Goal: Task Accomplishment & Management: Use online tool/utility

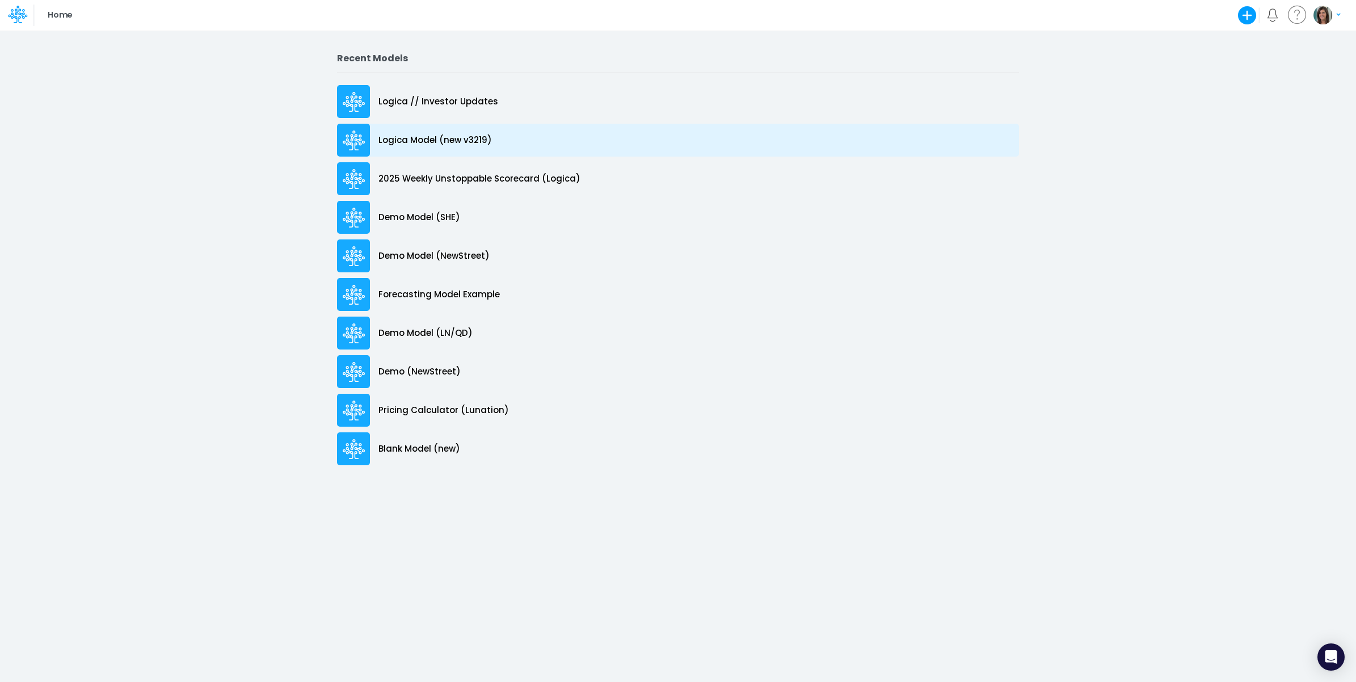
click at [510, 134] on div "Logica Model (new v3219)" at bounding box center [678, 140] width 682 height 33
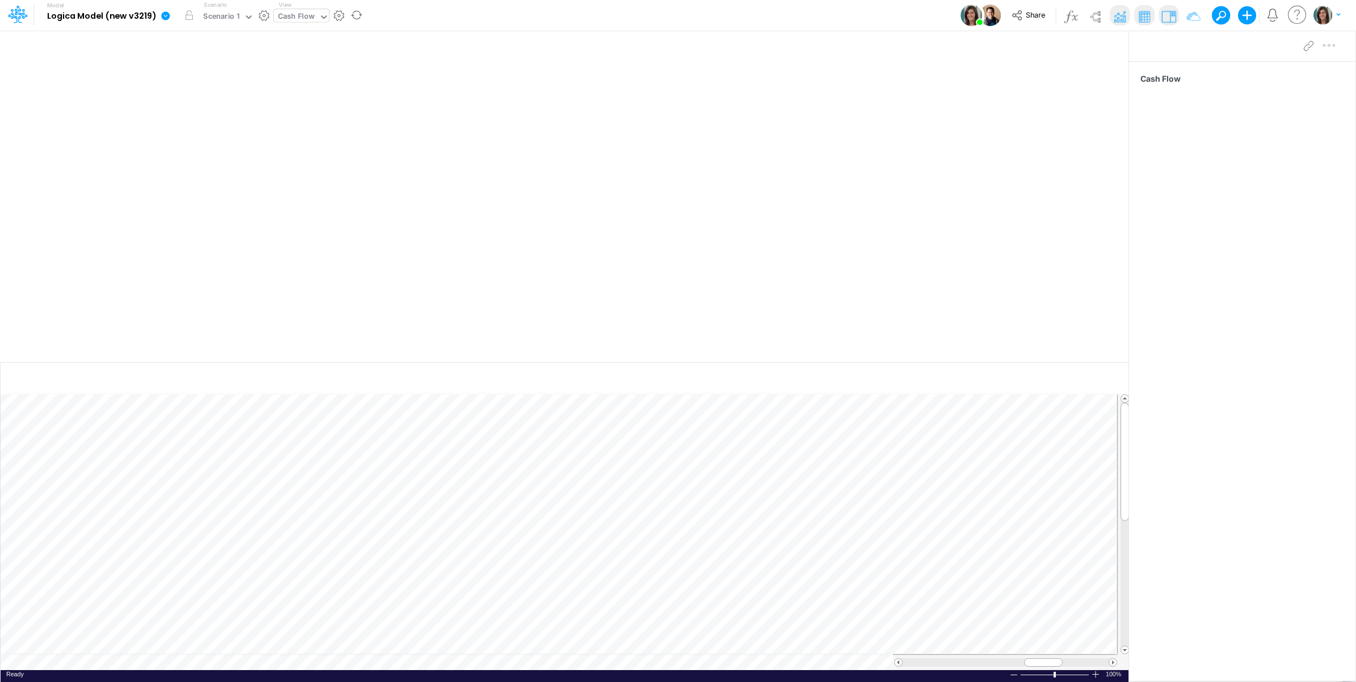
click at [305, 15] on div "Cash Flow" at bounding box center [296, 17] width 37 height 13
click at [340, 74] on div "Revenue Inputs" at bounding box center [350, 75] width 153 height 19
click at [437, 16] on div "Model Logica Model (new v3219) Edit model settings Duplicate Import QuickBooks …" at bounding box center [678, 15] width 1220 height 31
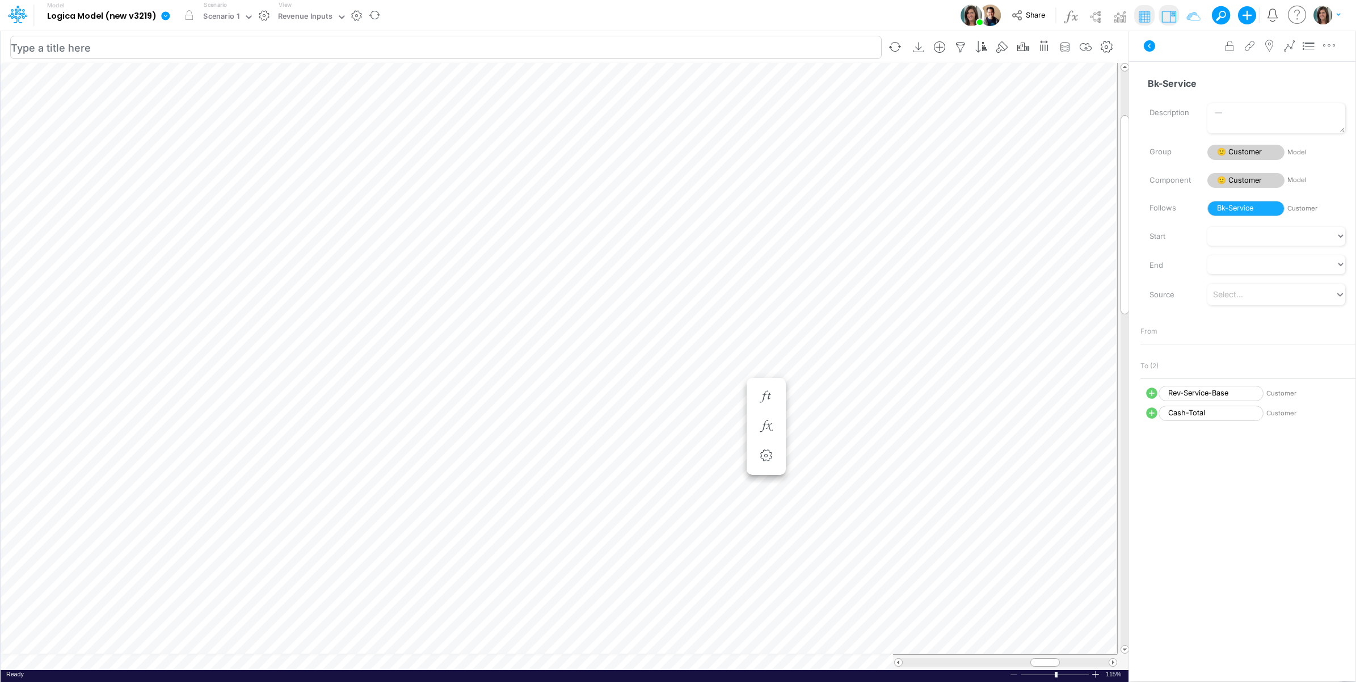
scroll to position [0, 1]
click at [706, 396] on icon "button" at bounding box center [711, 397] width 17 height 12
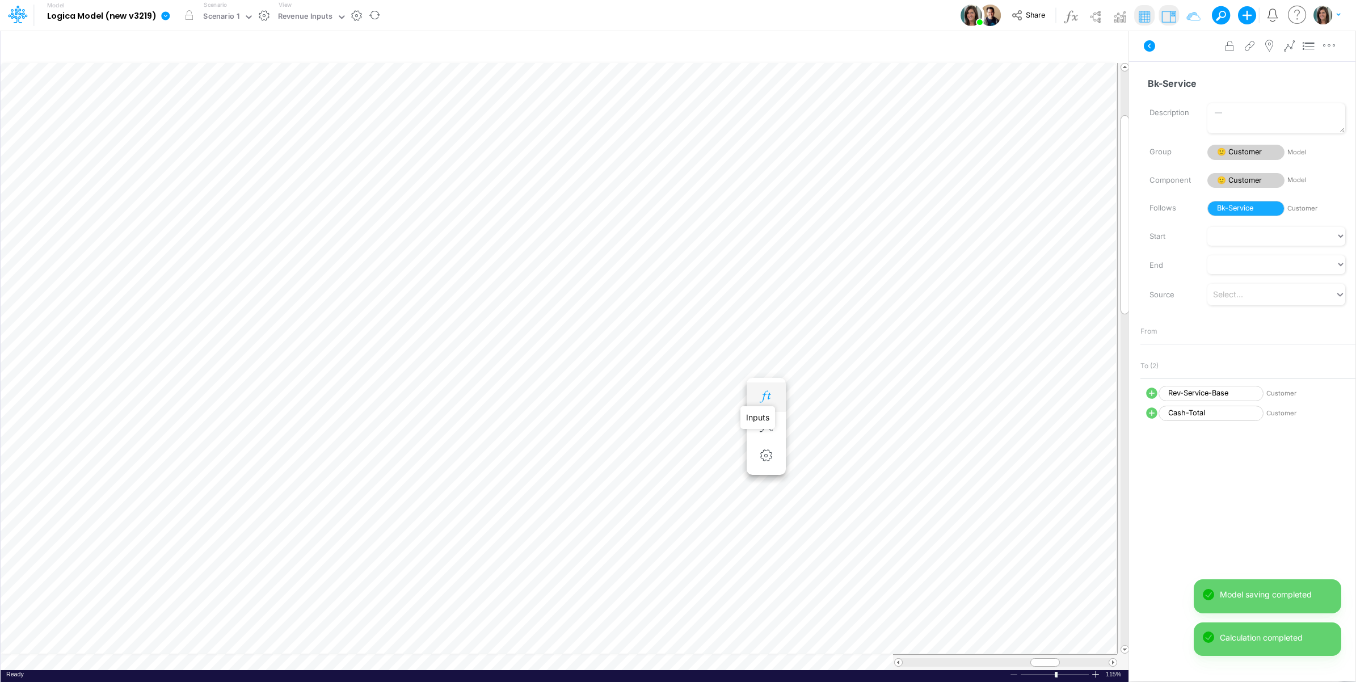
click at [767, 392] on icon "button" at bounding box center [765, 397] width 17 height 12
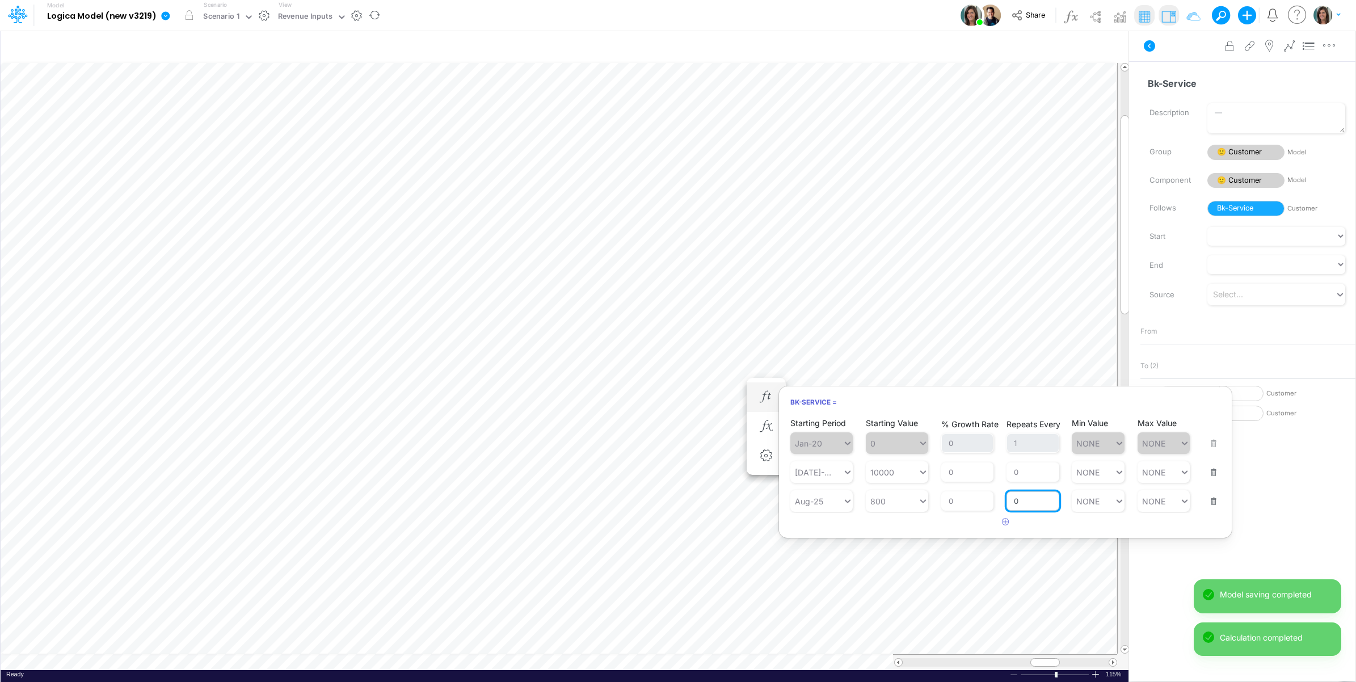
drag, startPoint x: 1020, startPoint y: 503, endPoint x: 1010, endPoint y: 504, distance: 10.3
click at [1010, 504] on input "0" at bounding box center [1032, 500] width 53 height 19
type input "3"
click at [926, 533] on div "Bk-Service = Starting Period Jan-20 Starting Value 0 % Growth Rate 0 Repeats Ev…" at bounding box center [1005, 462] width 454 height 153
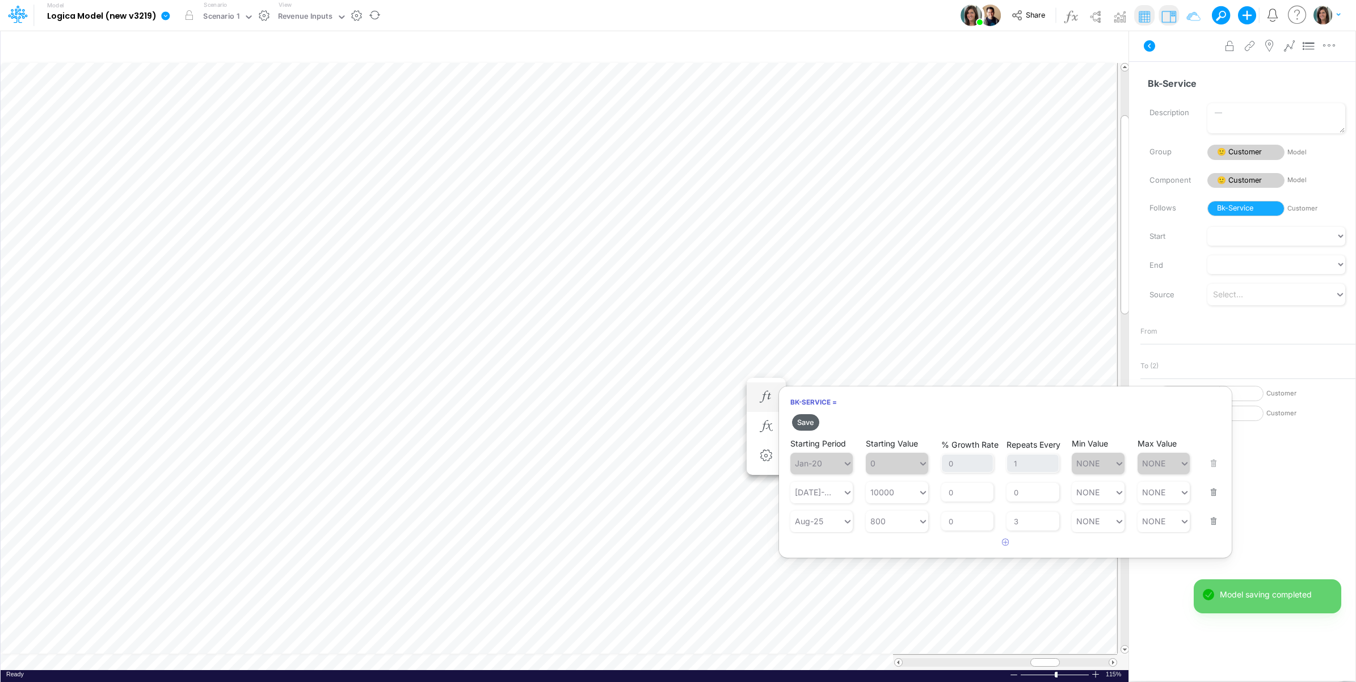
click at [803, 425] on button "Save" at bounding box center [805, 422] width 27 height 16
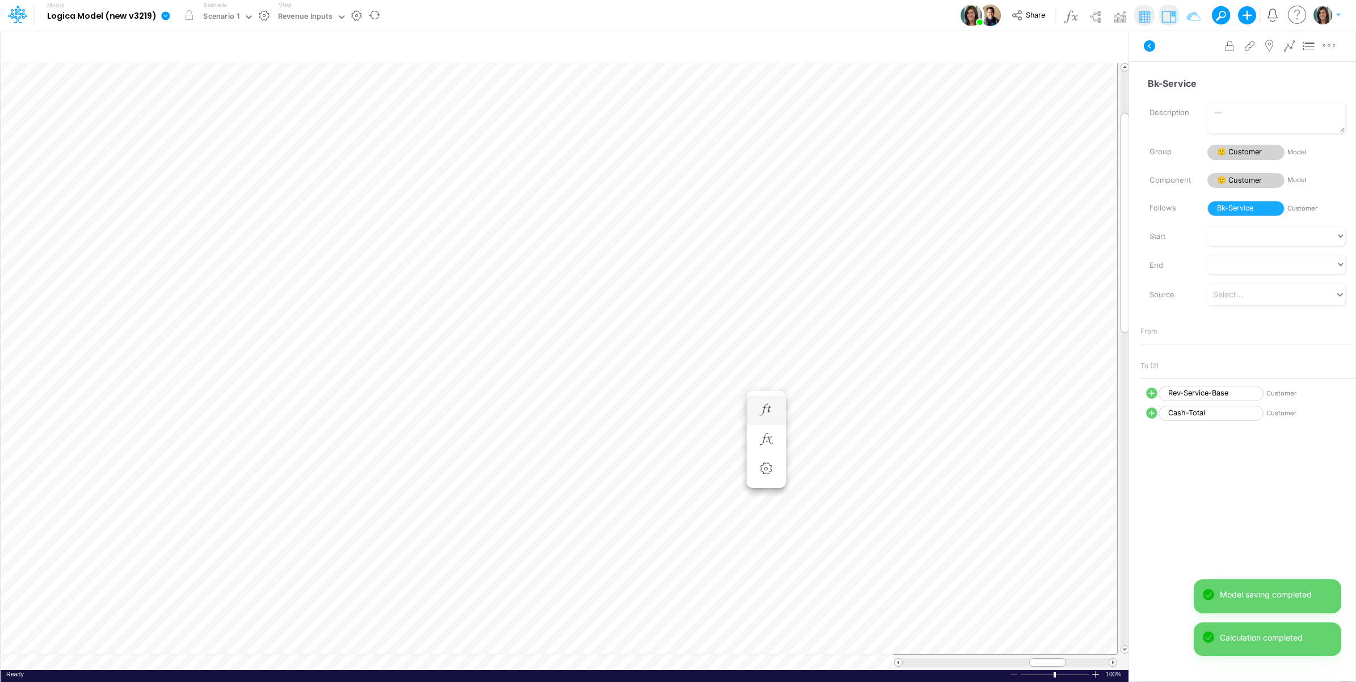
scroll to position [0, 1]
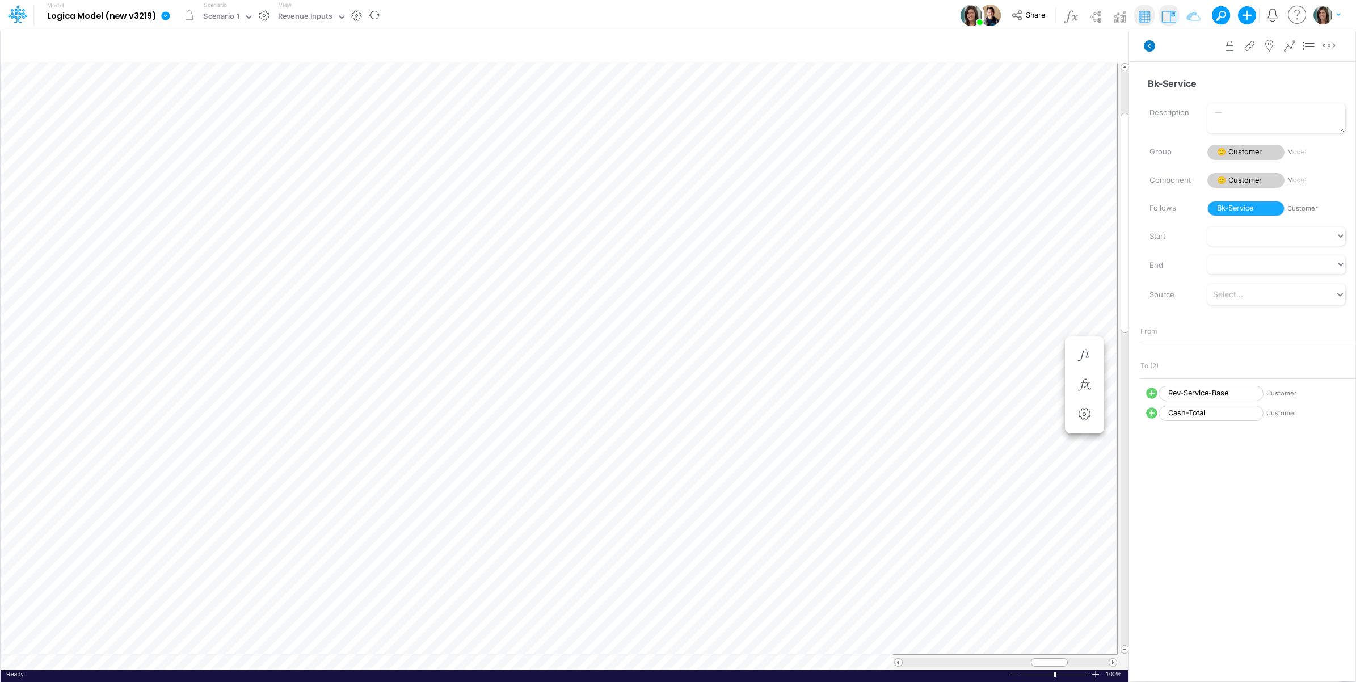
click at [1147, 44] on icon at bounding box center [1148, 45] width 11 height 11
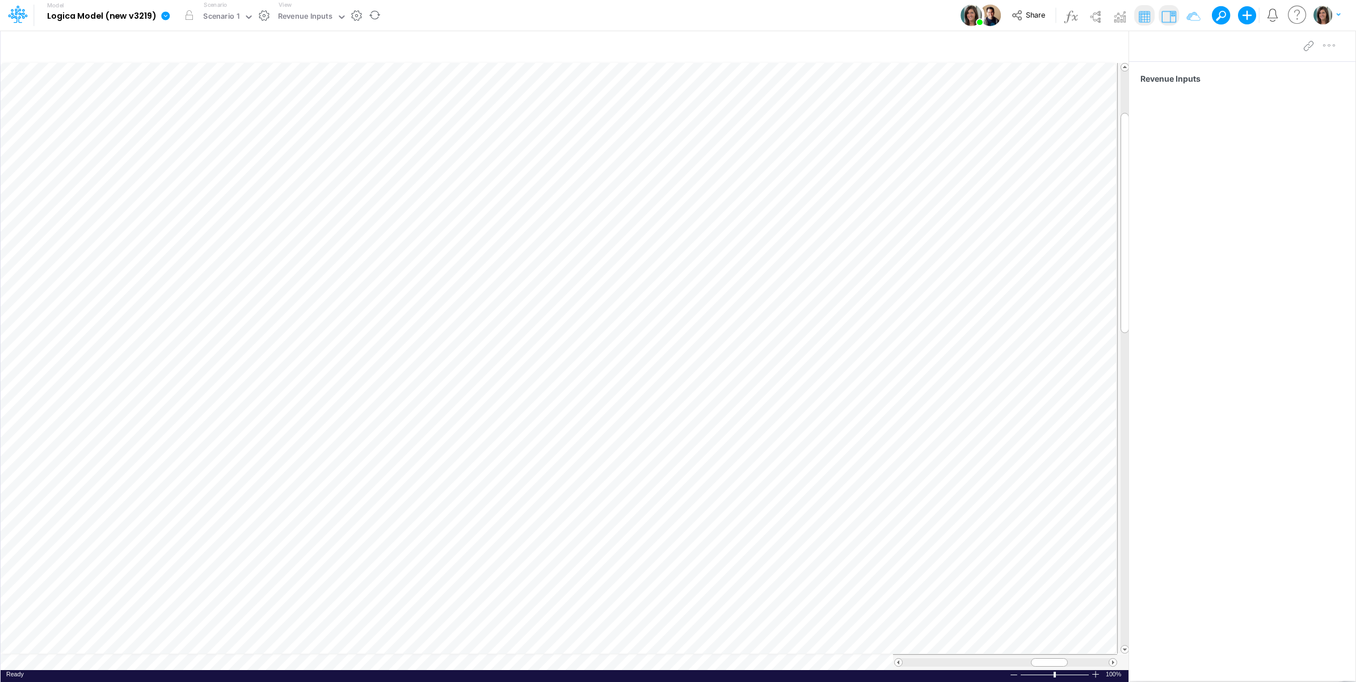
click at [75, 661] on table at bounding box center [565, 365] width 1129 height 607
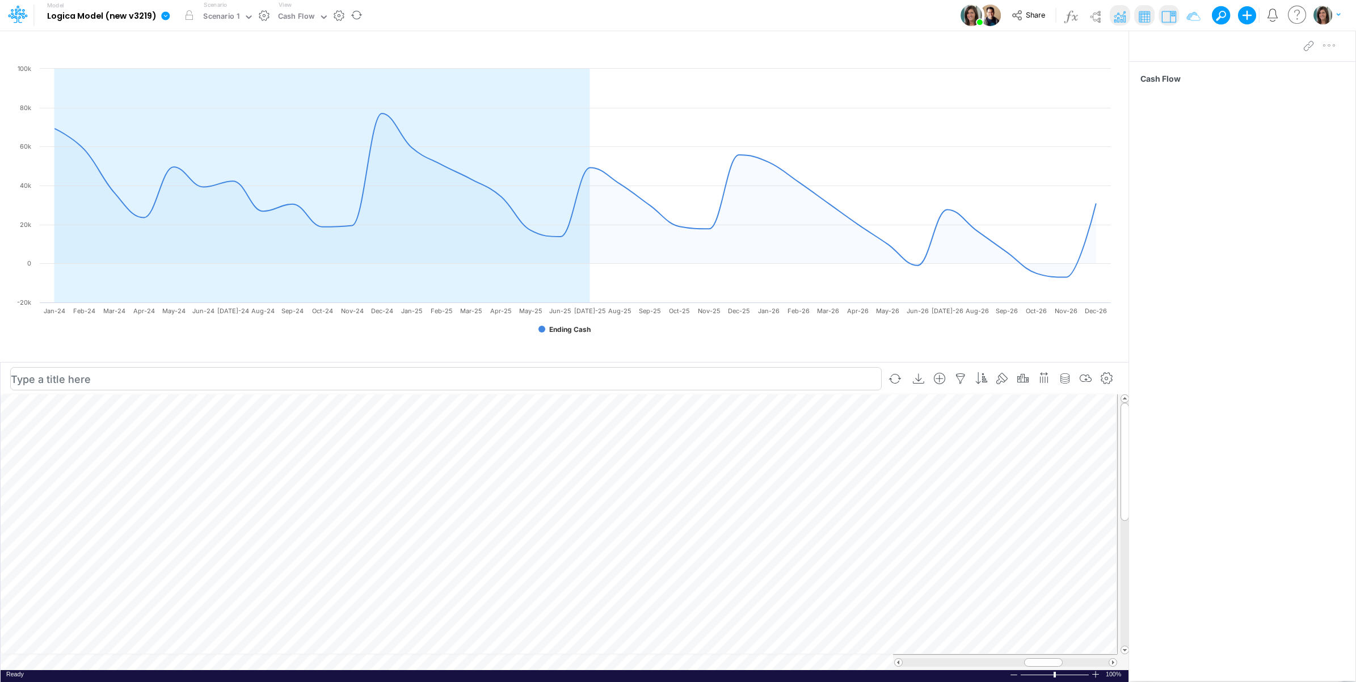
click at [146, 662] on td at bounding box center [559, 662] width 1116 height 16
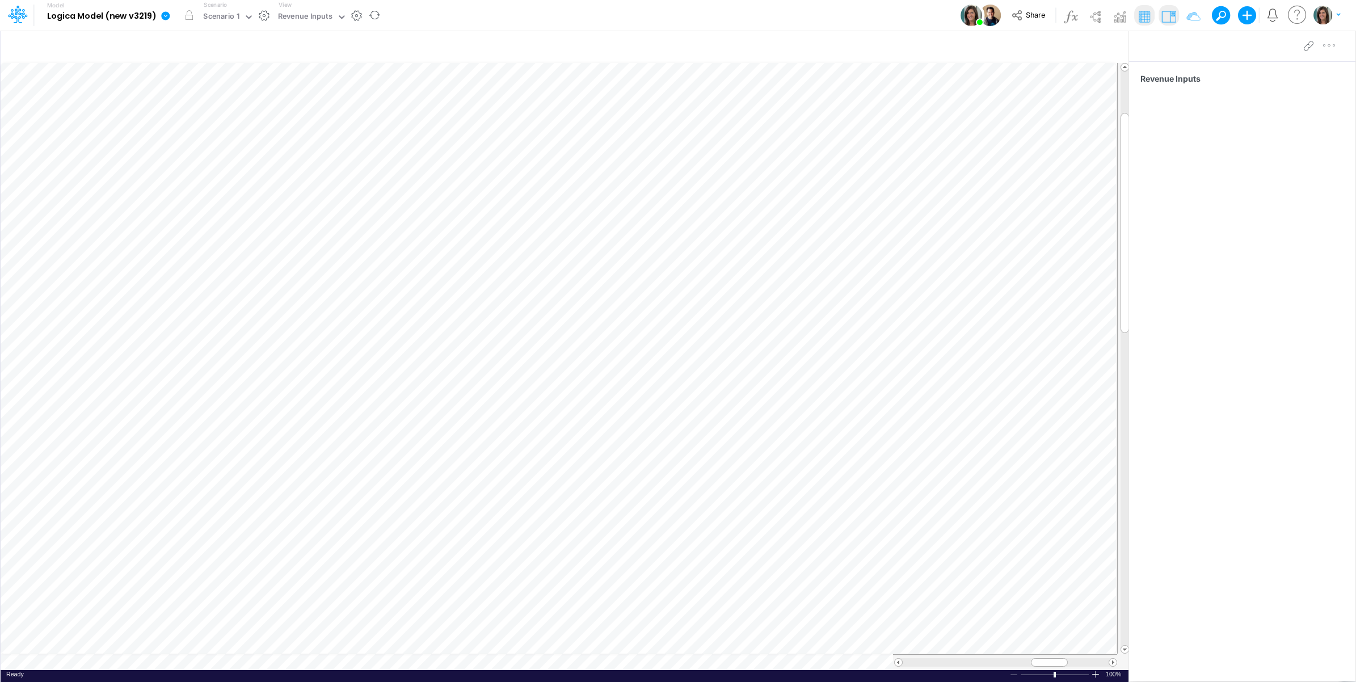
scroll to position [0, 1]
click at [311, 16] on div "Revenue Inputs" at bounding box center [305, 17] width 54 height 13
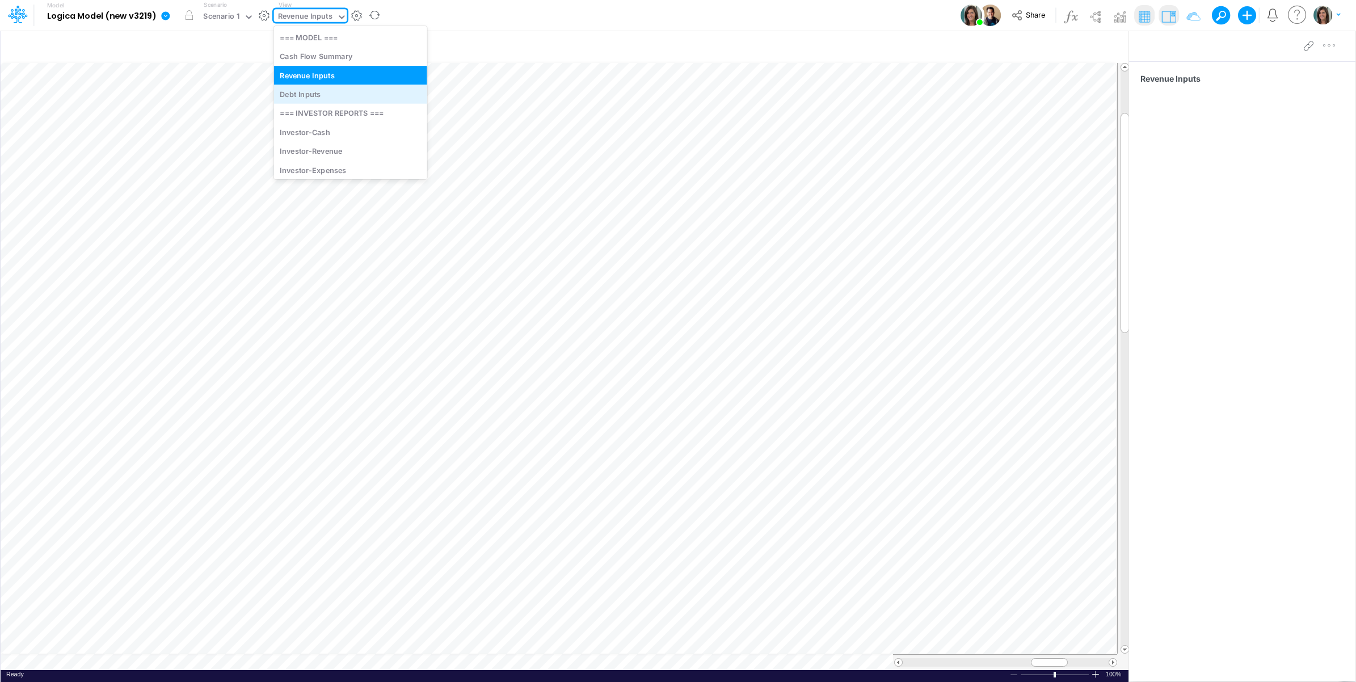
click at [323, 92] on div "Debt Inputs" at bounding box center [350, 94] width 153 height 19
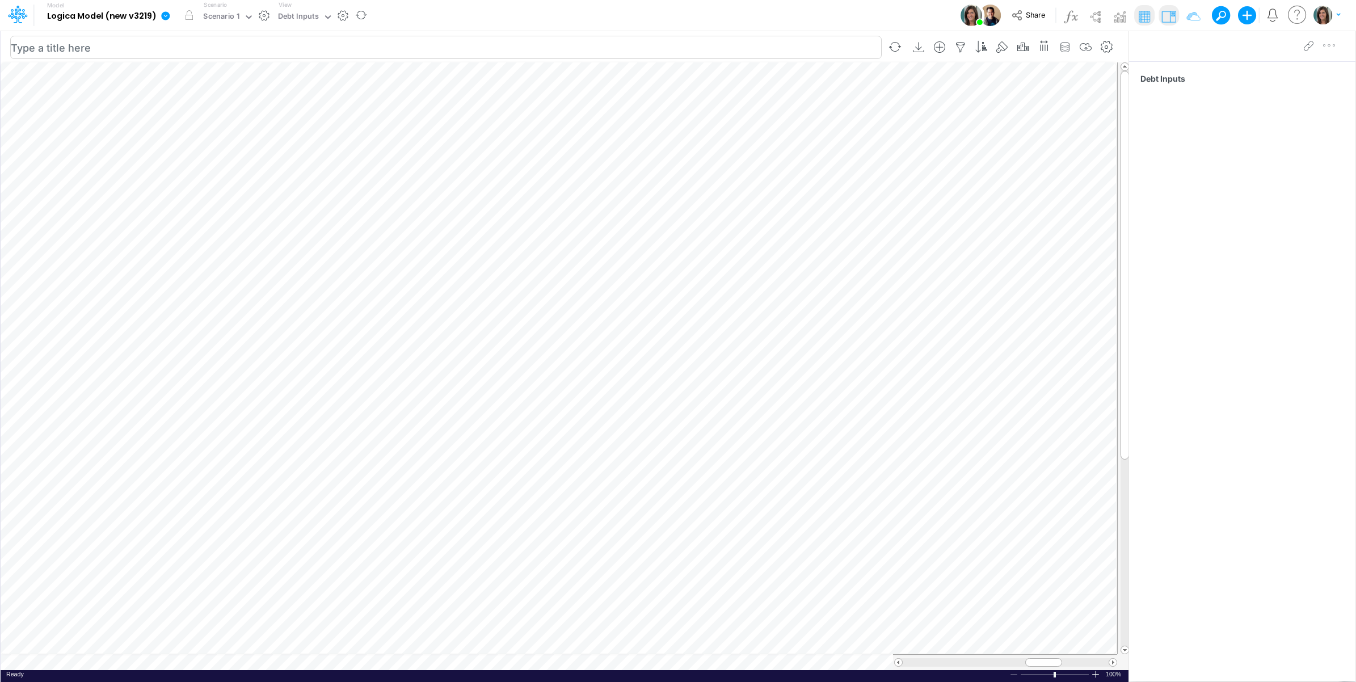
scroll to position [0, 1]
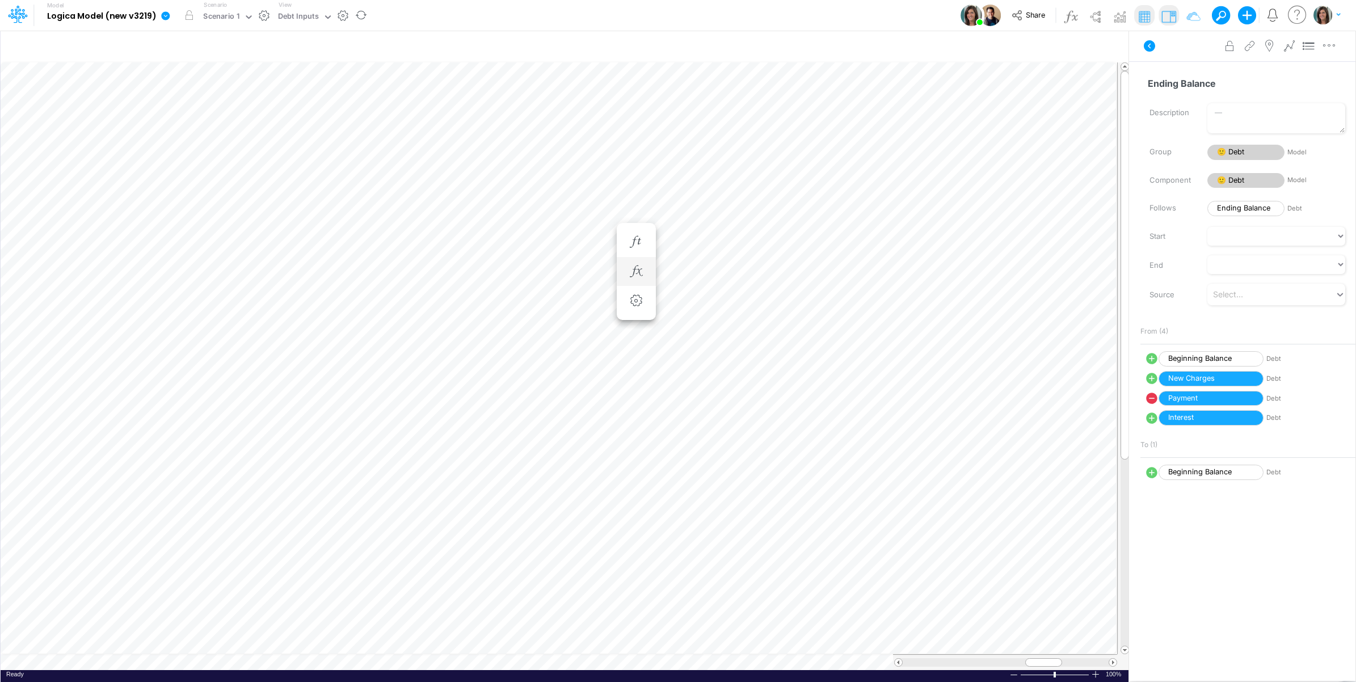
scroll to position [0, 1]
click at [583, 271] on icon "button" at bounding box center [586, 271] width 17 height 12
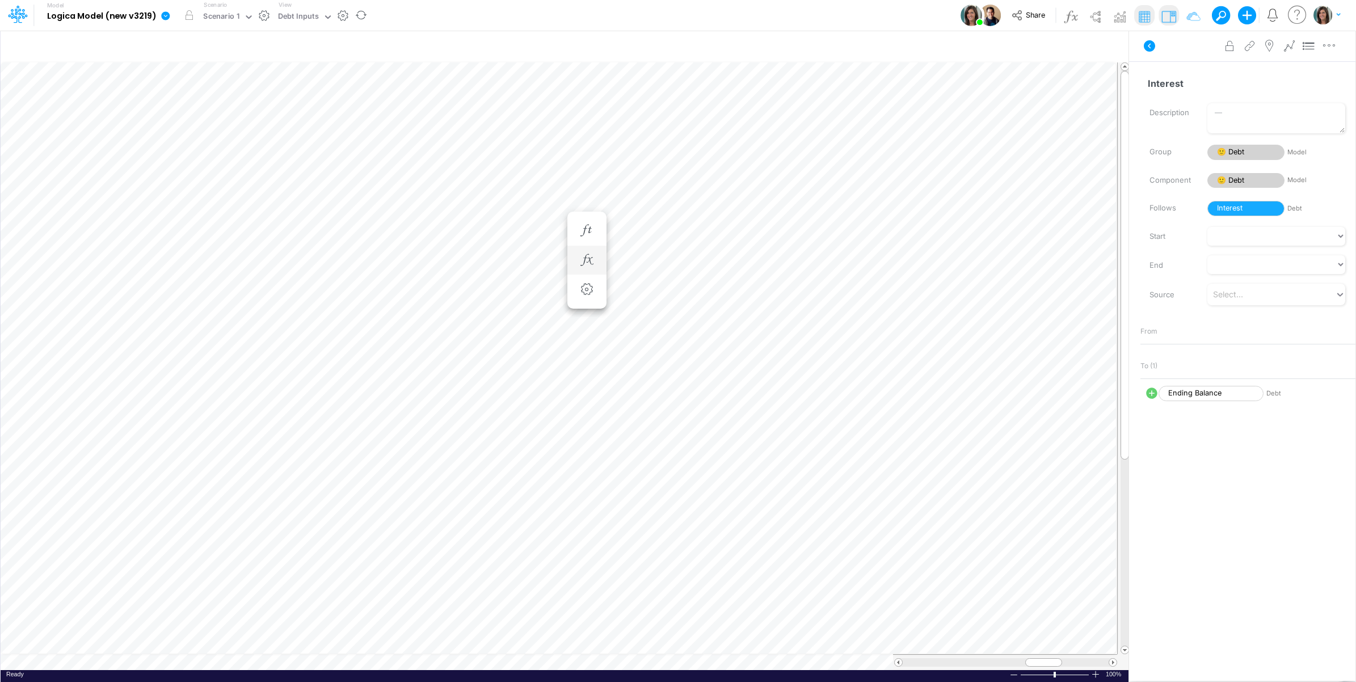
scroll to position [0, 1]
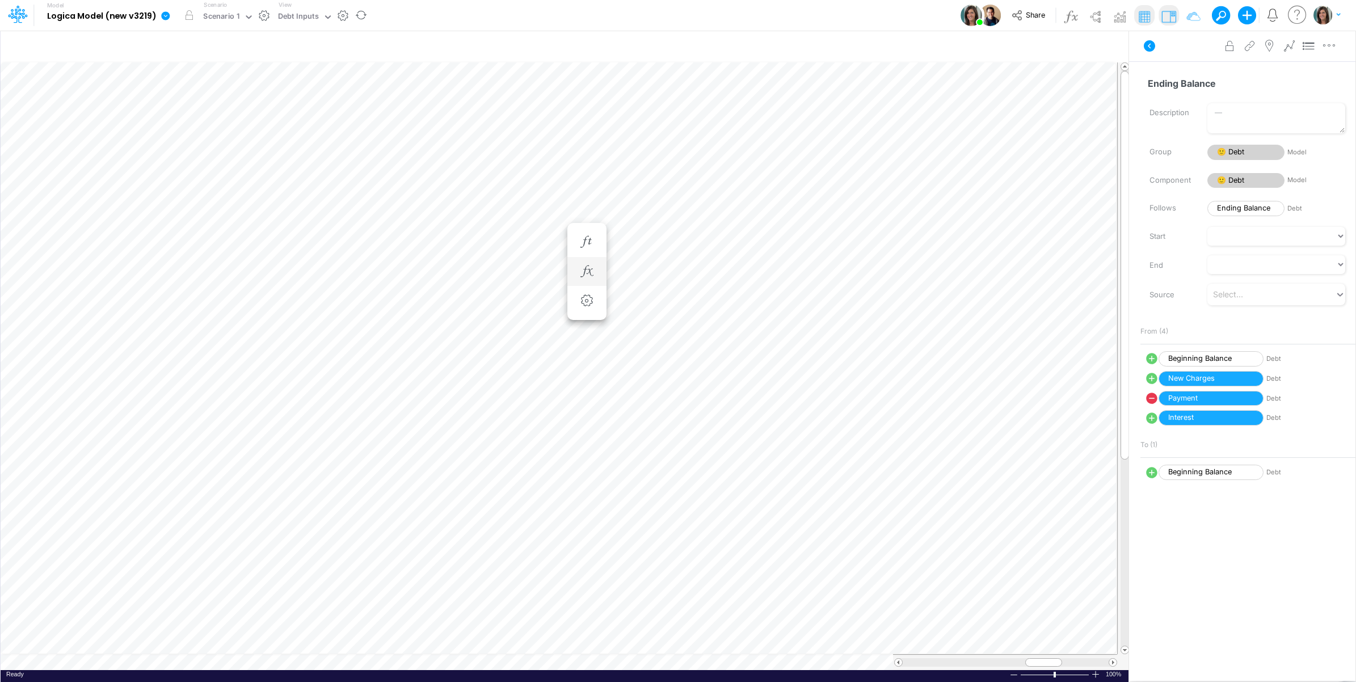
scroll to position [0, 1]
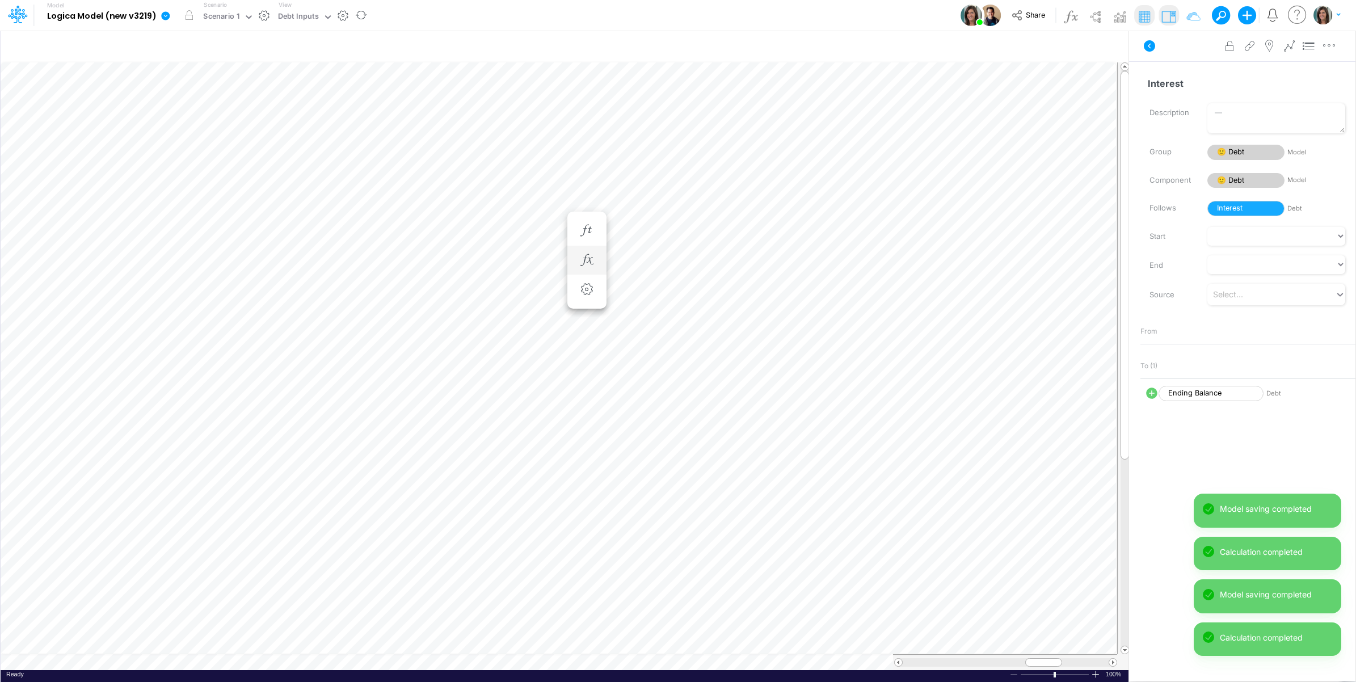
scroll to position [0, 1]
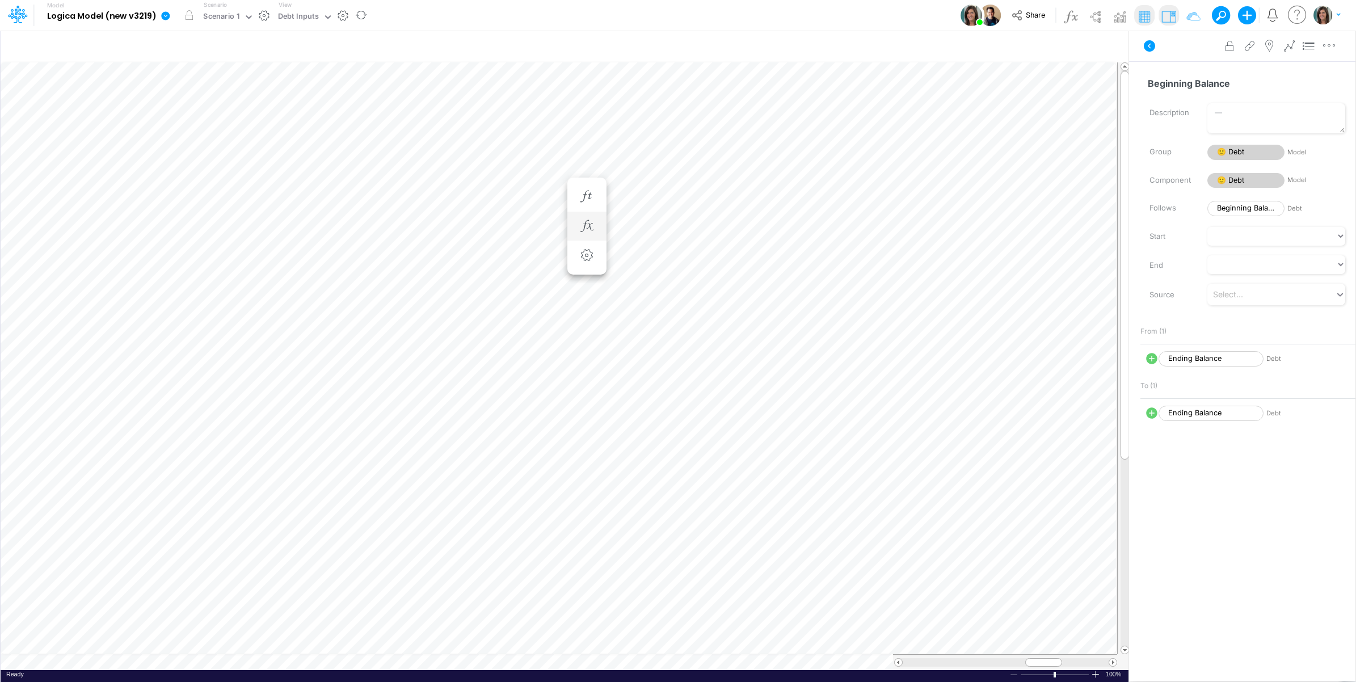
scroll to position [0, 1]
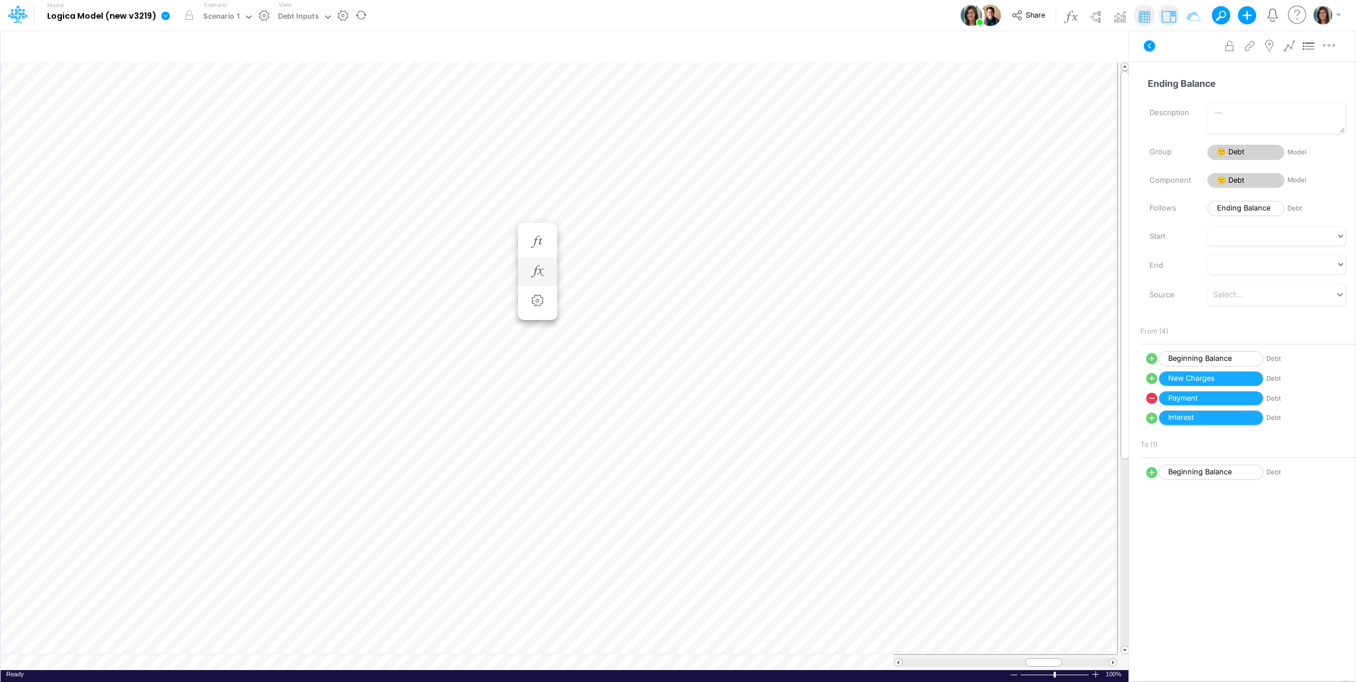
scroll to position [0, 1]
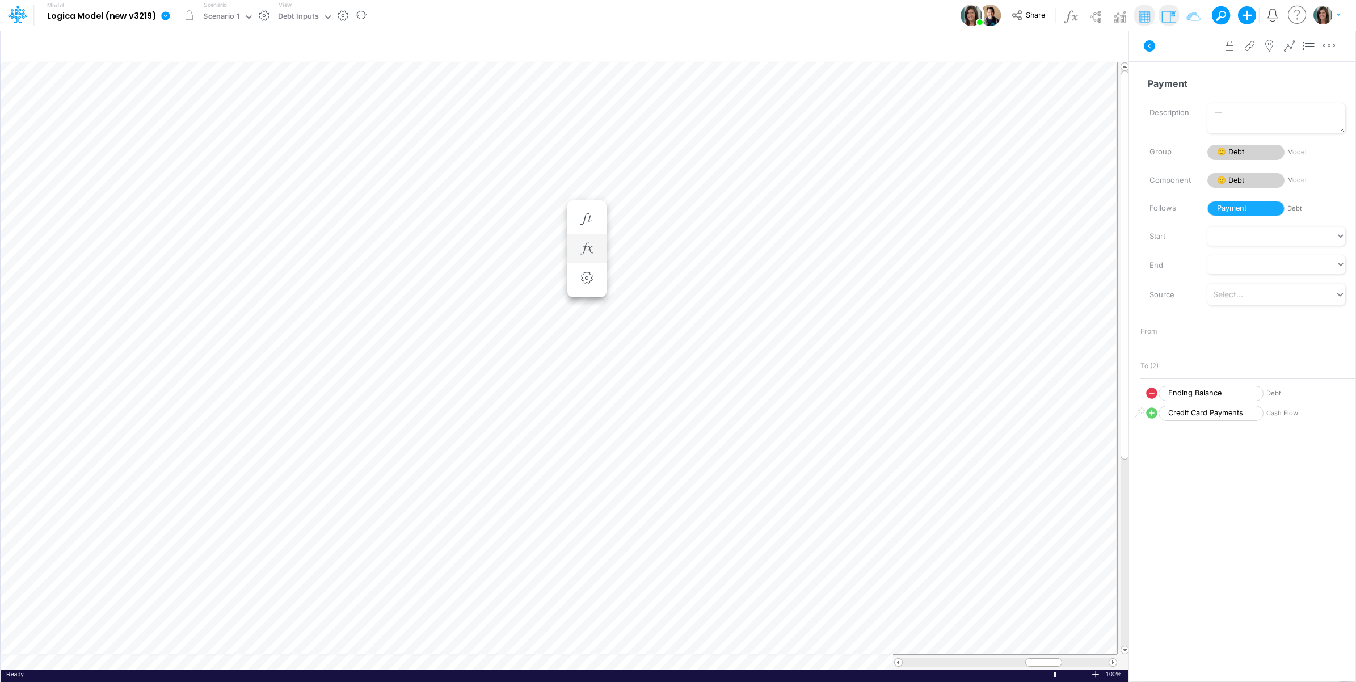
scroll to position [0, 1]
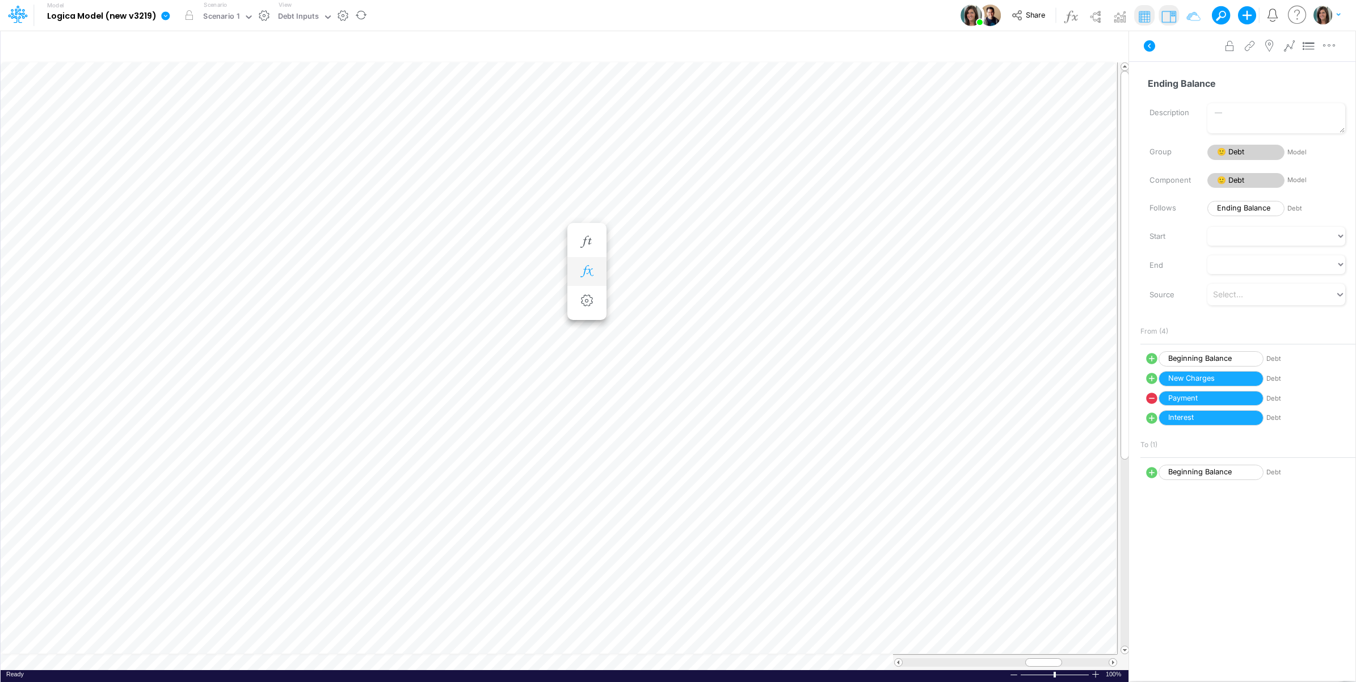
click at [590, 277] on icon "button" at bounding box center [586, 271] width 17 height 12
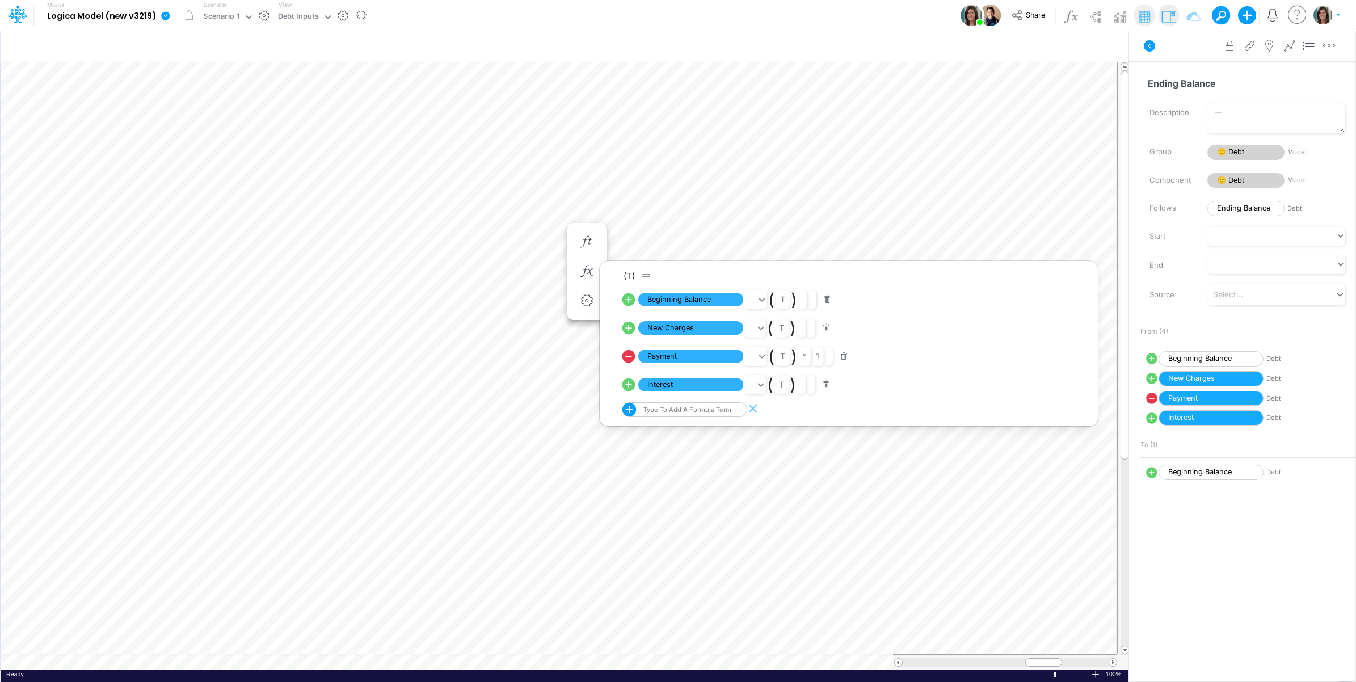
click at [627, 358] on icon at bounding box center [628, 356] width 13 height 13
select select "Multiply"
select select "Add"
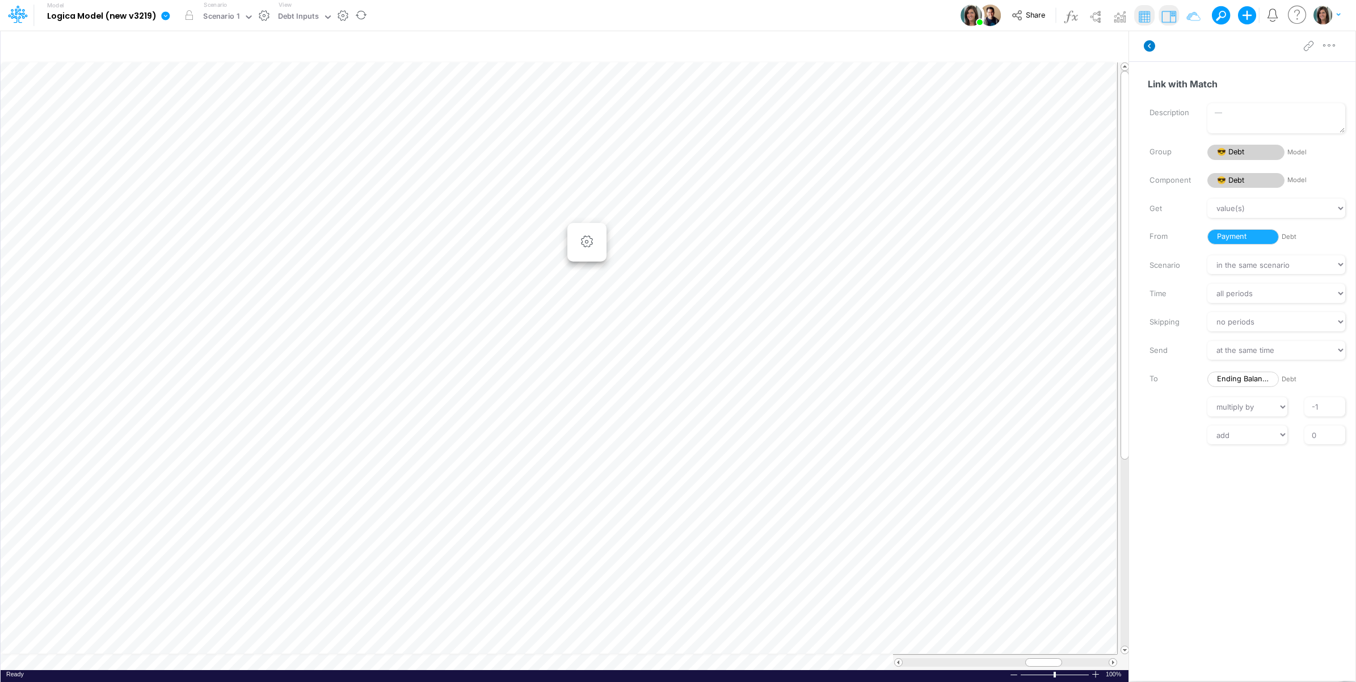
click at [1151, 47] on icon at bounding box center [1148, 45] width 11 height 11
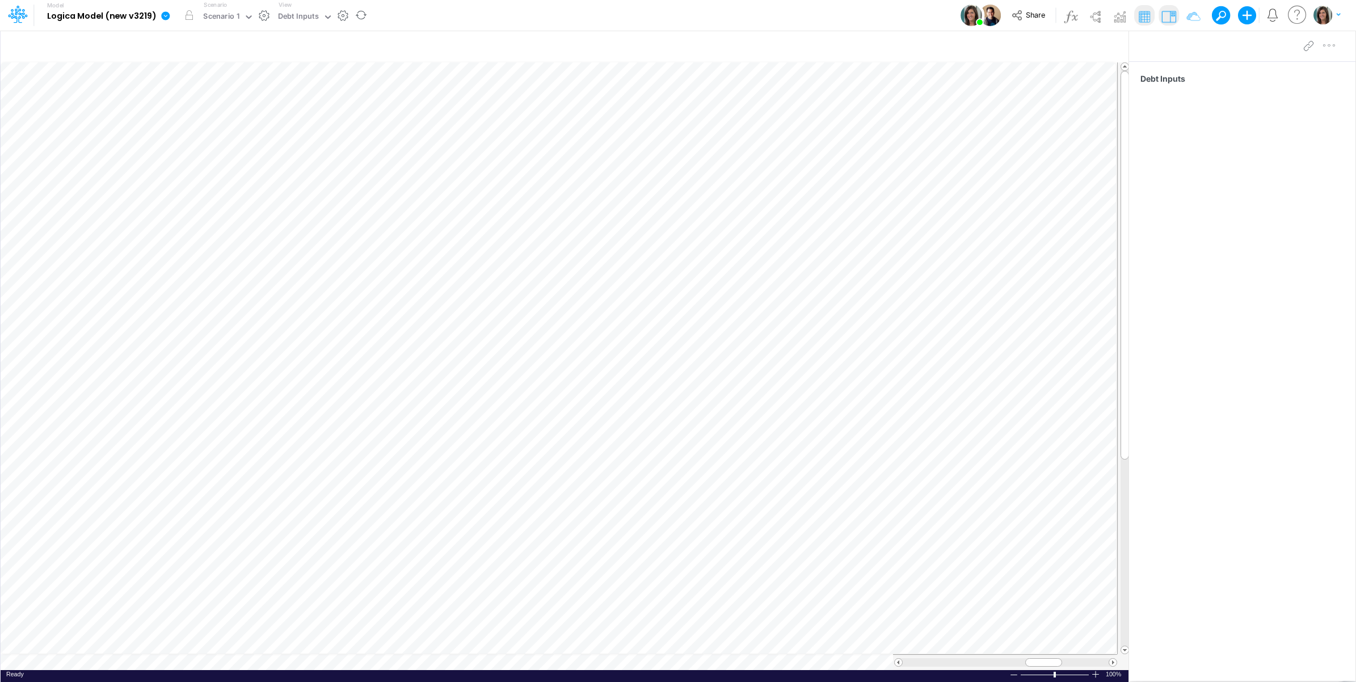
scroll to position [0, 1]
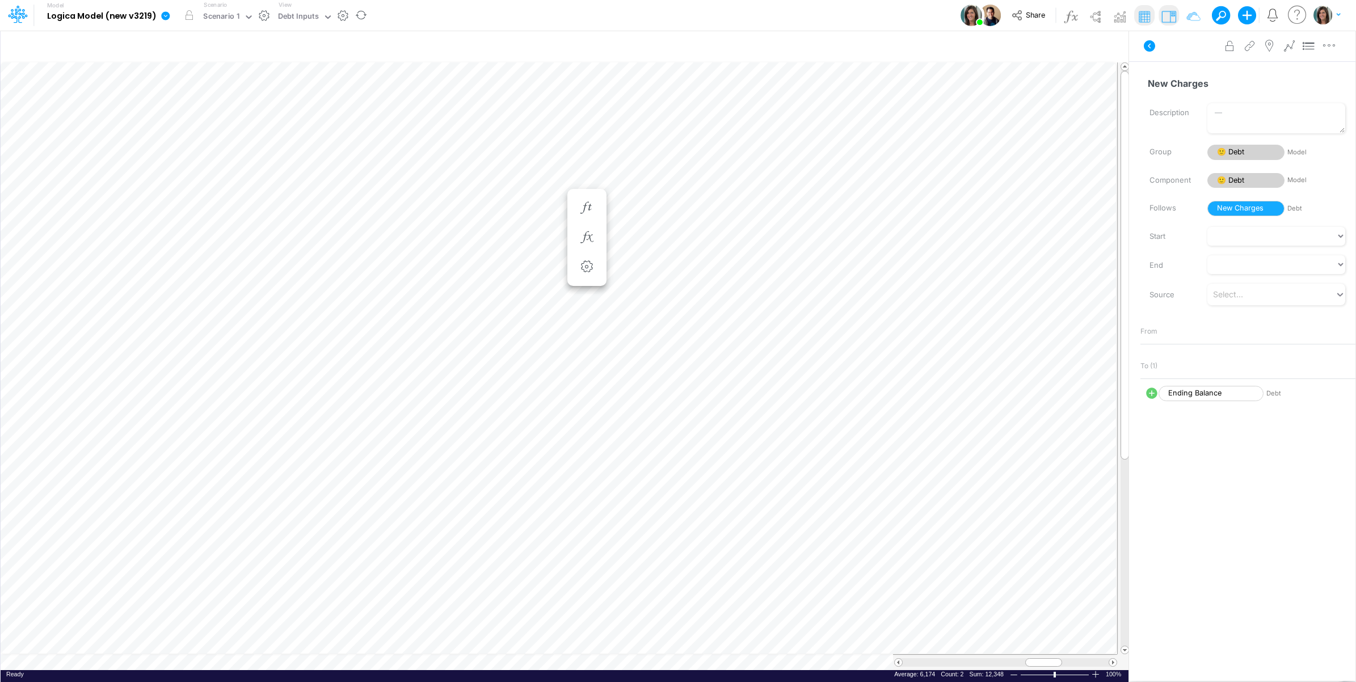
drag, startPoint x: 1152, startPoint y: 46, endPoint x: 1143, endPoint y: 49, distance: 9.0
click at [1146, 48] on icon at bounding box center [1148, 45] width 11 height 11
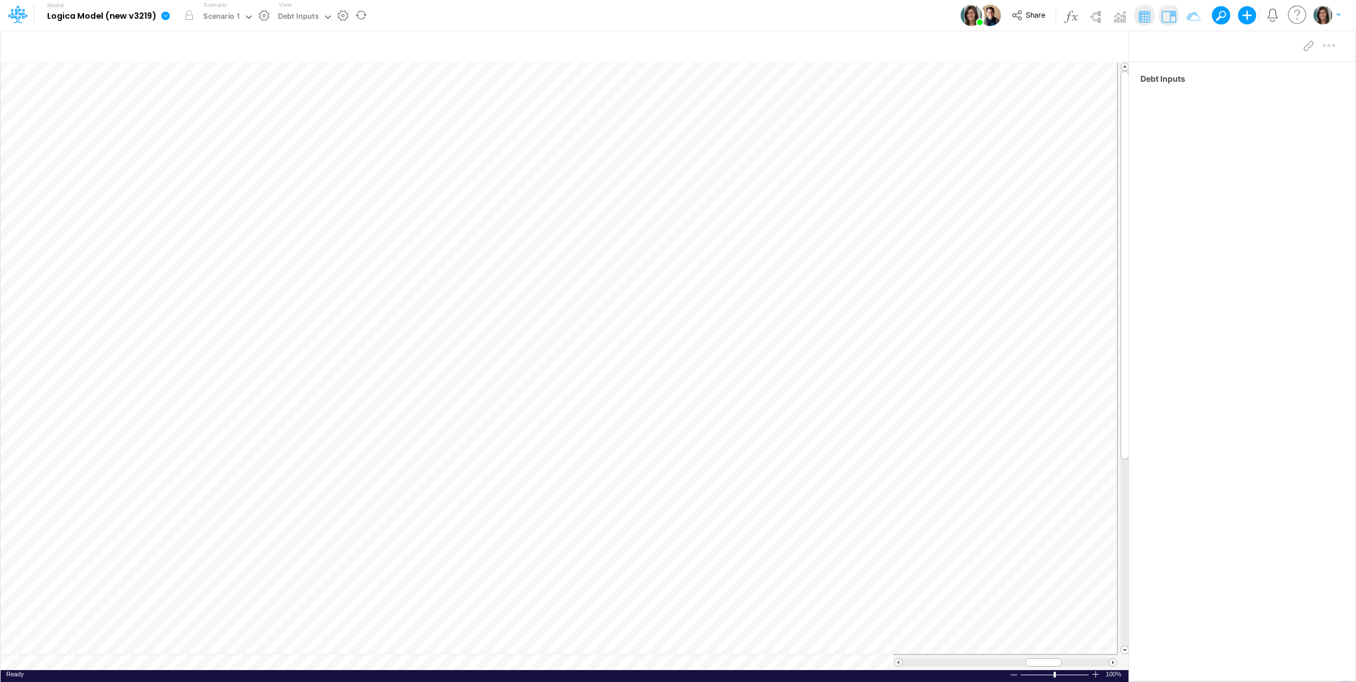
scroll to position [0, 1]
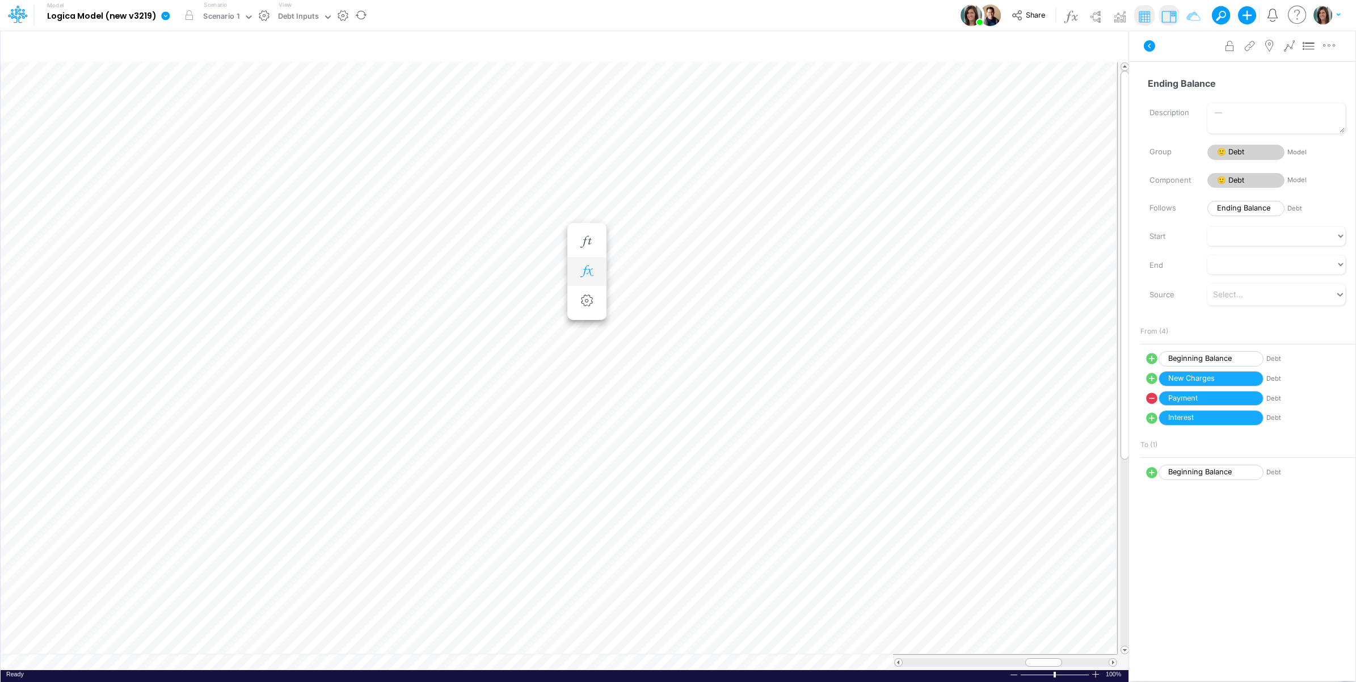
click at [584, 276] on icon "button" at bounding box center [586, 271] width 17 height 12
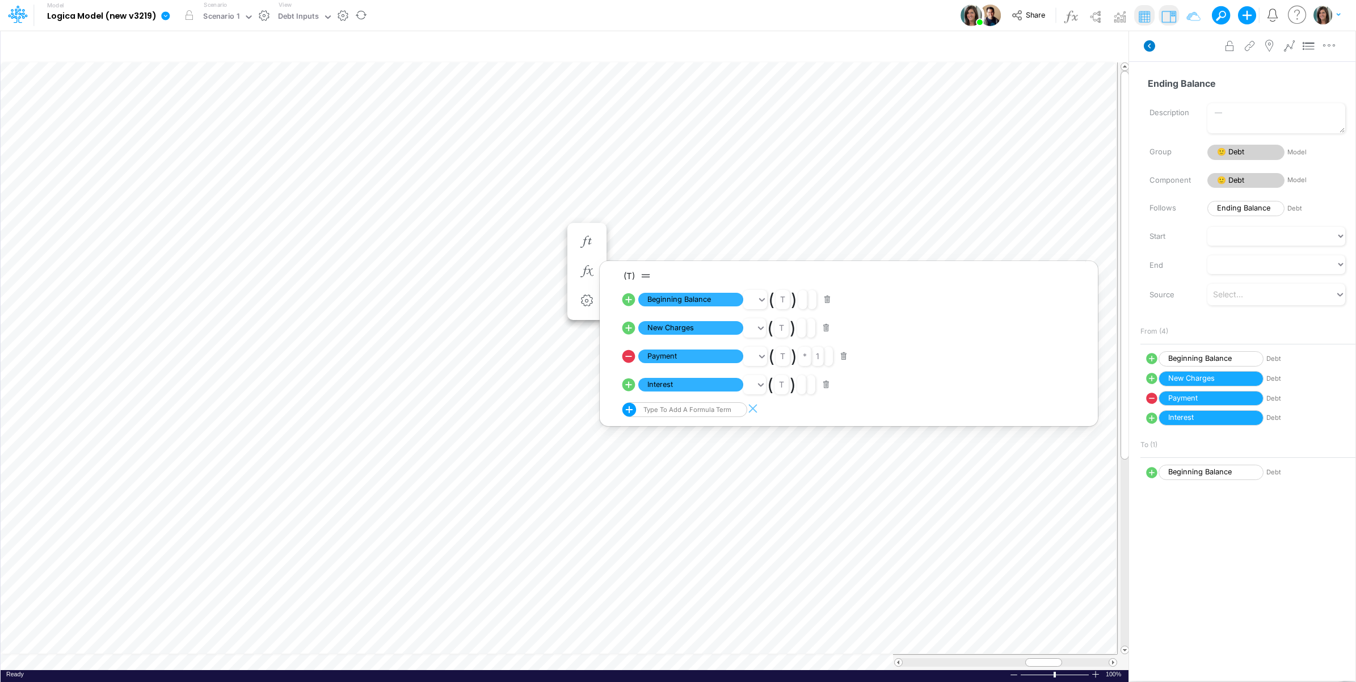
click at [1144, 44] on icon at bounding box center [1148, 45] width 11 height 11
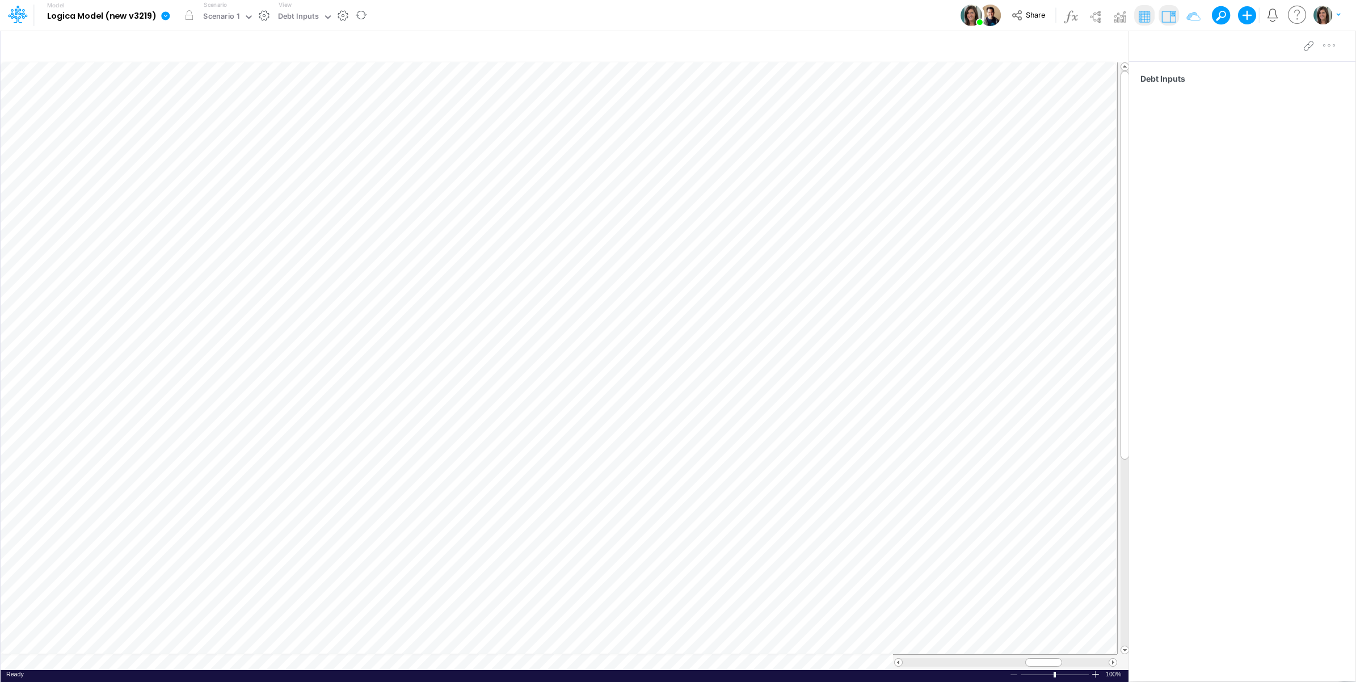
scroll to position [0, 1]
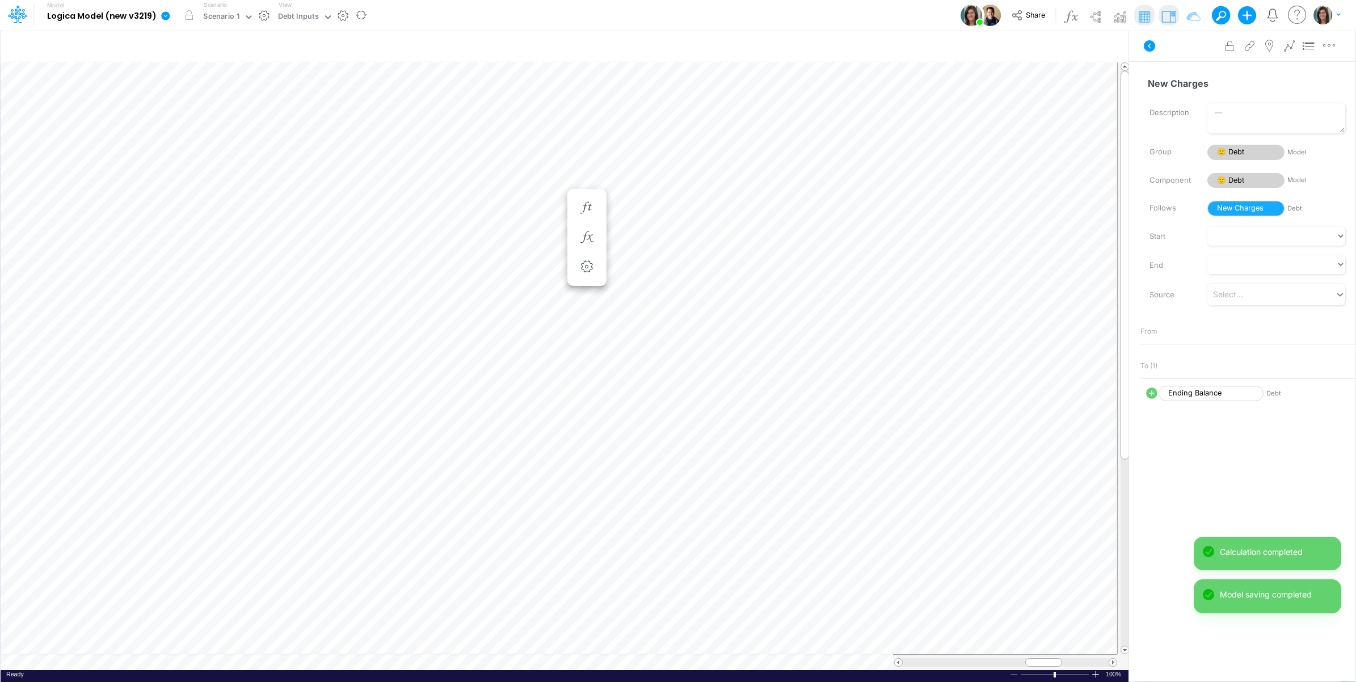
scroll to position [0, 1]
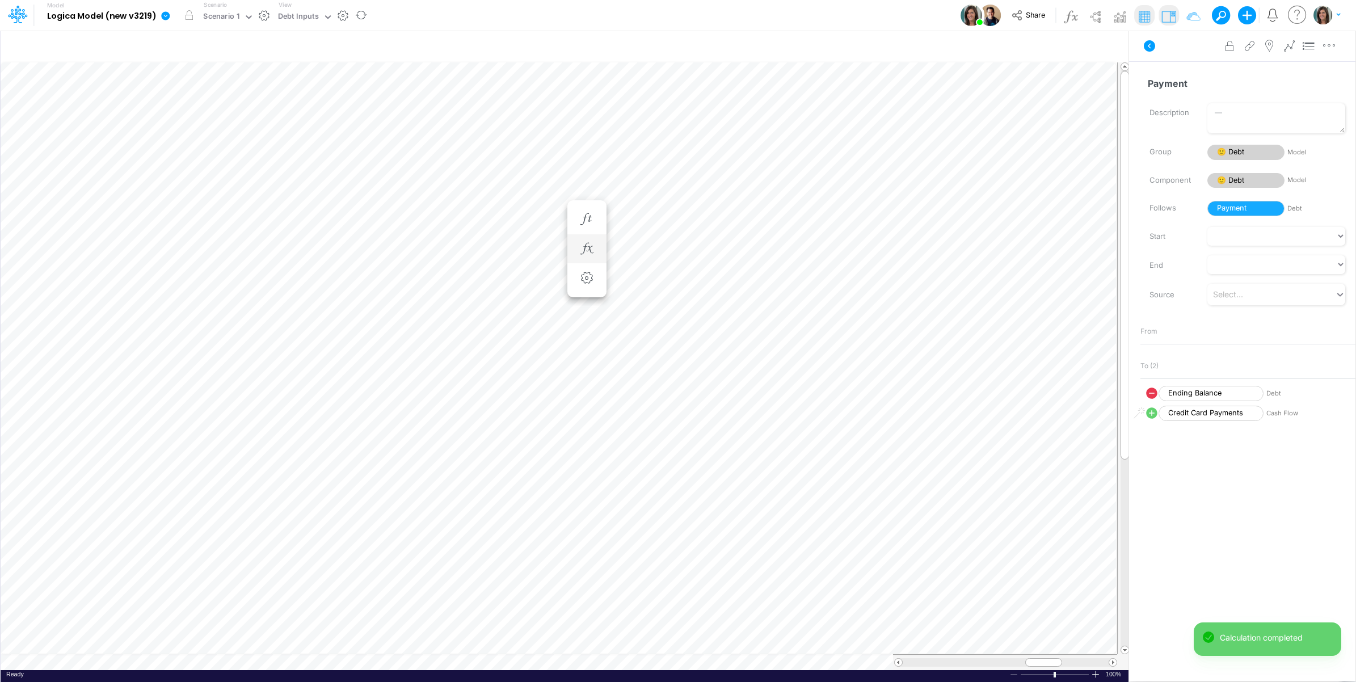
scroll to position [0, 1]
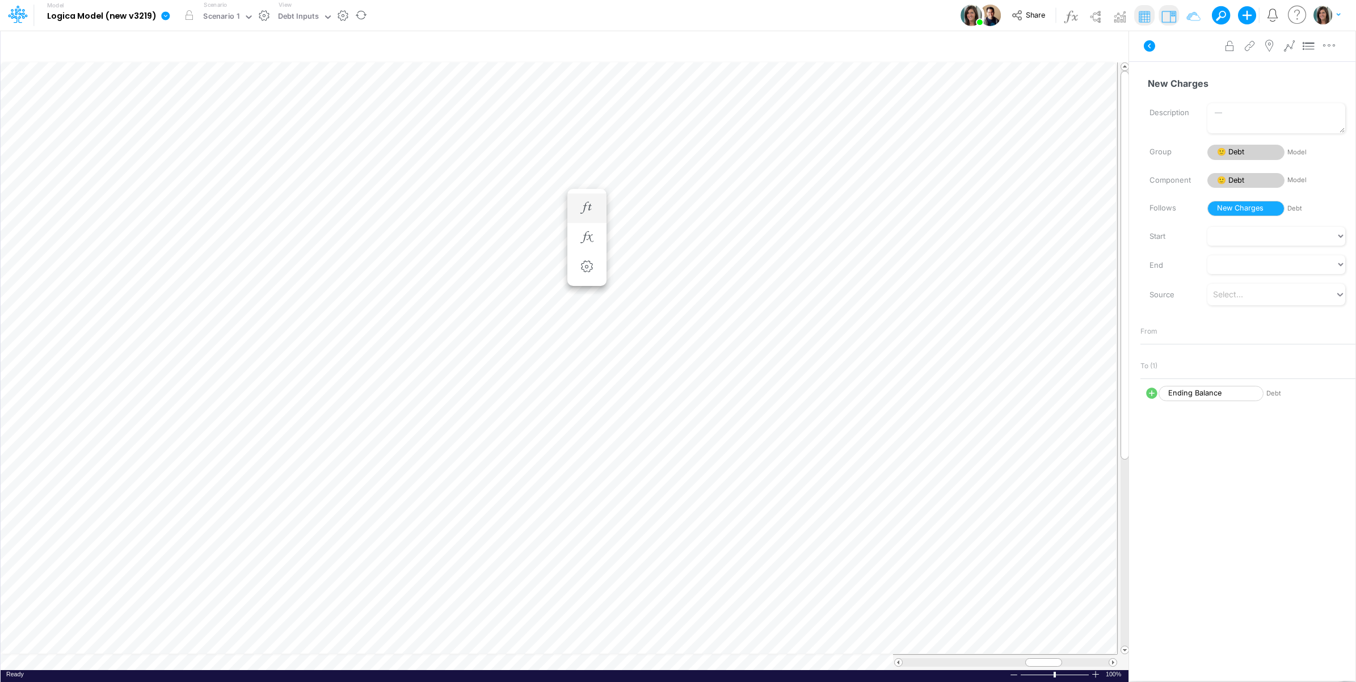
scroll to position [0, 1]
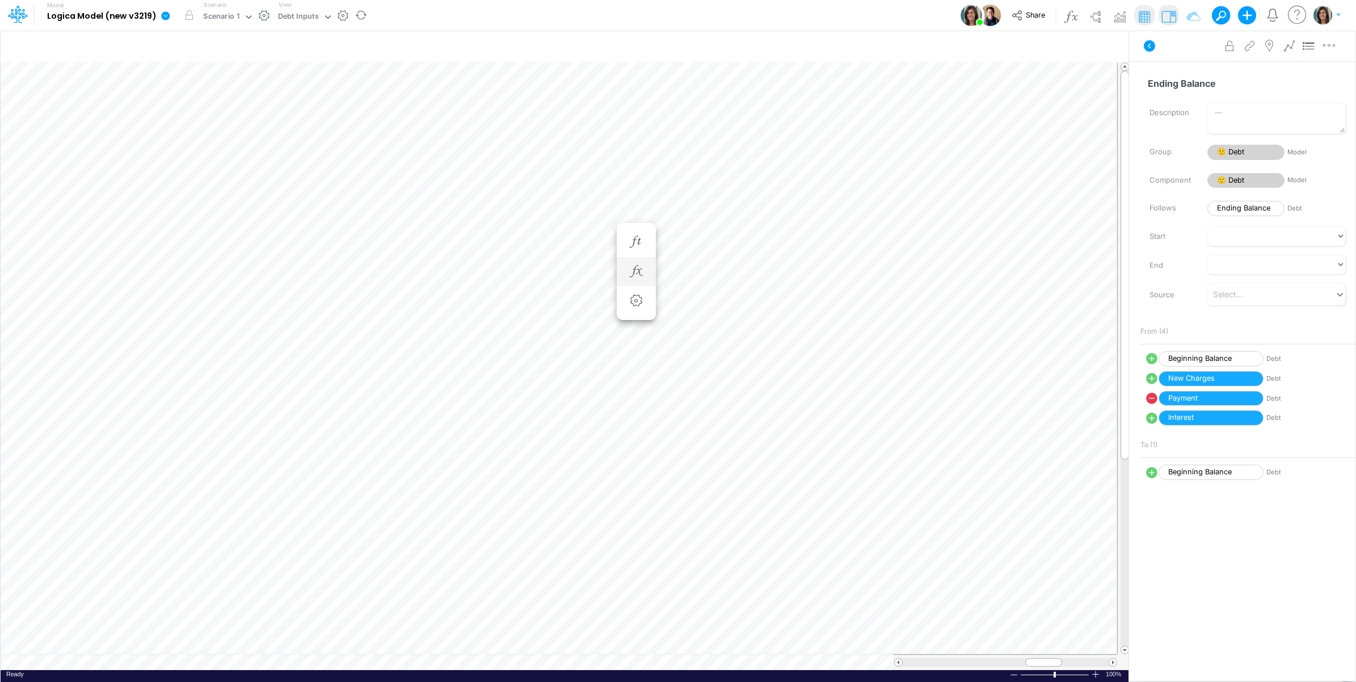
scroll to position [0, 1]
click at [582, 265] on icon "button" at bounding box center [586, 271] width 17 height 12
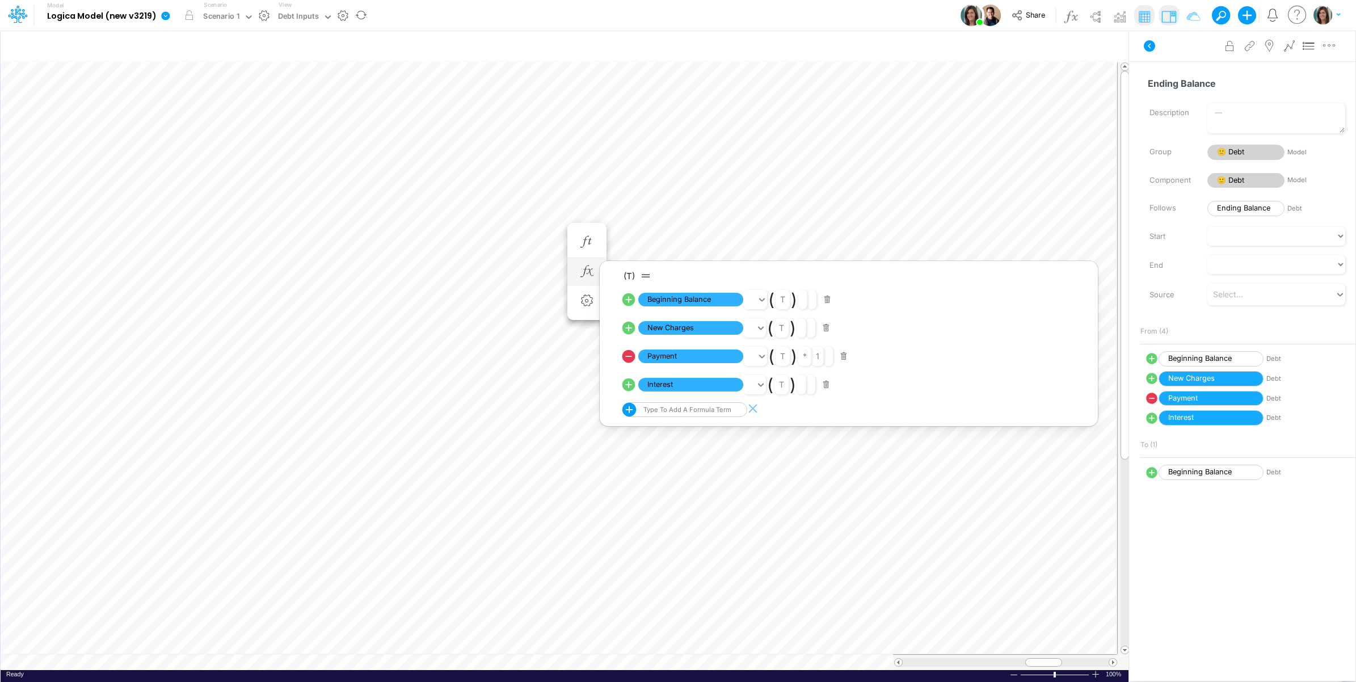
click at [630, 301] on icon at bounding box center [628, 299] width 13 height 13
select select "Multiply"
select select "Add"
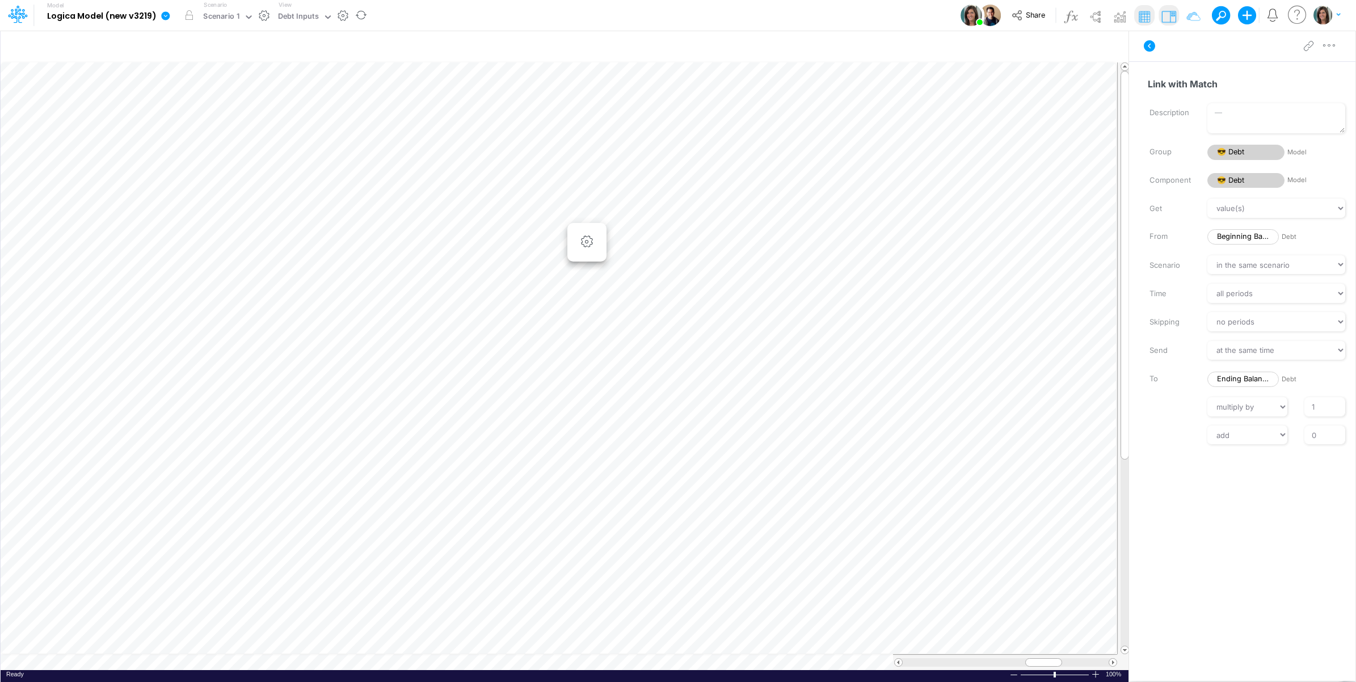
scroll to position [0, 1]
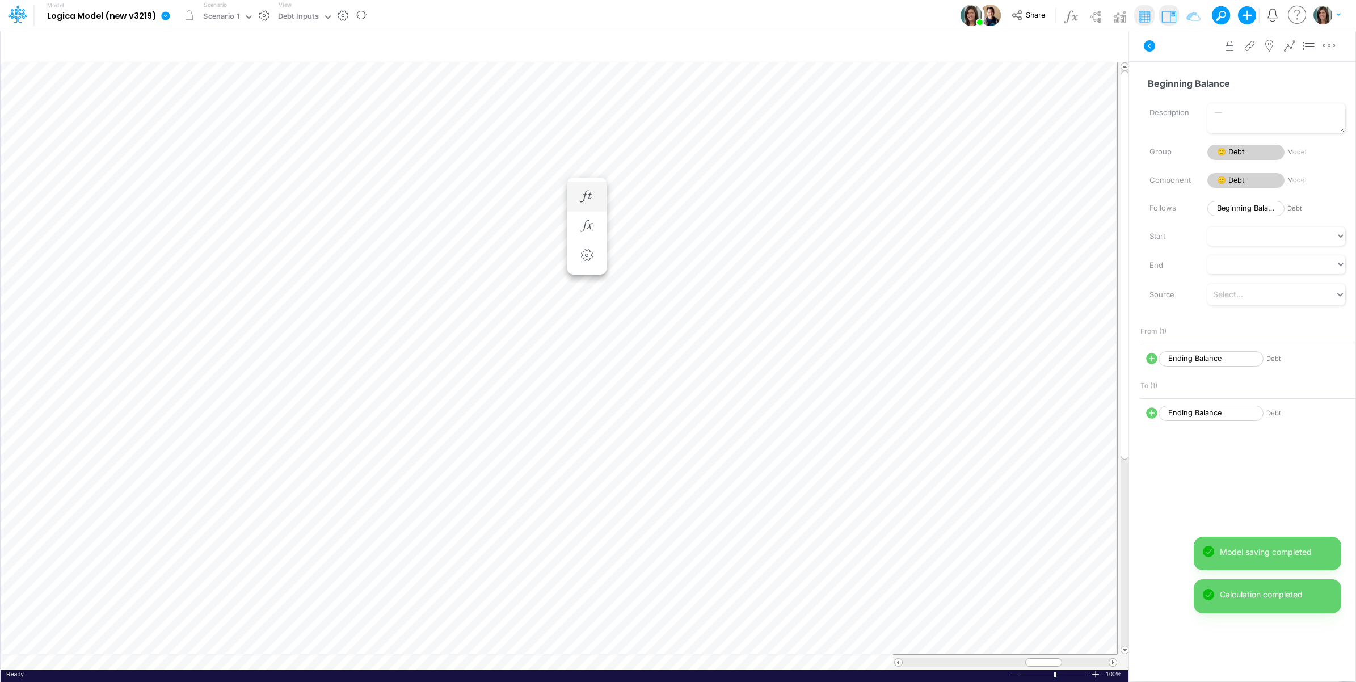
scroll to position [0, 1]
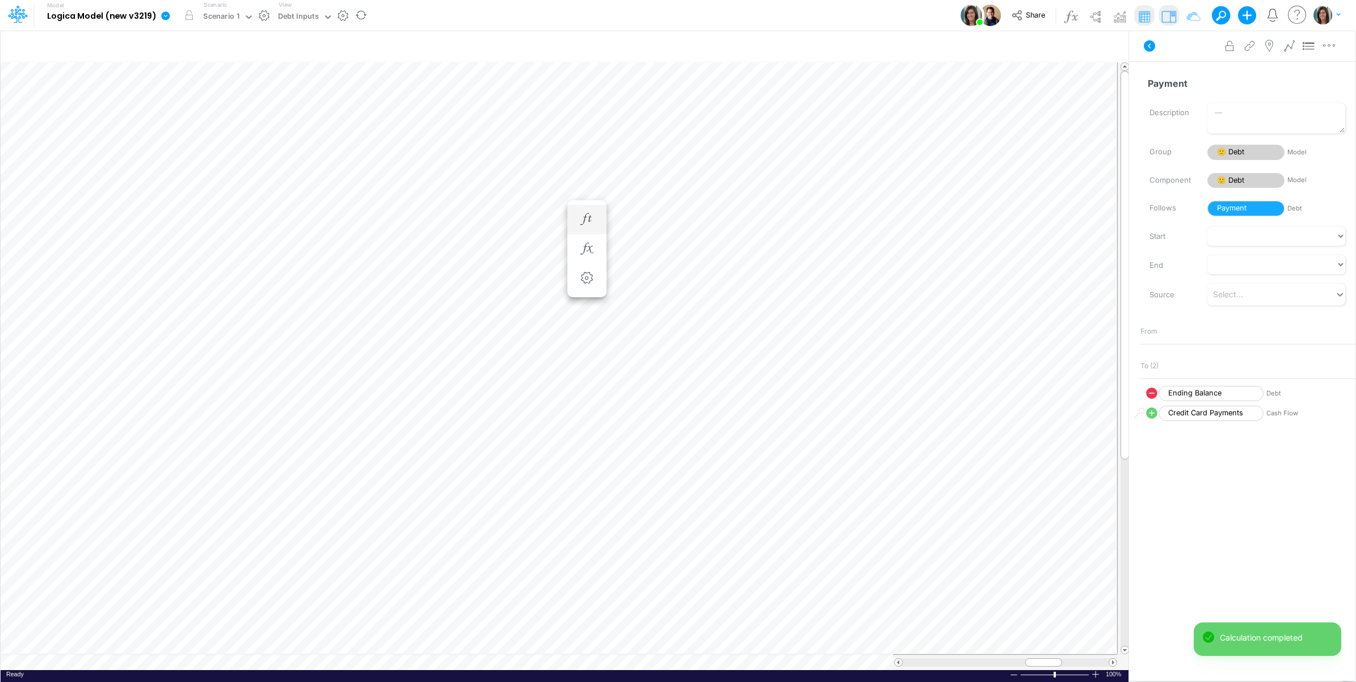
scroll to position [0, 1]
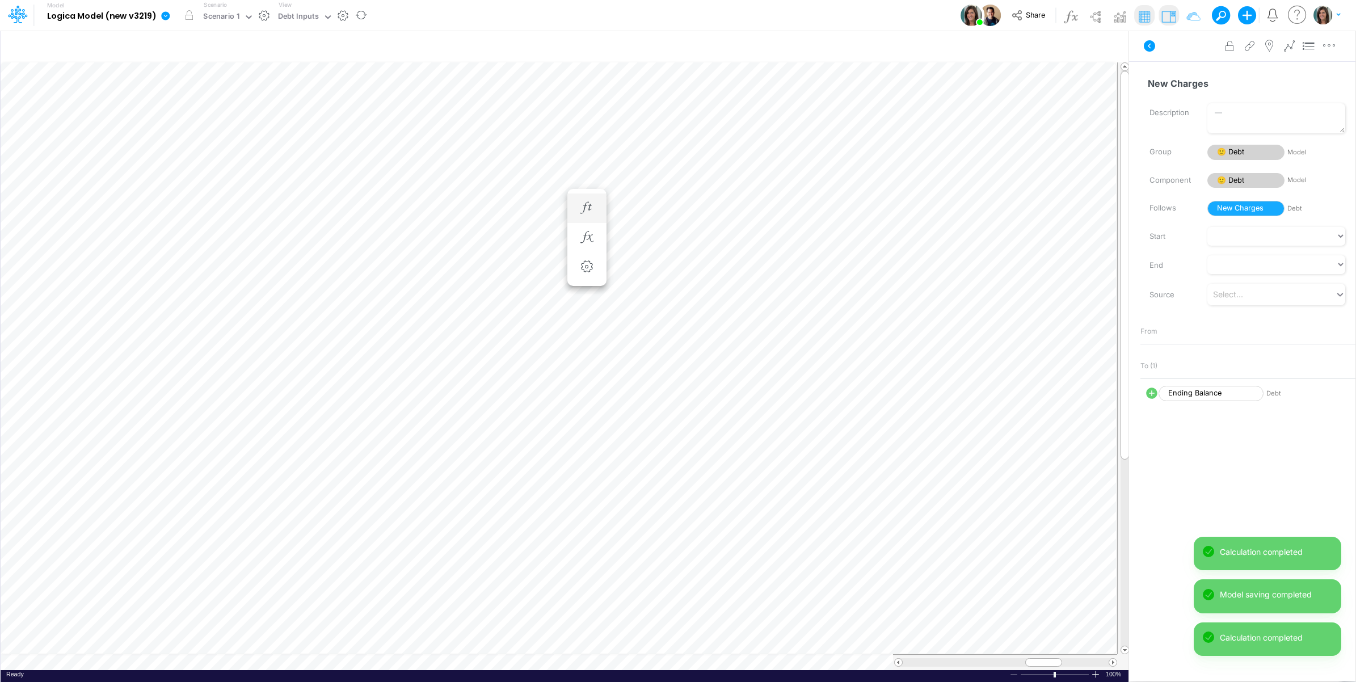
scroll to position [0, 1]
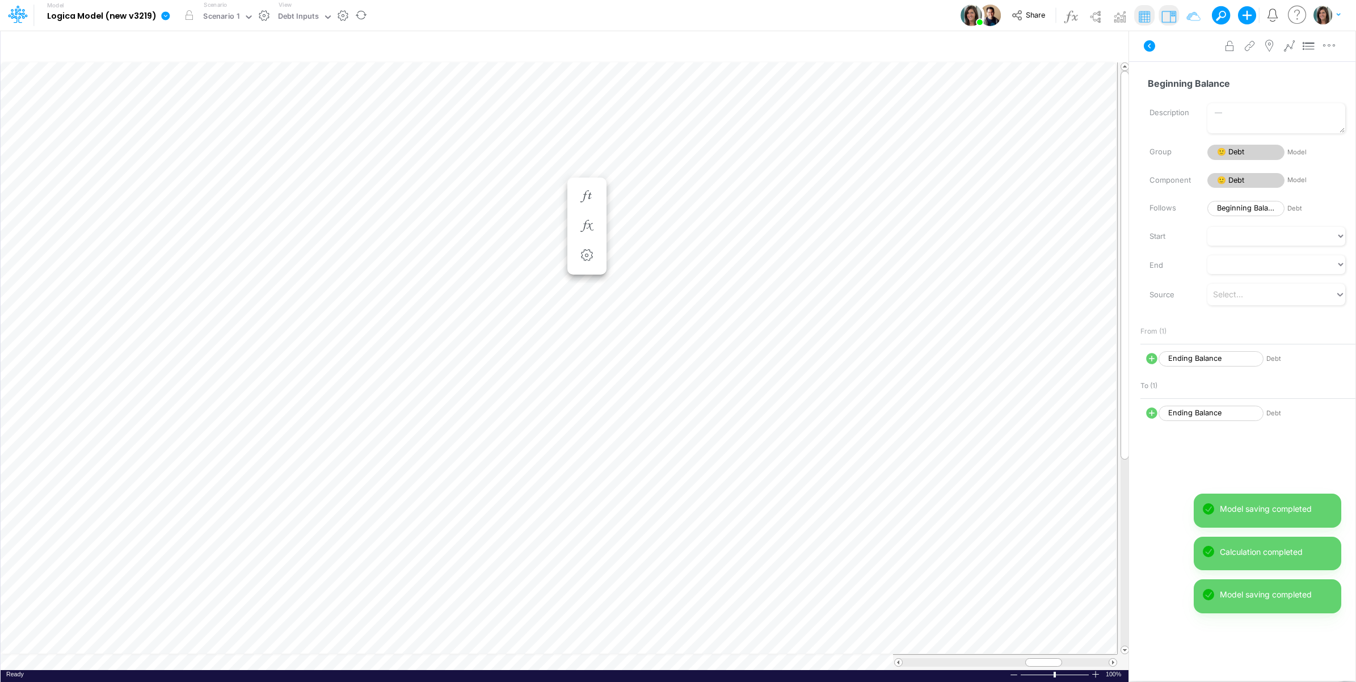
click at [1151, 417] on icon at bounding box center [1151, 413] width 11 height 11
select select "Multiply"
select select "Add"
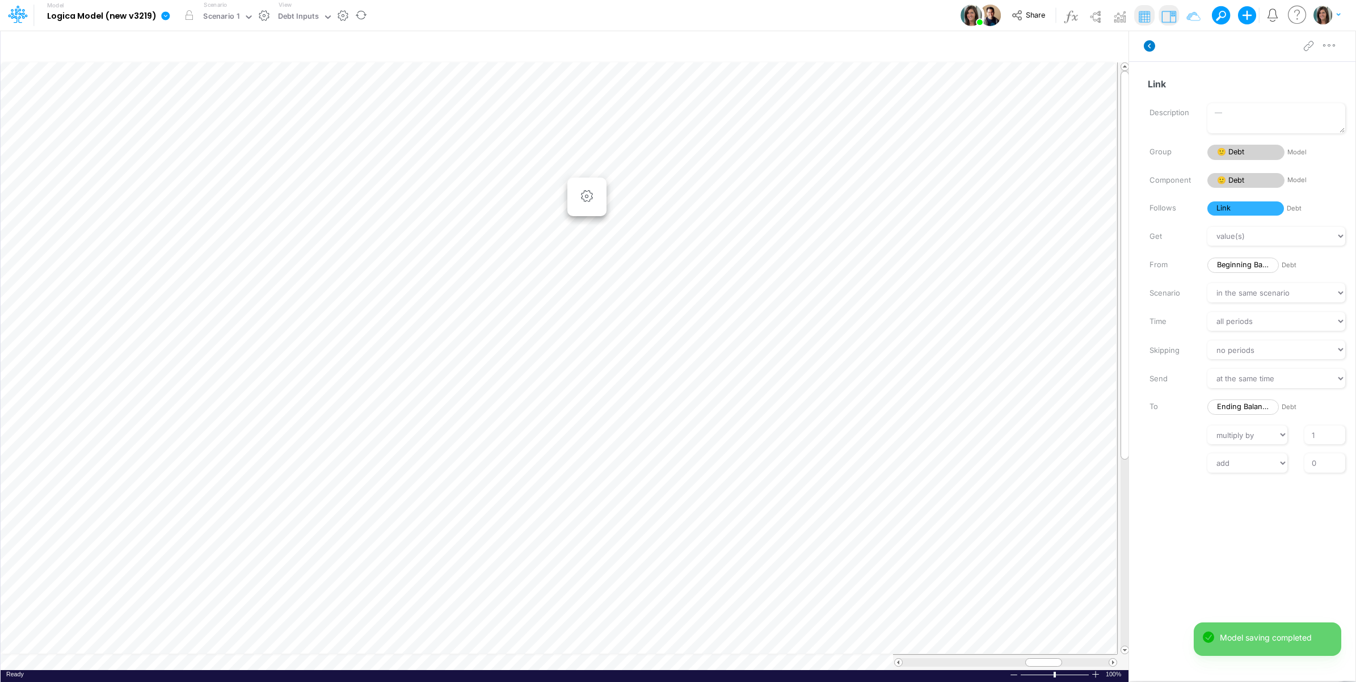
click at [1147, 44] on icon at bounding box center [1148, 45] width 11 height 11
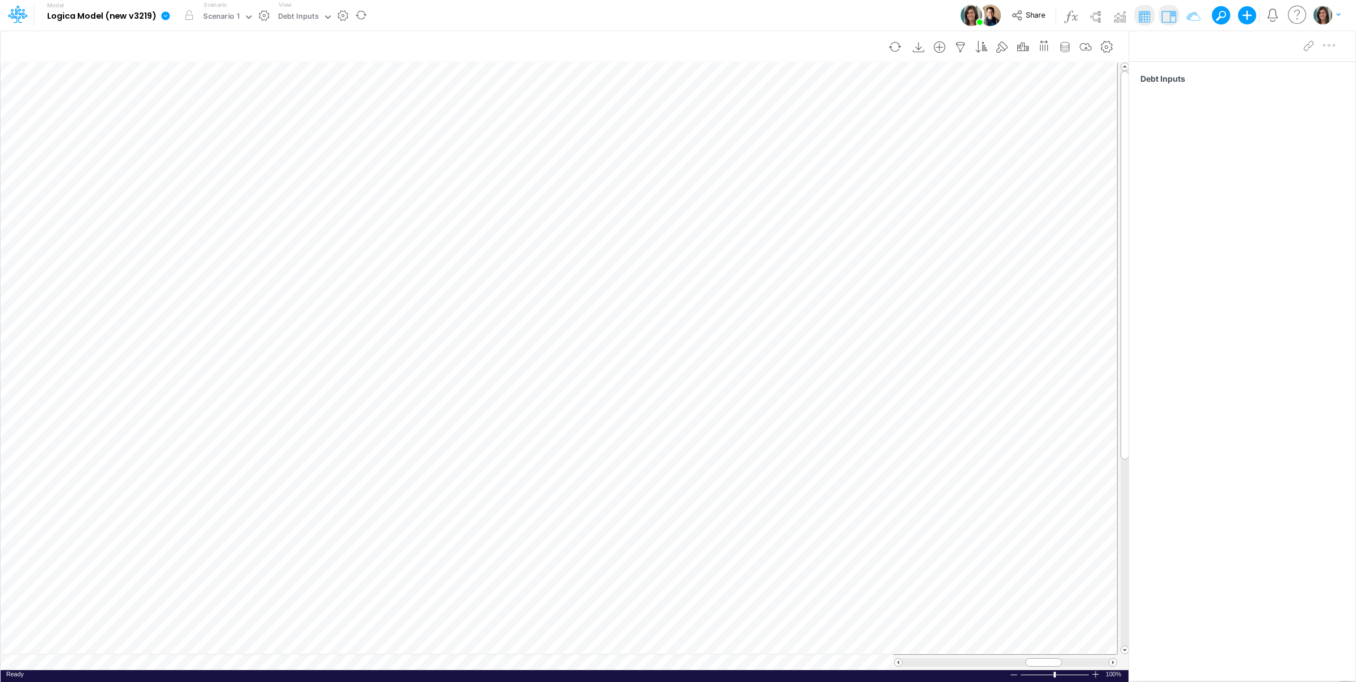
scroll to position [0, 1]
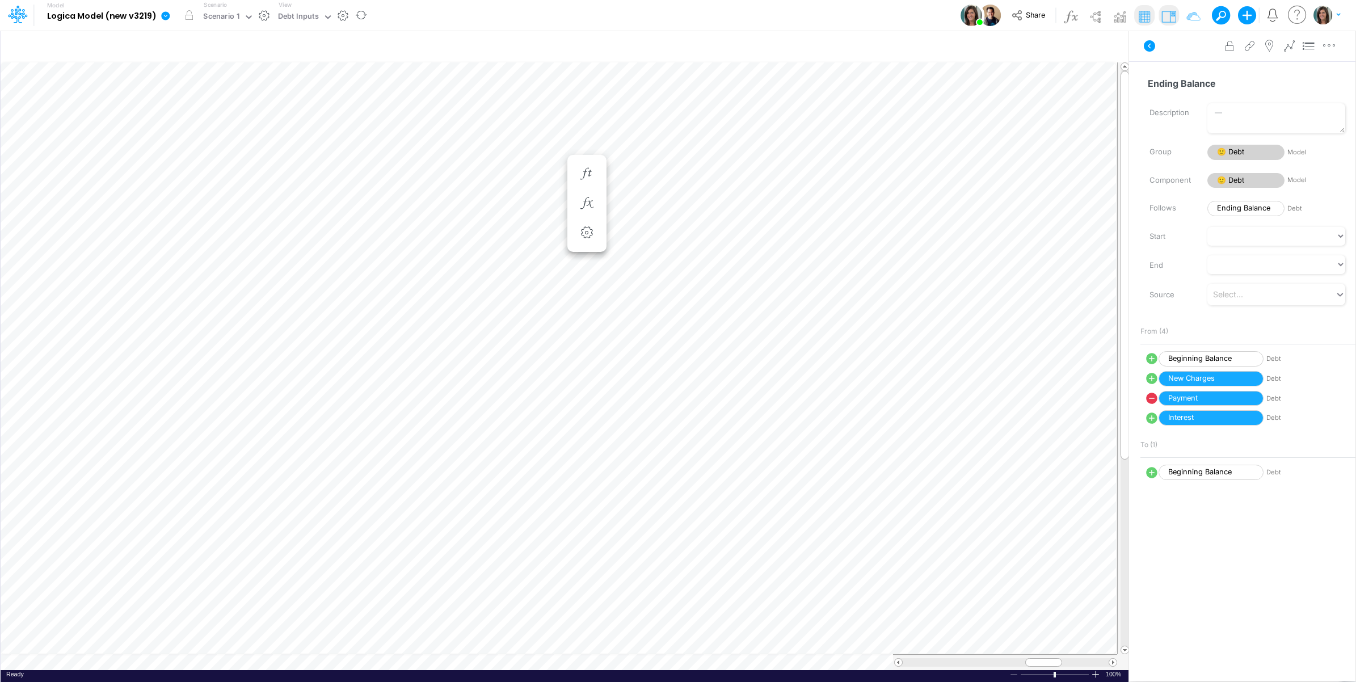
click at [1142, 47] on icon at bounding box center [1149, 46] width 14 height 14
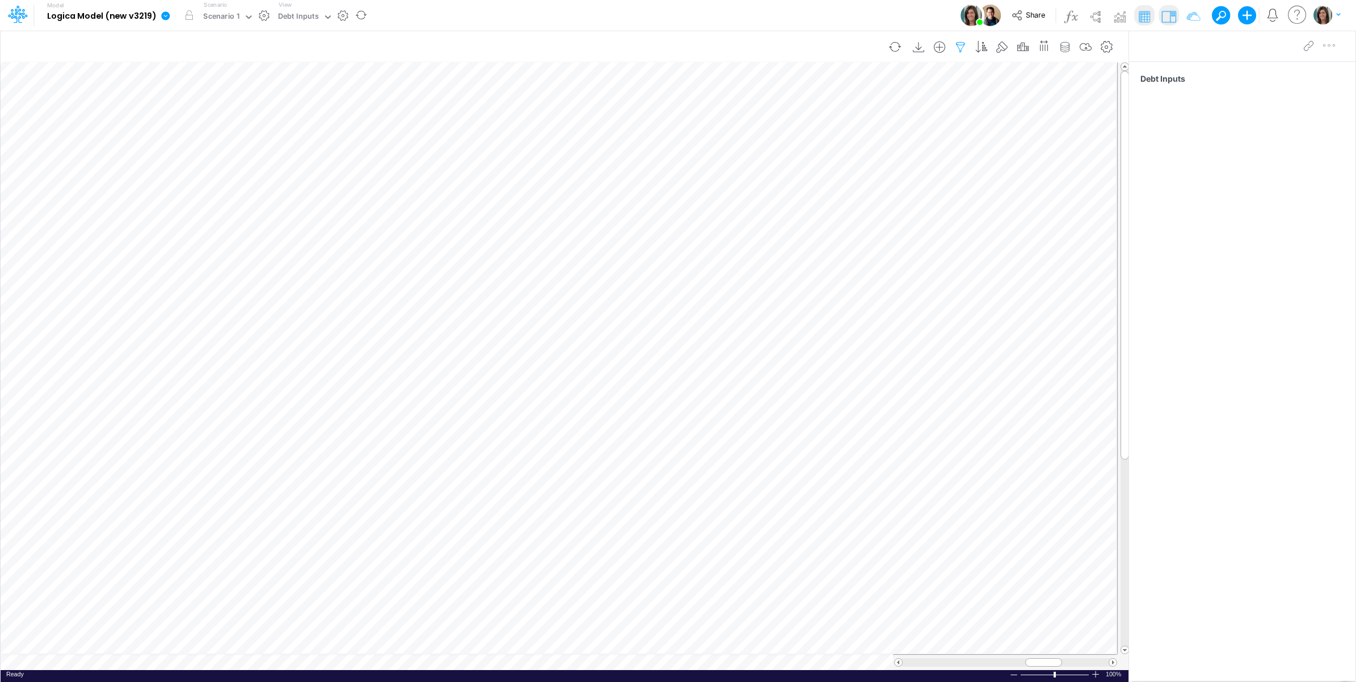
click at [960, 44] on icon "button" at bounding box center [960, 47] width 17 height 12
select select "notEqual"
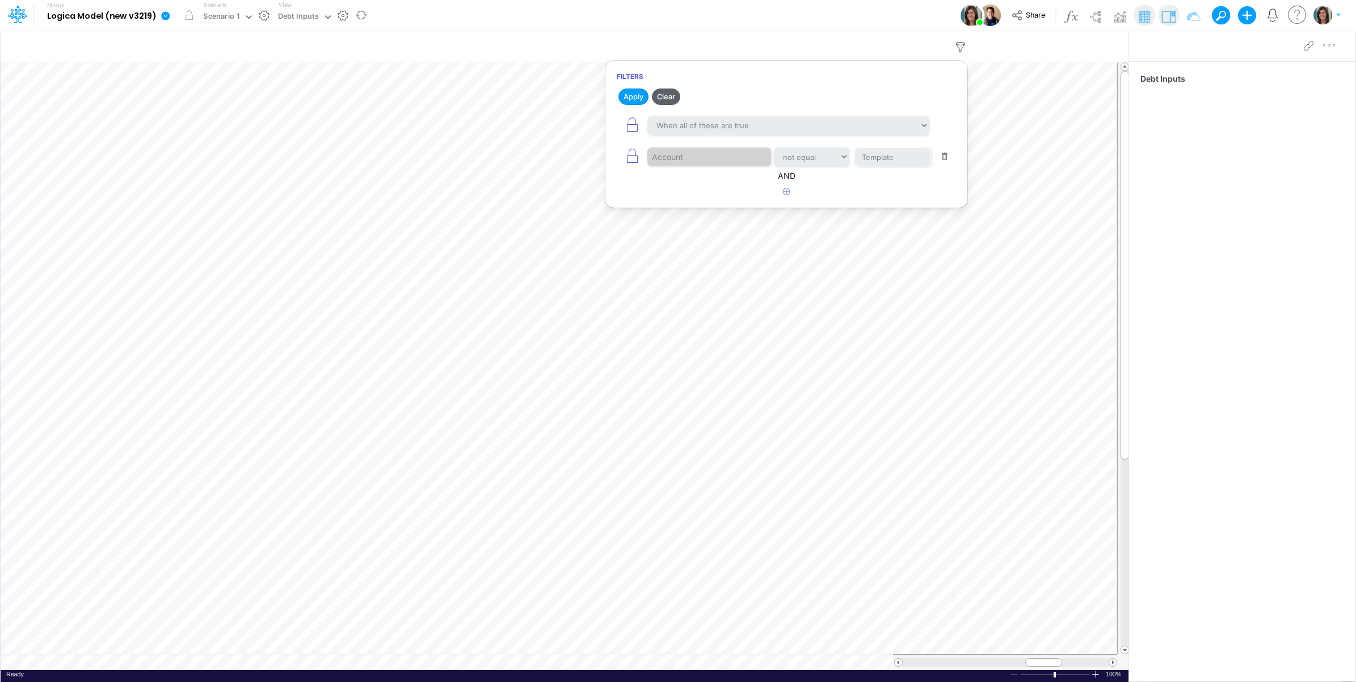
click at [662, 97] on button "Clear" at bounding box center [666, 96] width 28 height 16
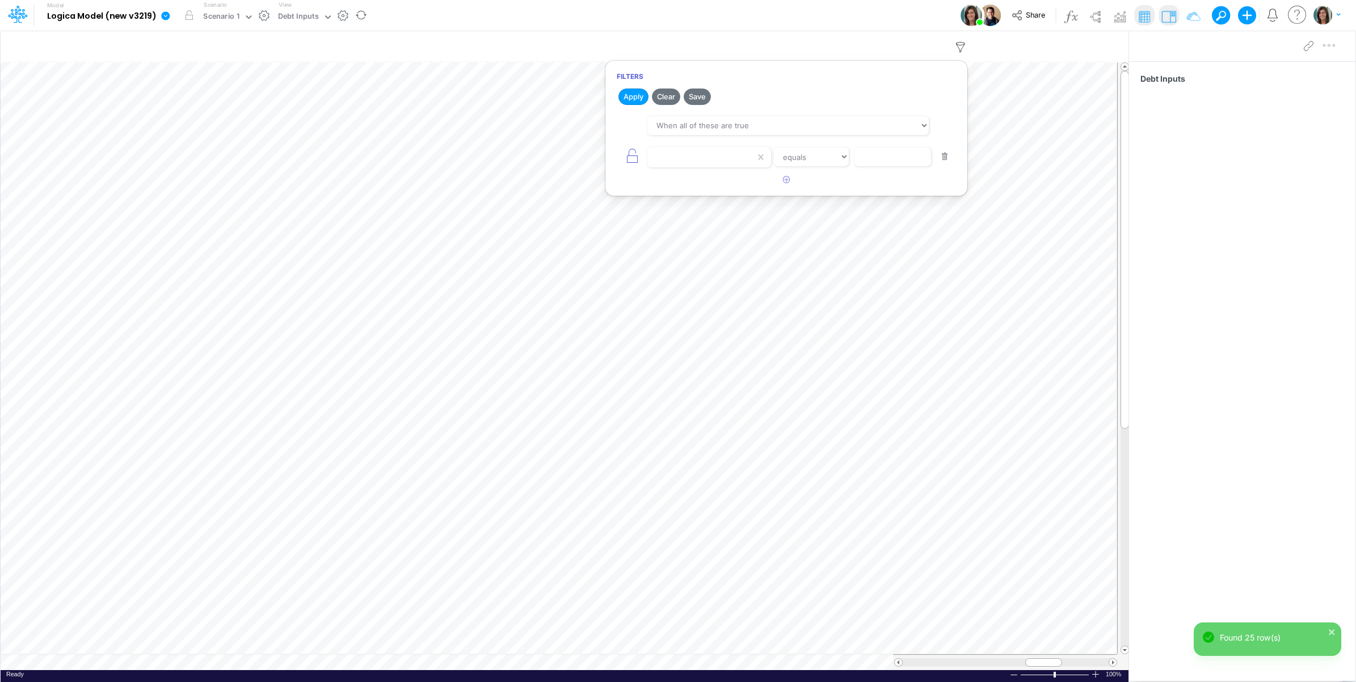
drag, startPoint x: 741, startPoint y: 20, endPoint x: 721, endPoint y: 29, distance: 21.6
click at [741, 20] on div "Model Logica Model (new v3219) Edit model settings Duplicate Import QuickBooks …" at bounding box center [678, 15] width 1220 height 31
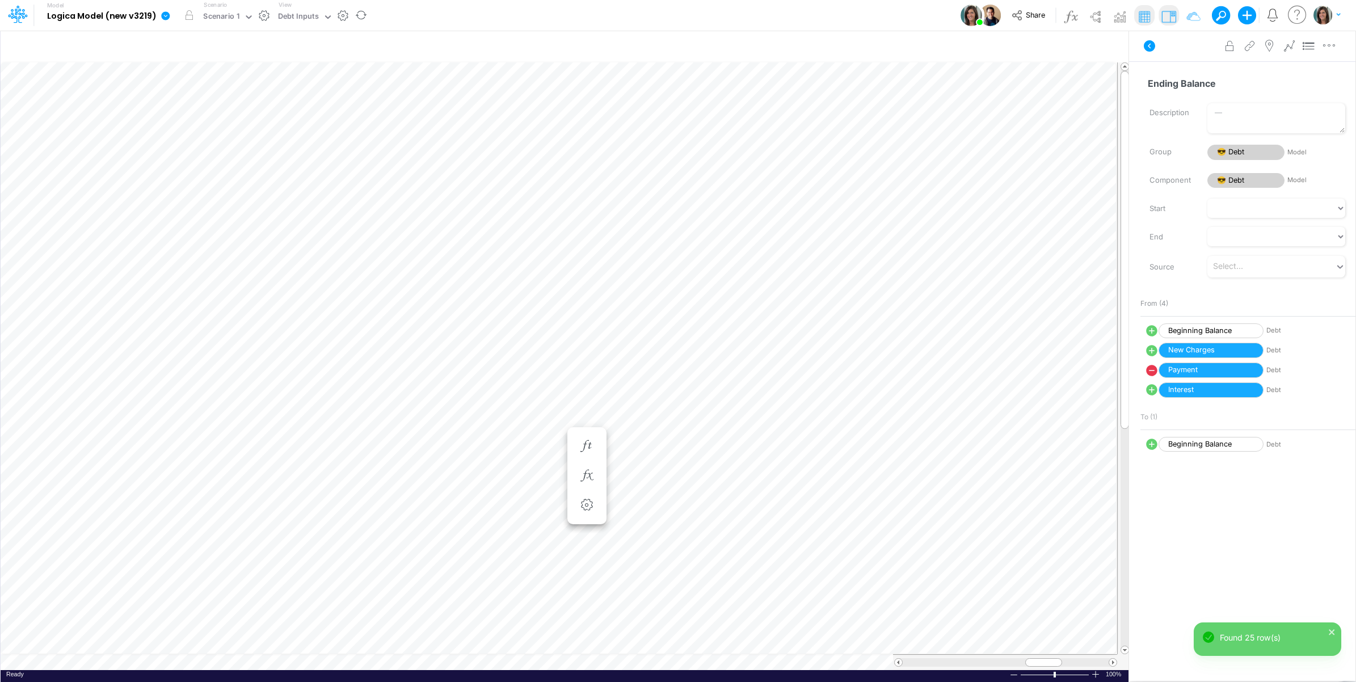
click at [1149, 331] on icon at bounding box center [1151, 330] width 11 height 11
select select "Multiply"
select select "Add"
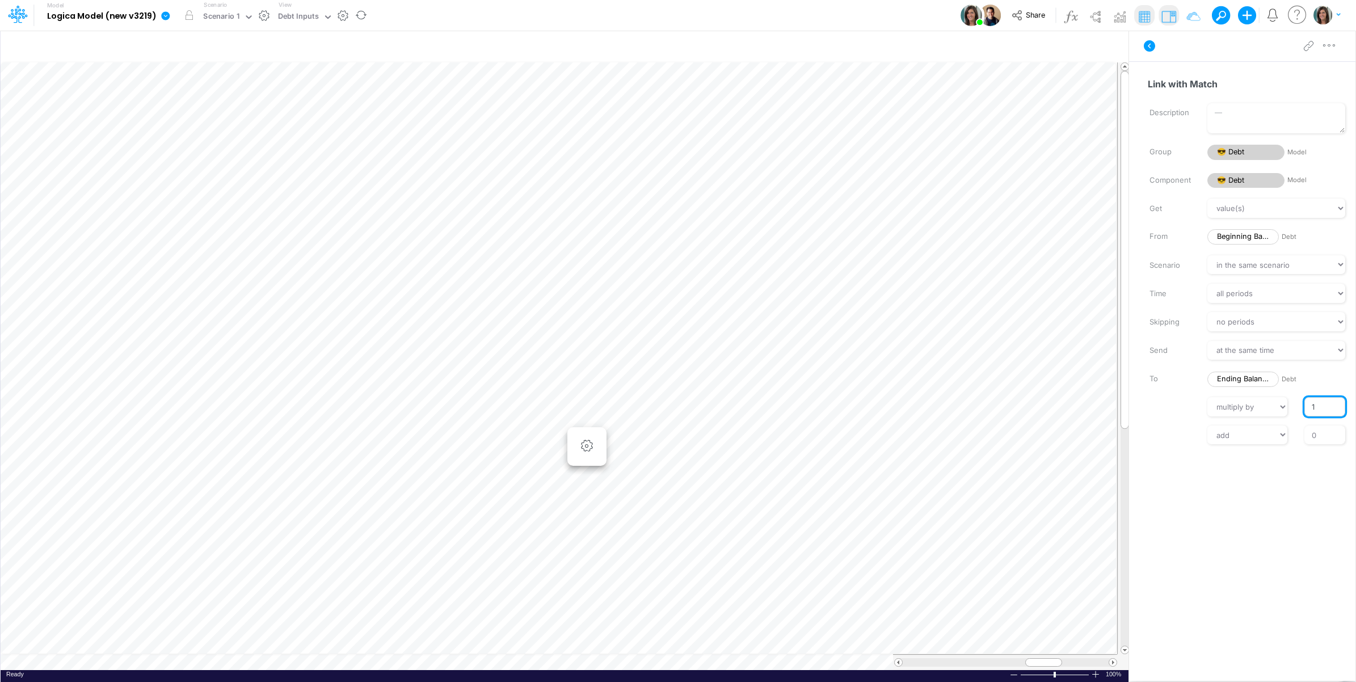
drag, startPoint x: 1308, startPoint y: 406, endPoint x: 1319, endPoint y: 406, distance: 10.8
click at [1319, 406] on input "1" at bounding box center [1324, 406] width 41 height 19
click at [1317, 404] on input "2" at bounding box center [1324, 406] width 41 height 19
click at [1177, 425] on div "add subtract 0" at bounding box center [1248, 434] width 232 height 19
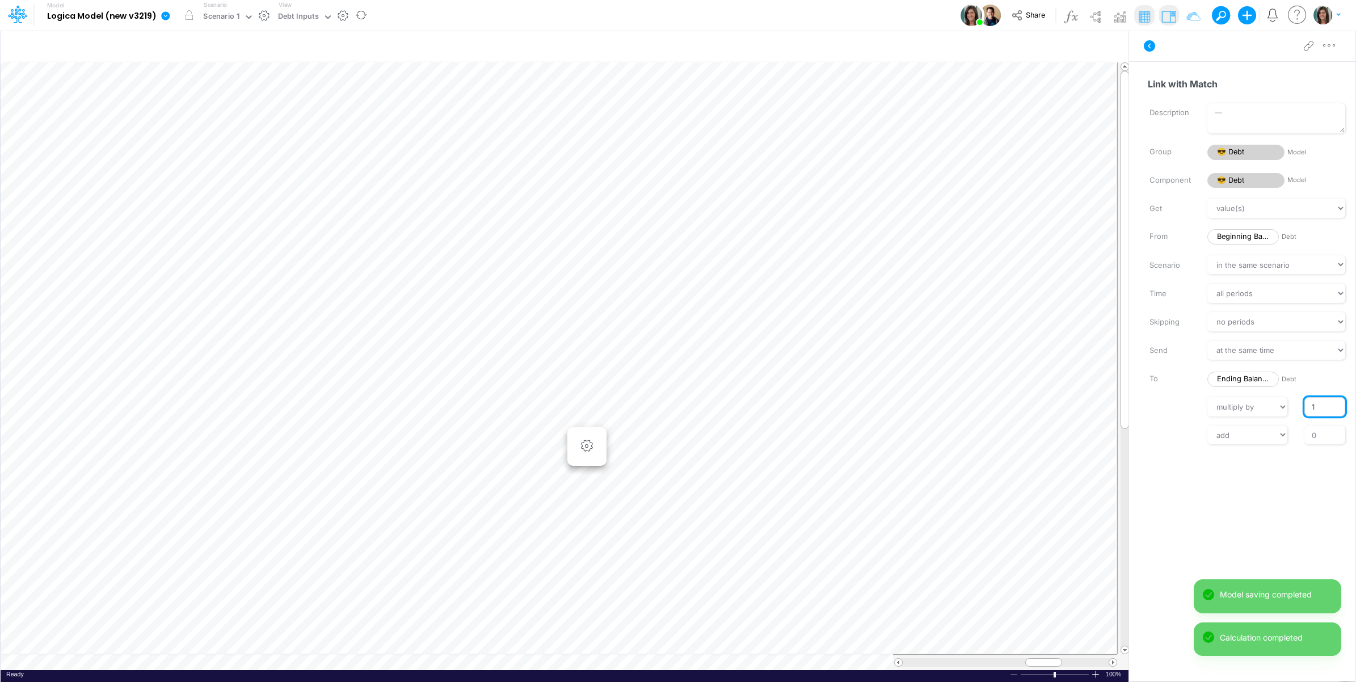
drag, startPoint x: 1329, startPoint y: 404, endPoint x: 1309, endPoint y: 406, distance: 20.0
click at [1309, 406] on input "1" at bounding box center [1324, 406] width 41 height 19
click at [1185, 421] on div "Get value(s) moving average cumulative change relative change absolute round fl…" at bounding box center [1247, 322] width 215 height 246
drag, startPoint x: 1328, startPoint y: 403, endPoint x: 1303, endPoint y: 407, distance: 25.9
click at [1304, 407] on input "2" at bounding box center [1324, 406] width 41 height 19
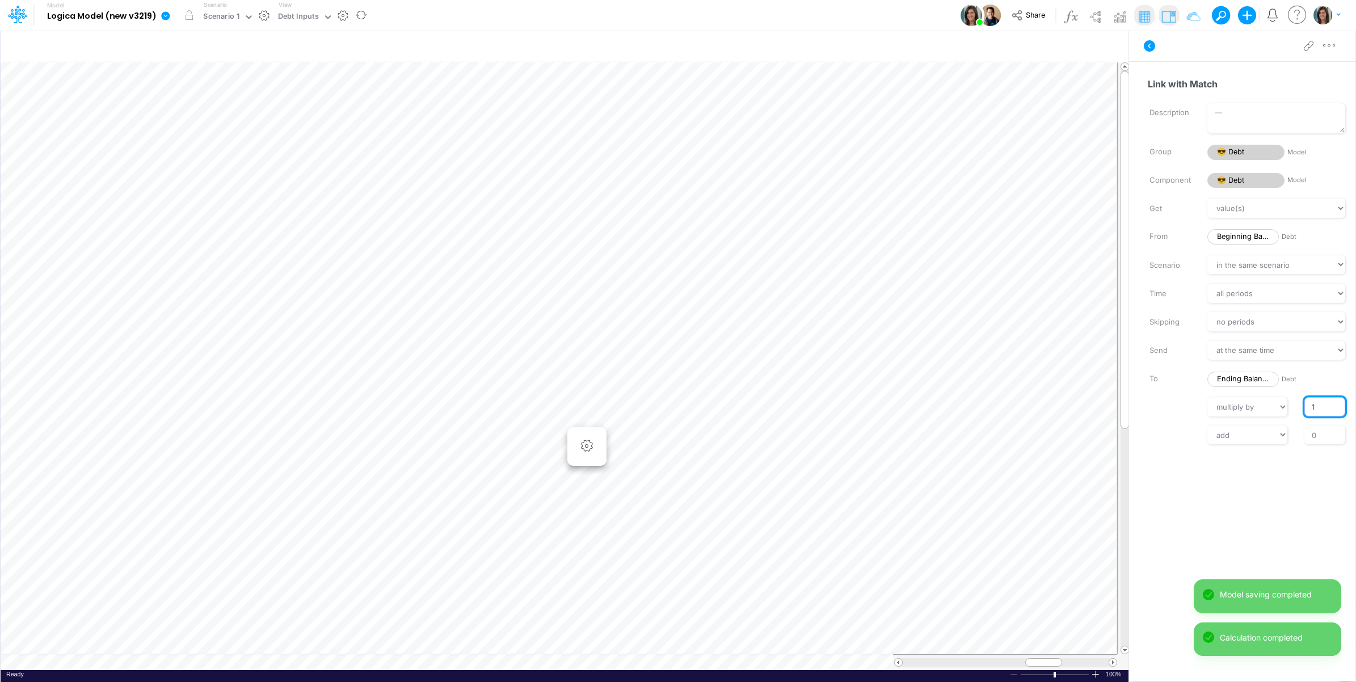
type input "1"
click at [1175, 420] on div "Get value(s) moving average cumulative change relative change absolute round fl…" at bounding box center [1247, 322] width 215 height 246
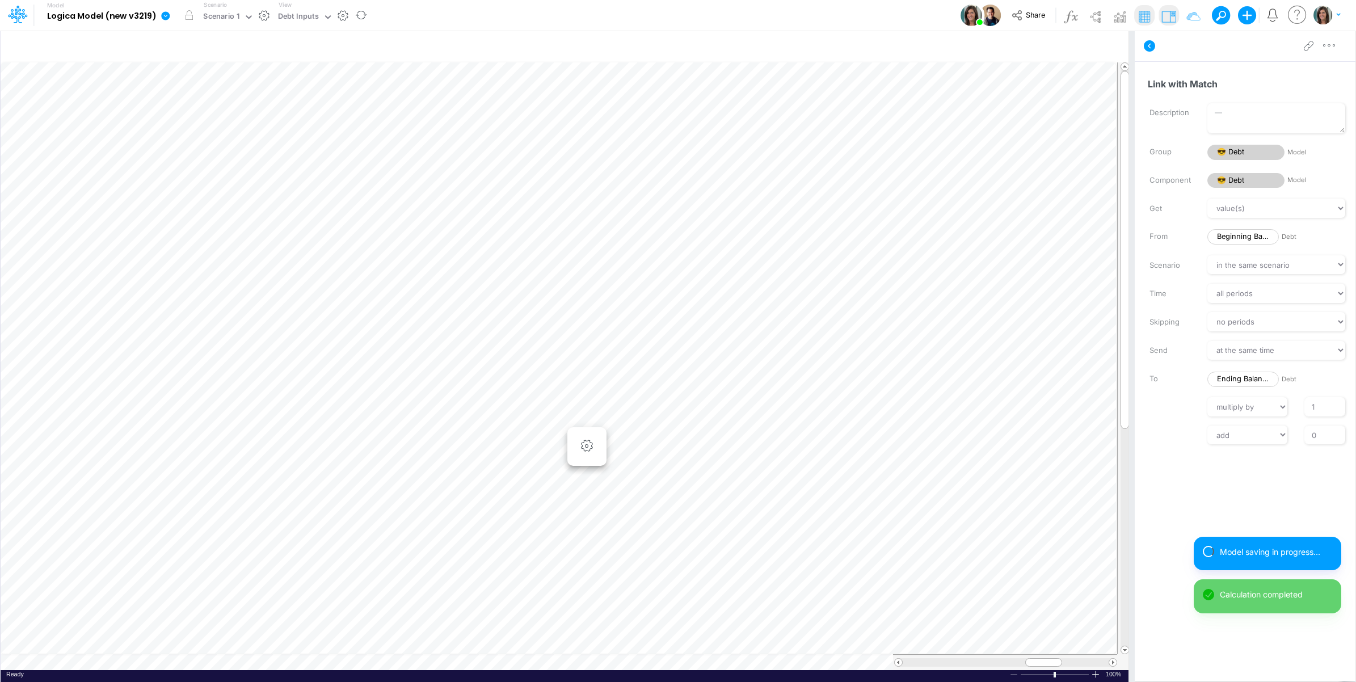
scroll to position [0, 1]
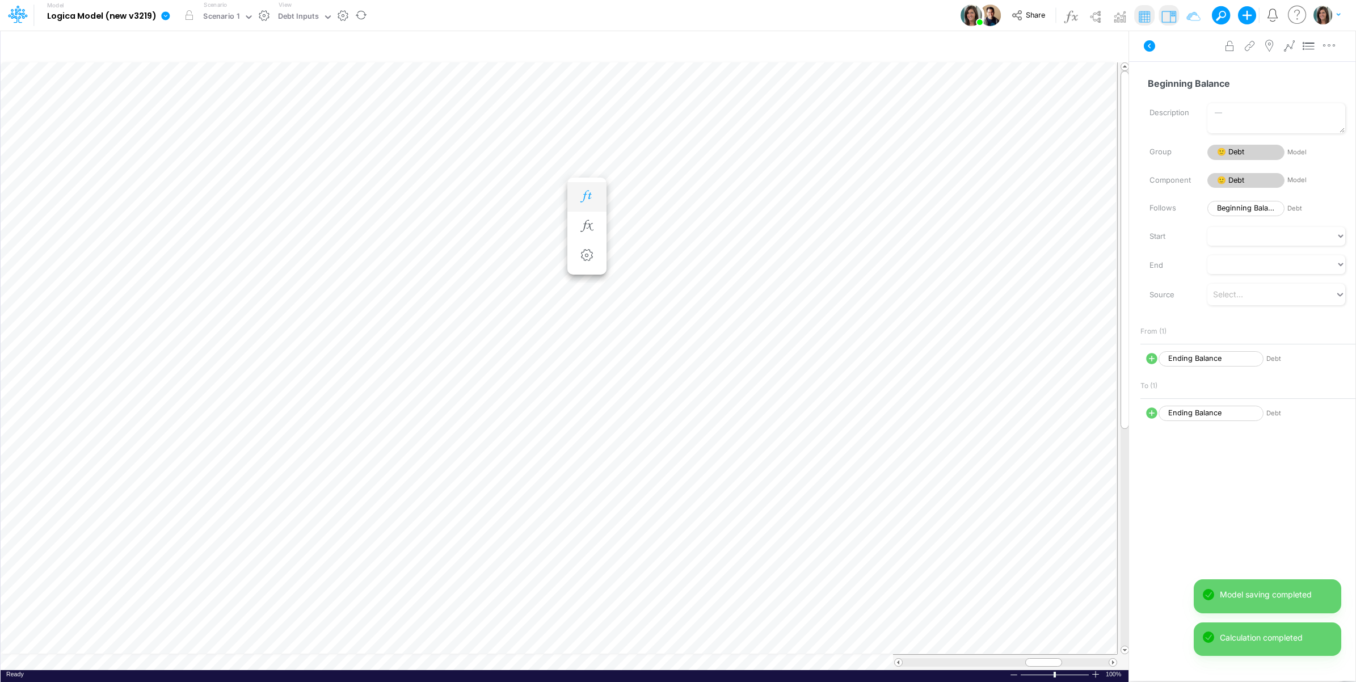
click at [589, 194] on icon "button" at bounding box center [586, 197] width 17 height 12
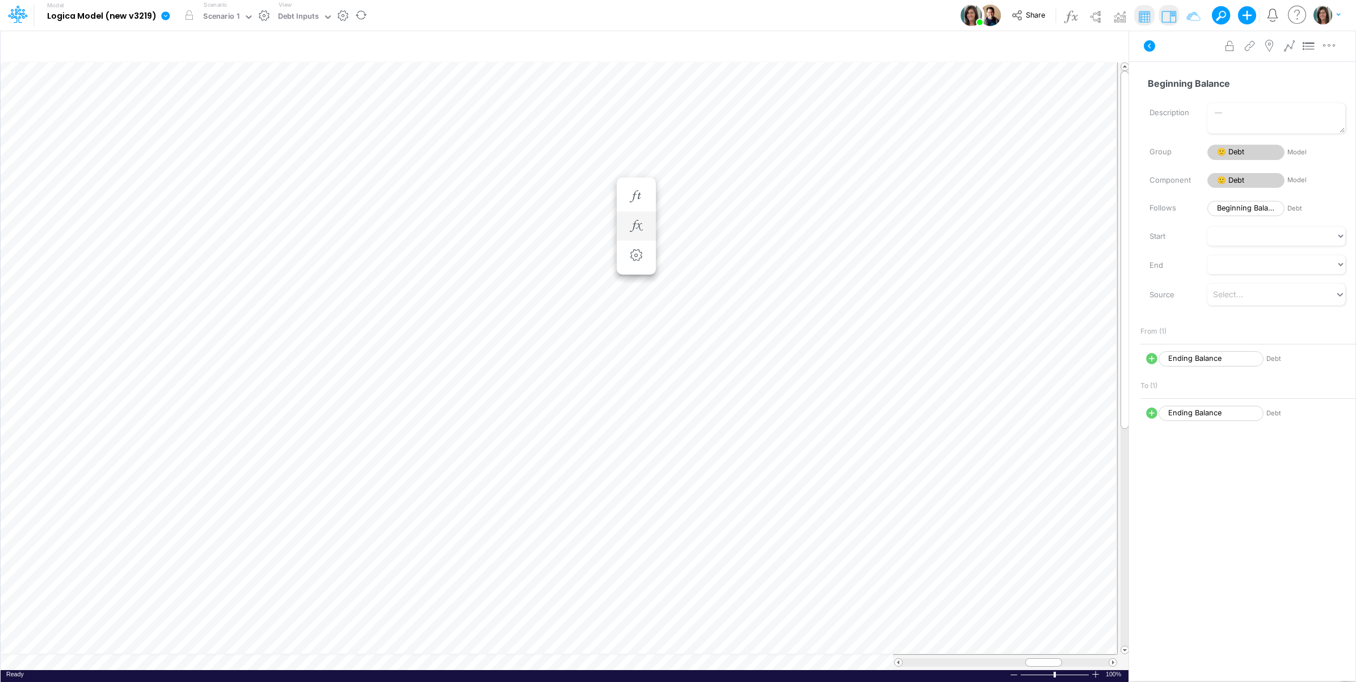
scroll to position [0, 1]
click at [1150, 386] on icon at bounding box center [1151, 384] width 11 height 11
select select "Multiply"
select select "Add"
click at [1330, 47] on icon "button" at bounding box center [1328, 46] width 17 height 12
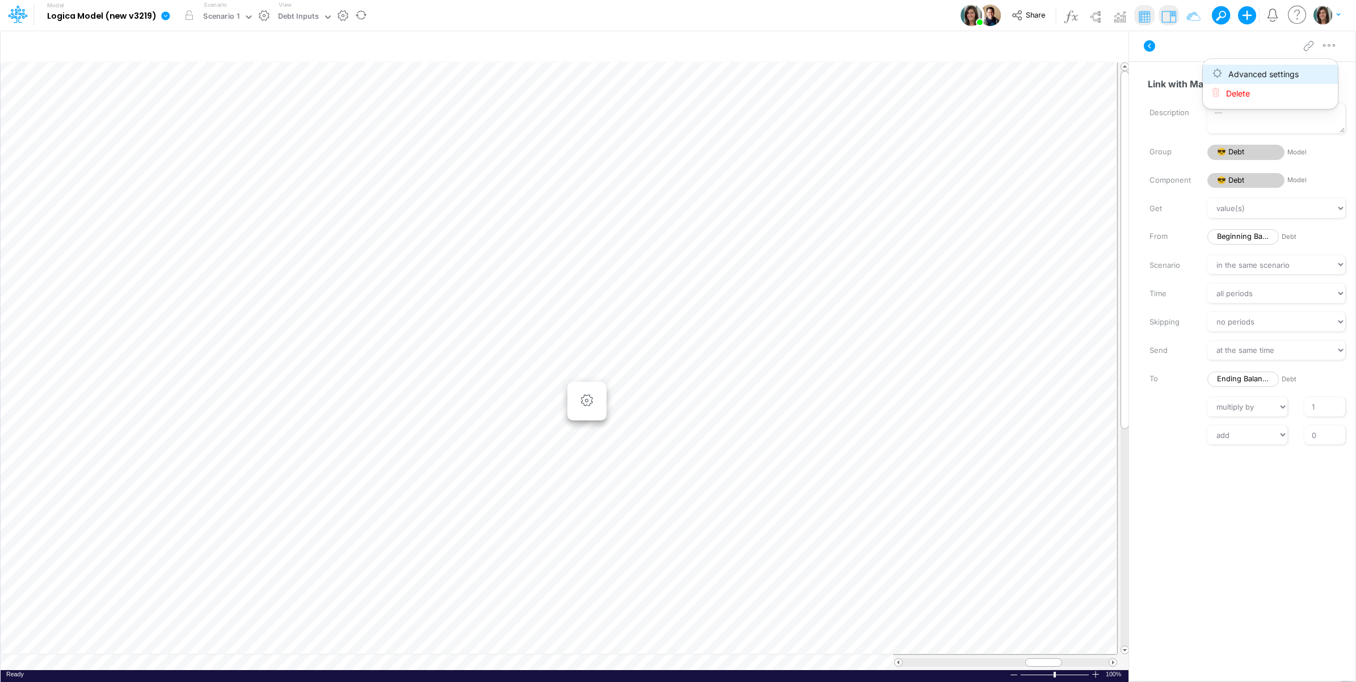
click at [1309, 72] on button "Advanced settings" at bounding box center [1269, 74] width 135 height 19
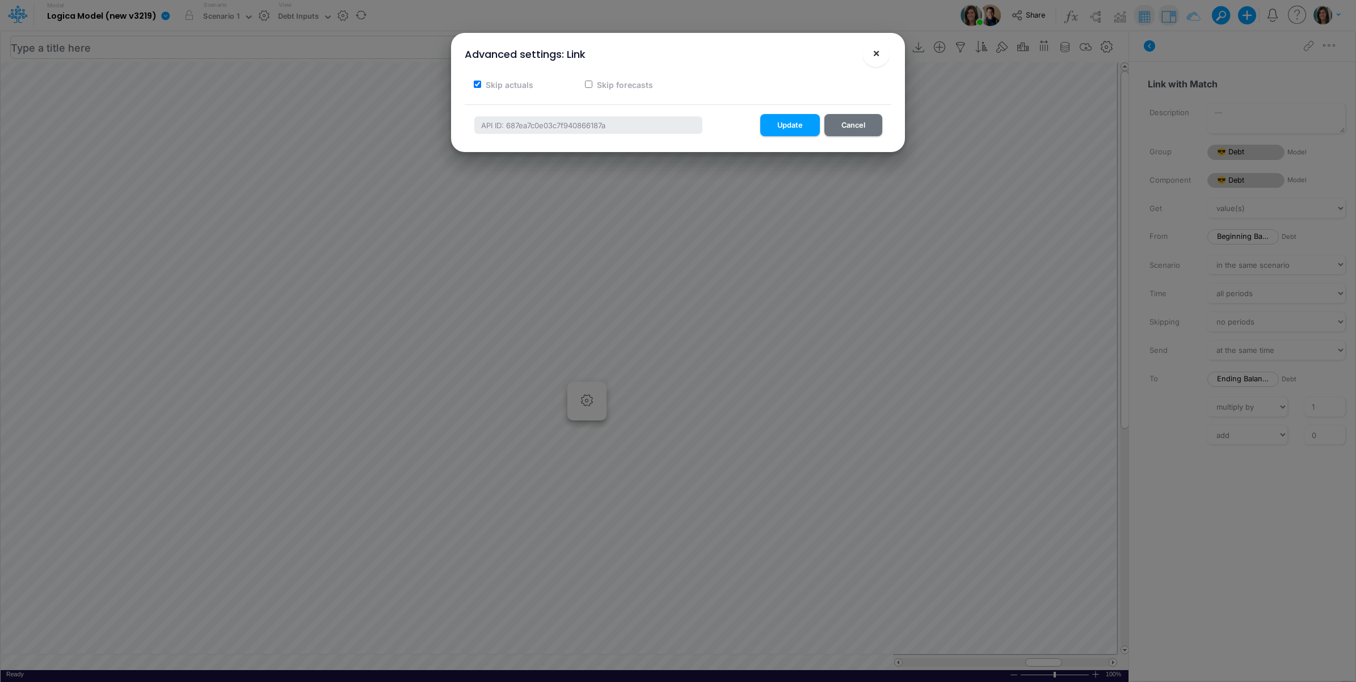
drag, startPoint x: 876, startPoint y: 47, endPoint x: 877, endPoint y: 54, distance: 7.5
click at [877, 52] on span "×" at bounding box center [875, 53] width 7 height 14
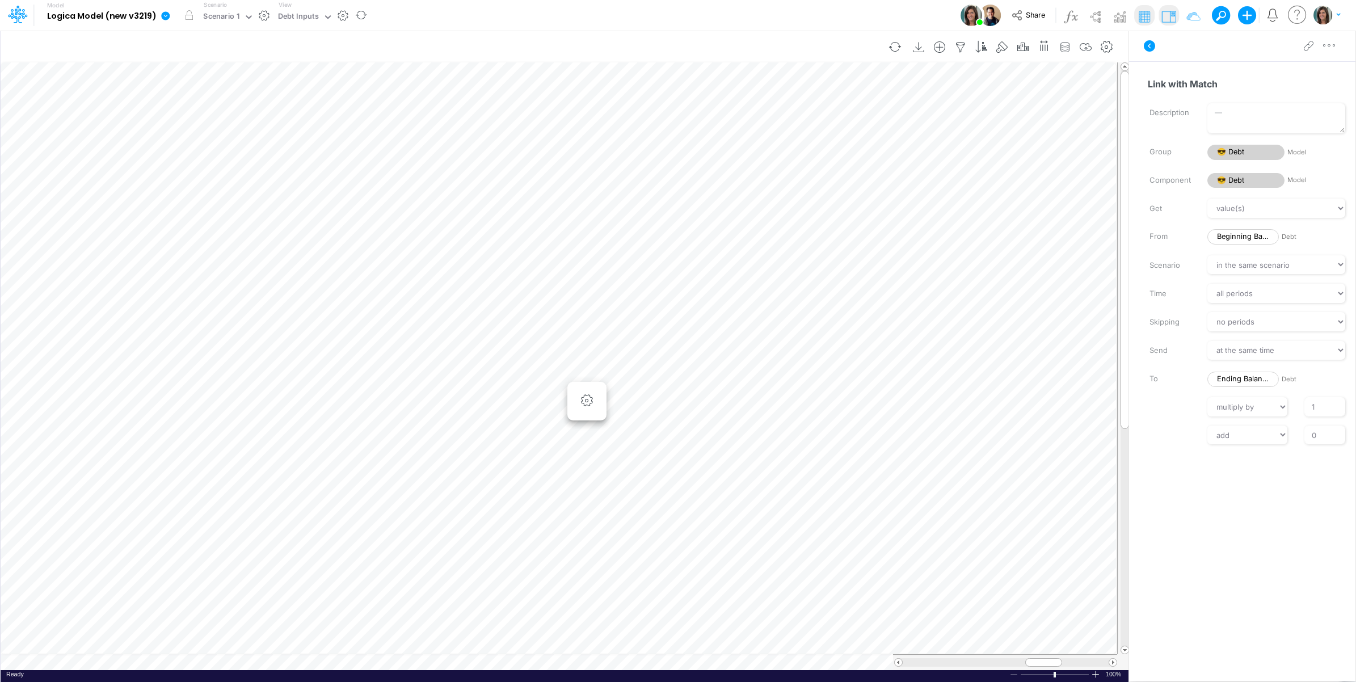
scroll to position [0, 1]
click at [1151, 387] on icon at bounding box center [1152, 385] width 14 height 14
select select "Multiply"
select select "Add"
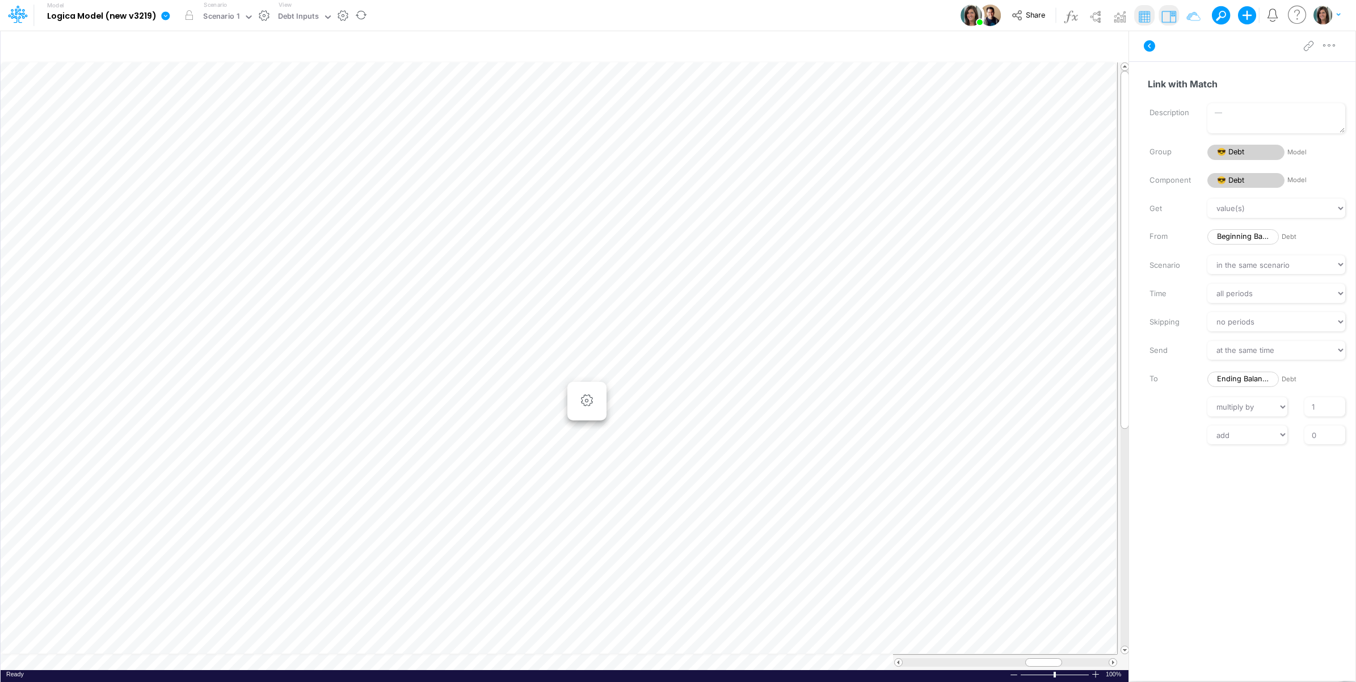
scroll to position [0, 1]
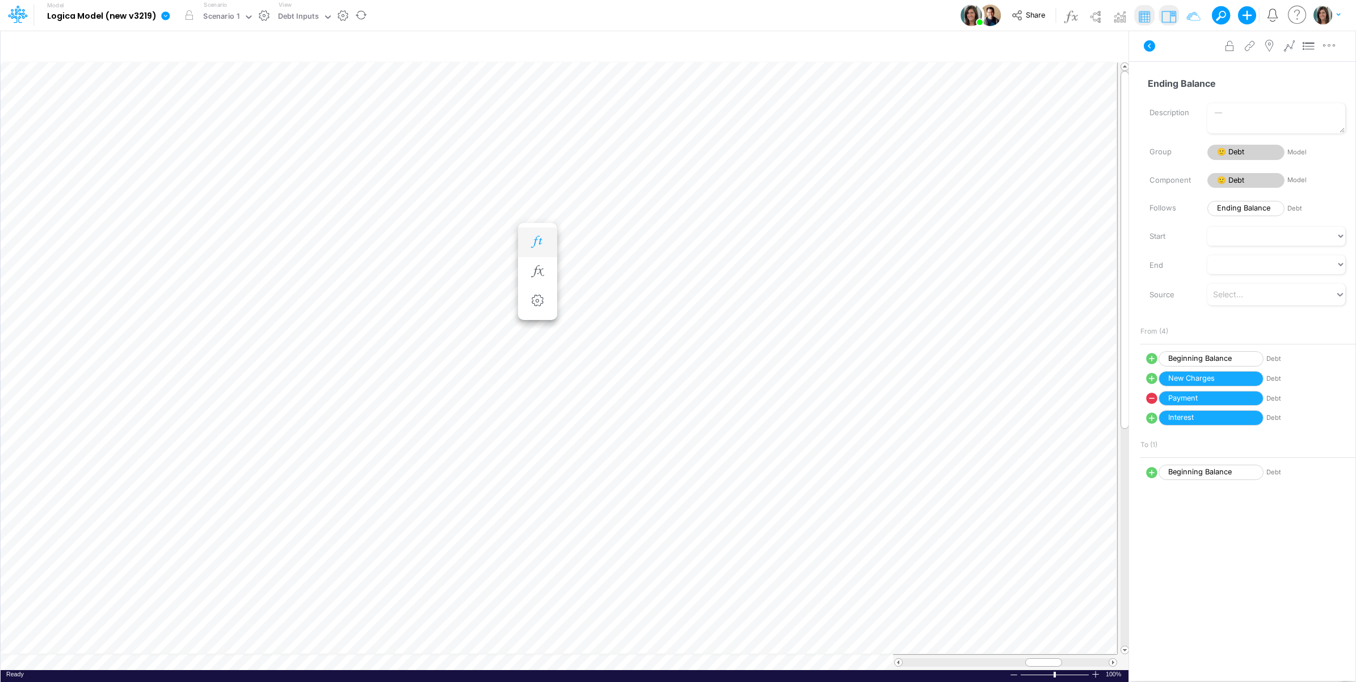
click at [533, 237] on icon "button" at bounding box center [537, 242] width 17 height 12
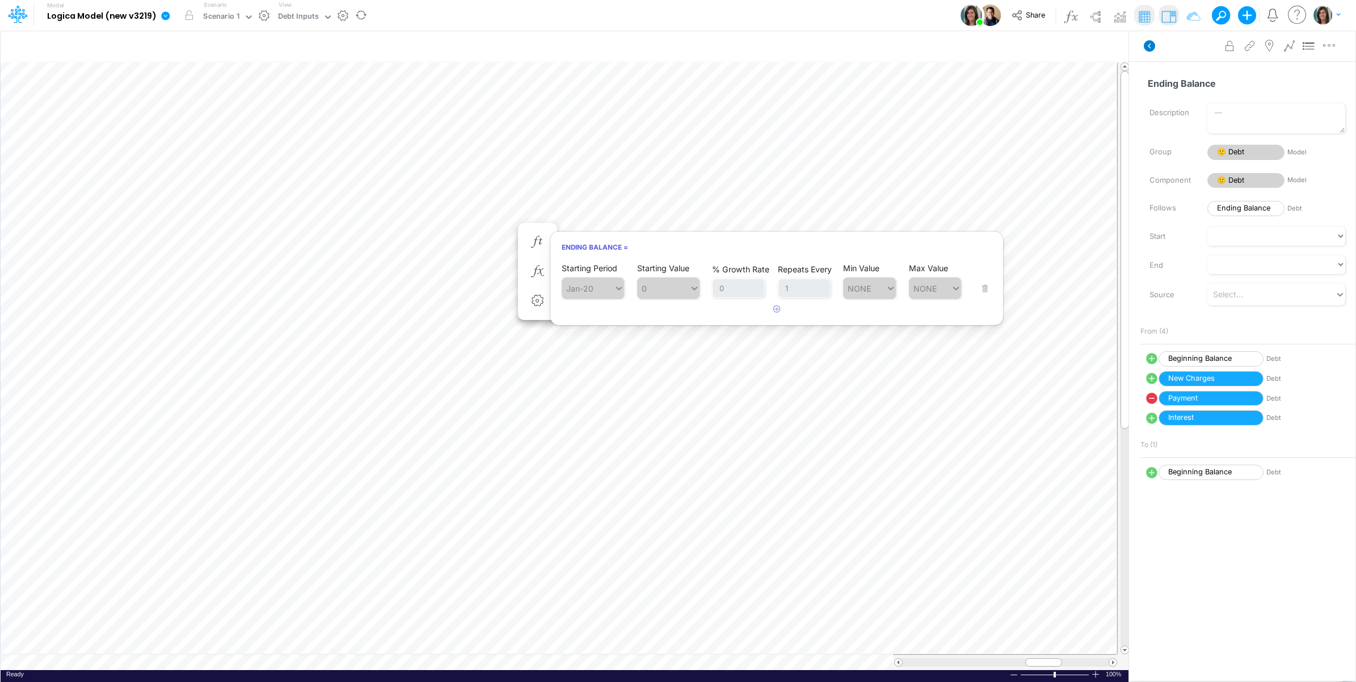
click at [1145, 48] on icon at bounding box center [1148, 45] width 11 height 11
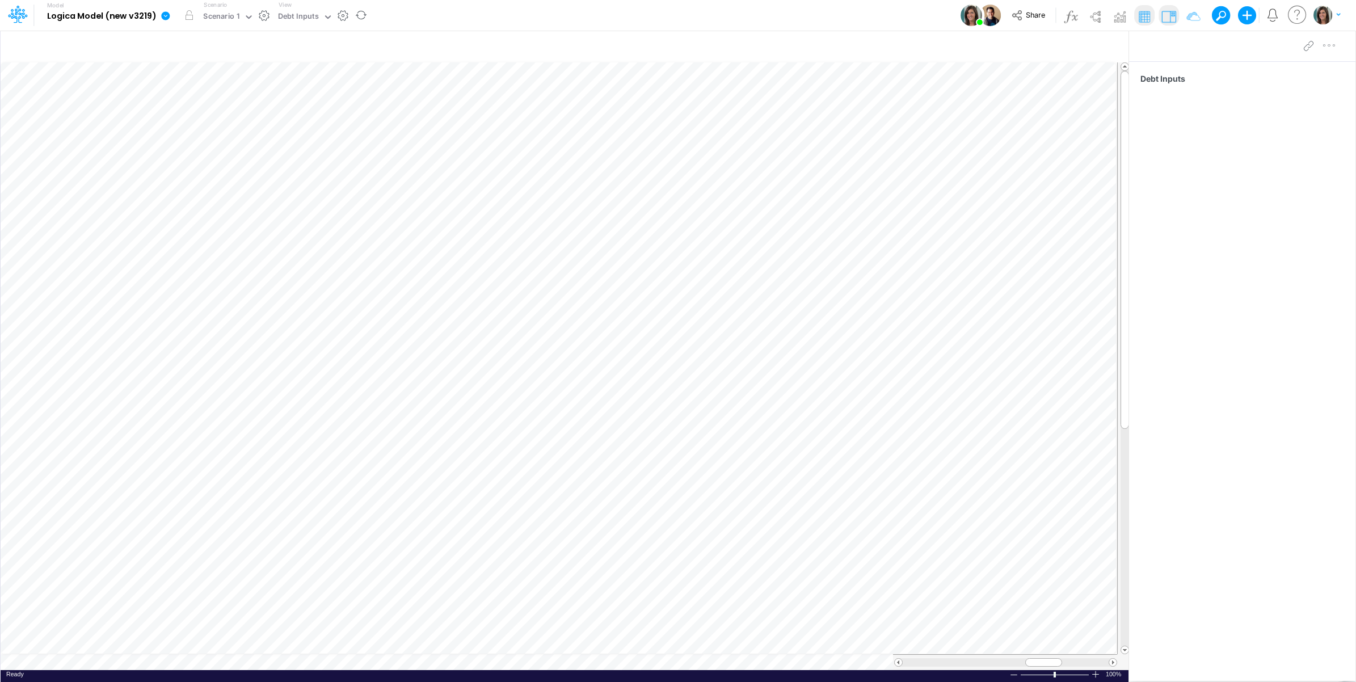
scroll to position [0, 1]
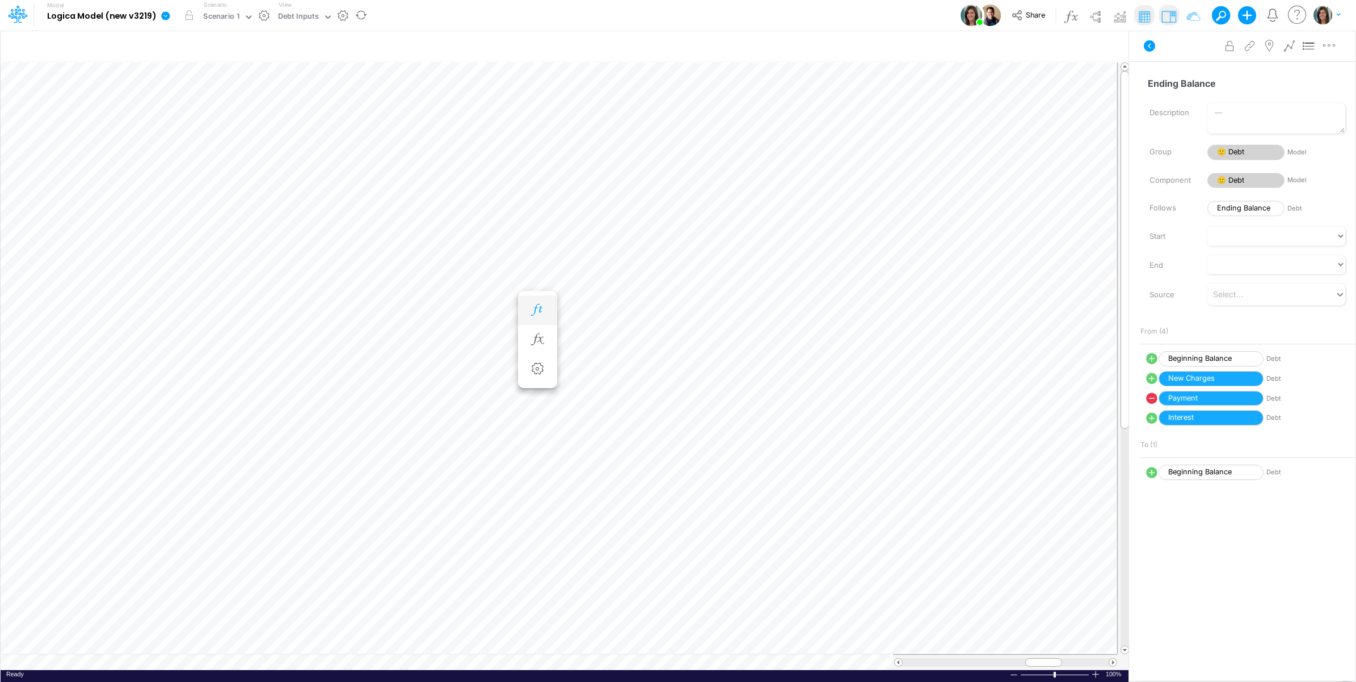
click at [537, 313] on icon "button" at bounding box center [537, 310] width 17 height 12
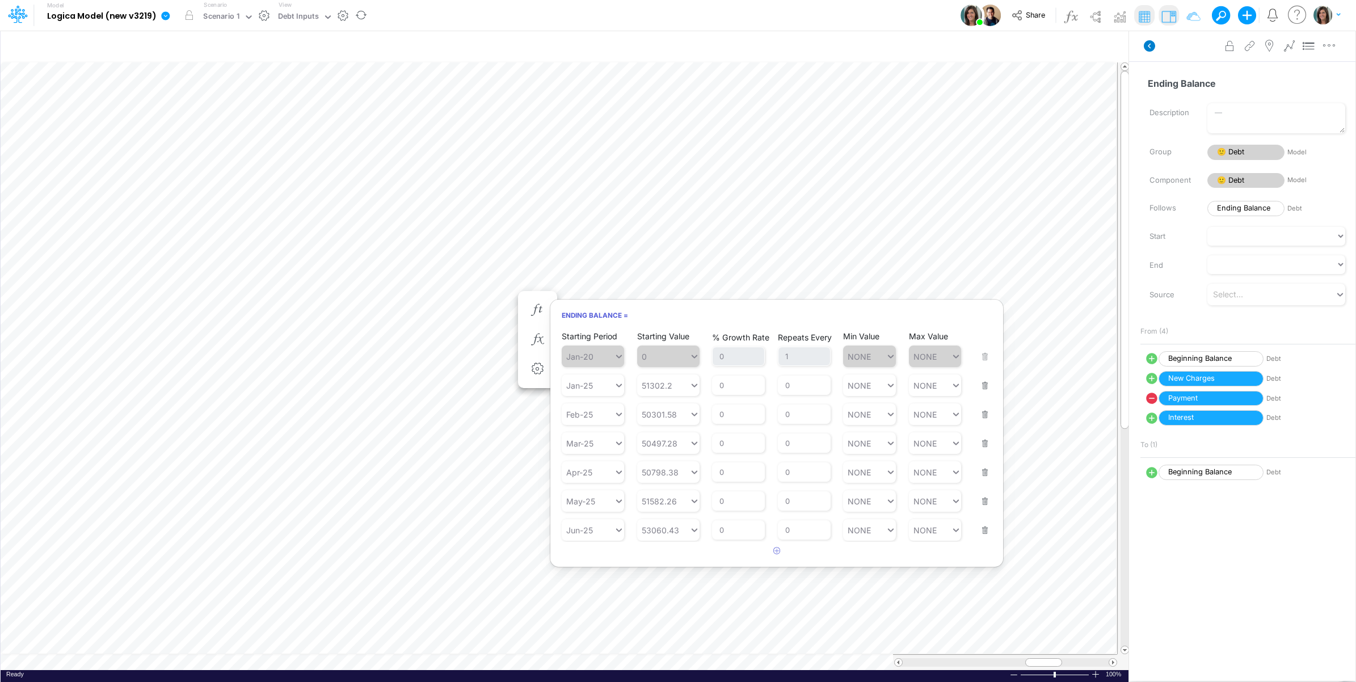
click at [1150, 47] on icon at bounding box center [1148, 45] width 11 height 11
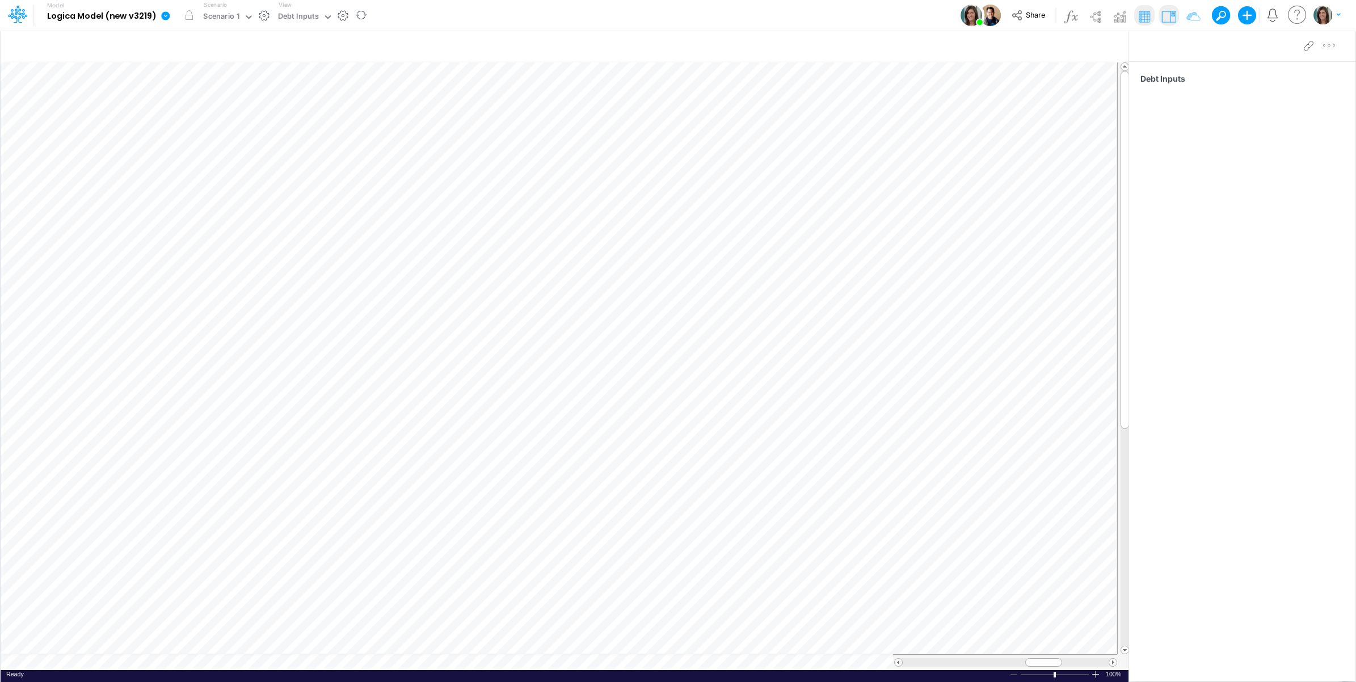
scroll to position [0, 1]
click at [1151, 387] on icon at bounding box center [1152, 385] width 14 height 14
select select "Multiply"
select select "Add"
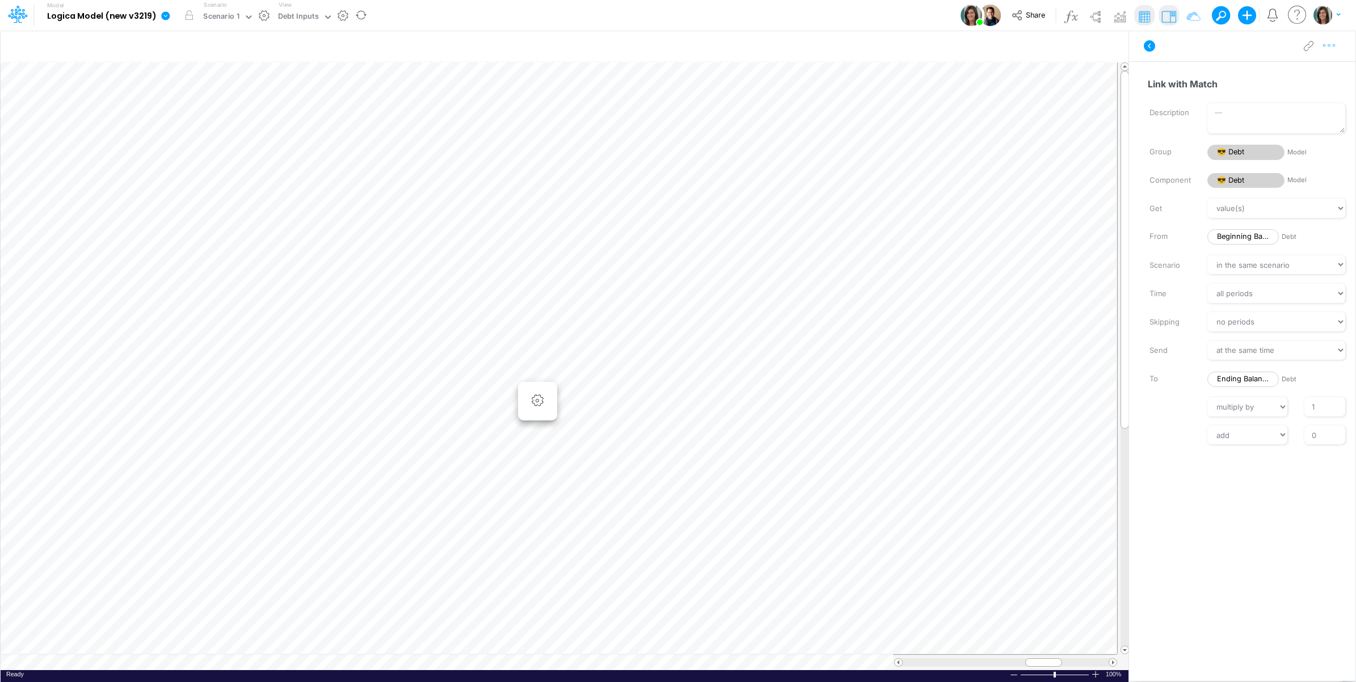
click at [1335, 51] on icon "button" at bounding box center [1328, 46] width 17 height 12
click at [1314, 68] on div "Advanced settings Delete" at bounding box center [1270, 84] width 136 height 52
click at [1312, 72] on button "Advanced settings" at bounding box center [1269, 74] width 135 height 19
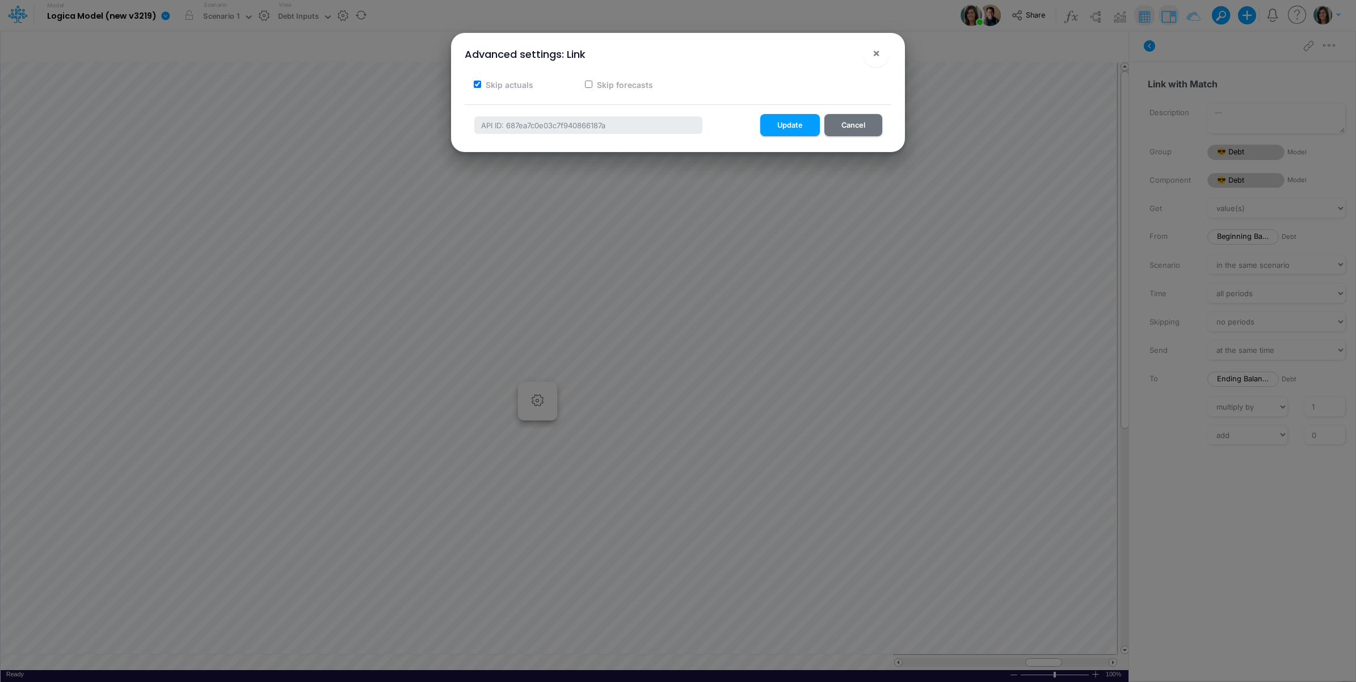
click at [511, 81] on label "Skip actuals" at bounding box center [508, 85] width 49 height 12
click at [481, 81] on input "Skip actuals" at bounding box center [477, 84] width 7 height 7
checkbox input "false"
click at [795, 122] on button "Update" at bounding box center [790, 125] width 60 height 22
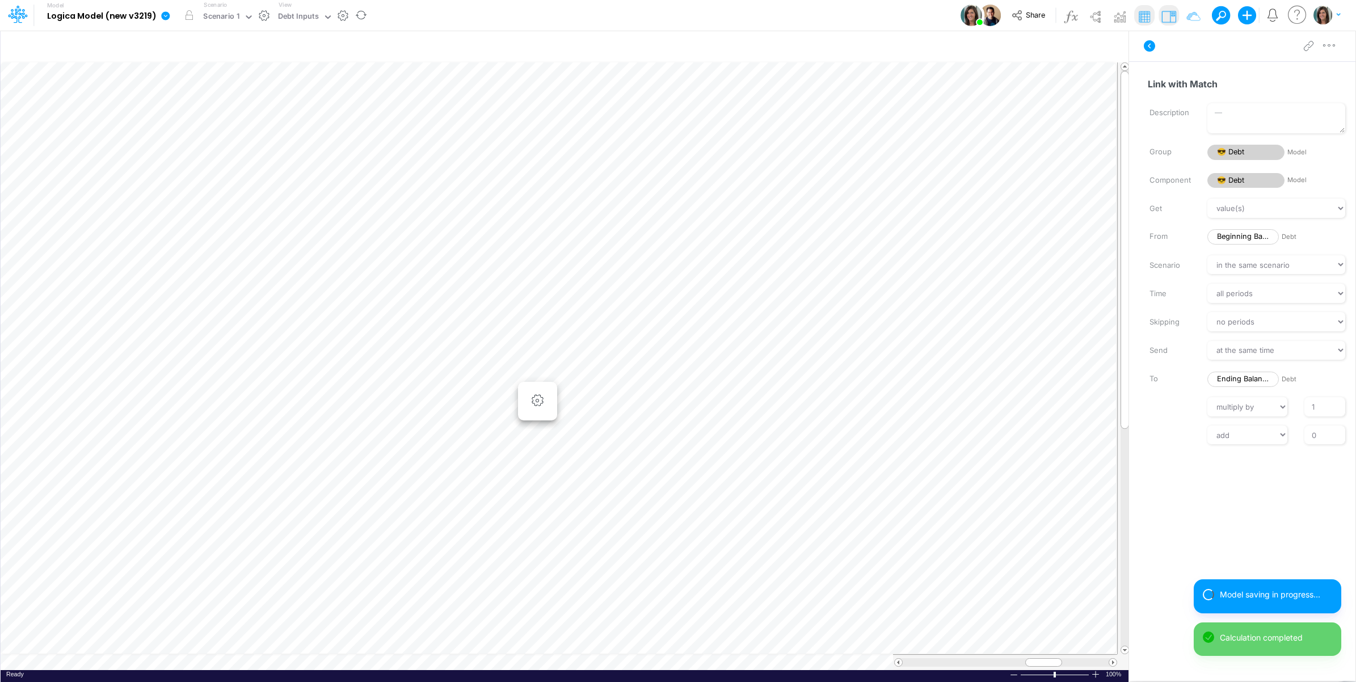
scroll to position [0, 1]
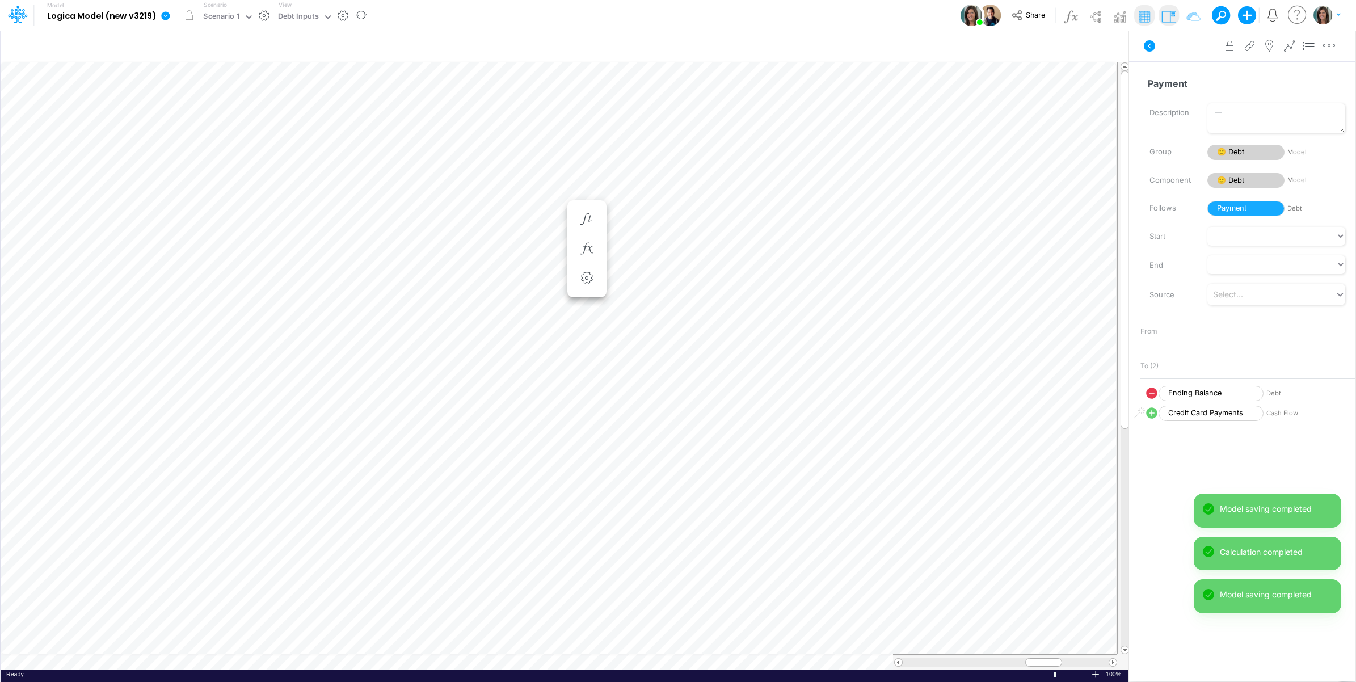
scroll to position [0, 1]
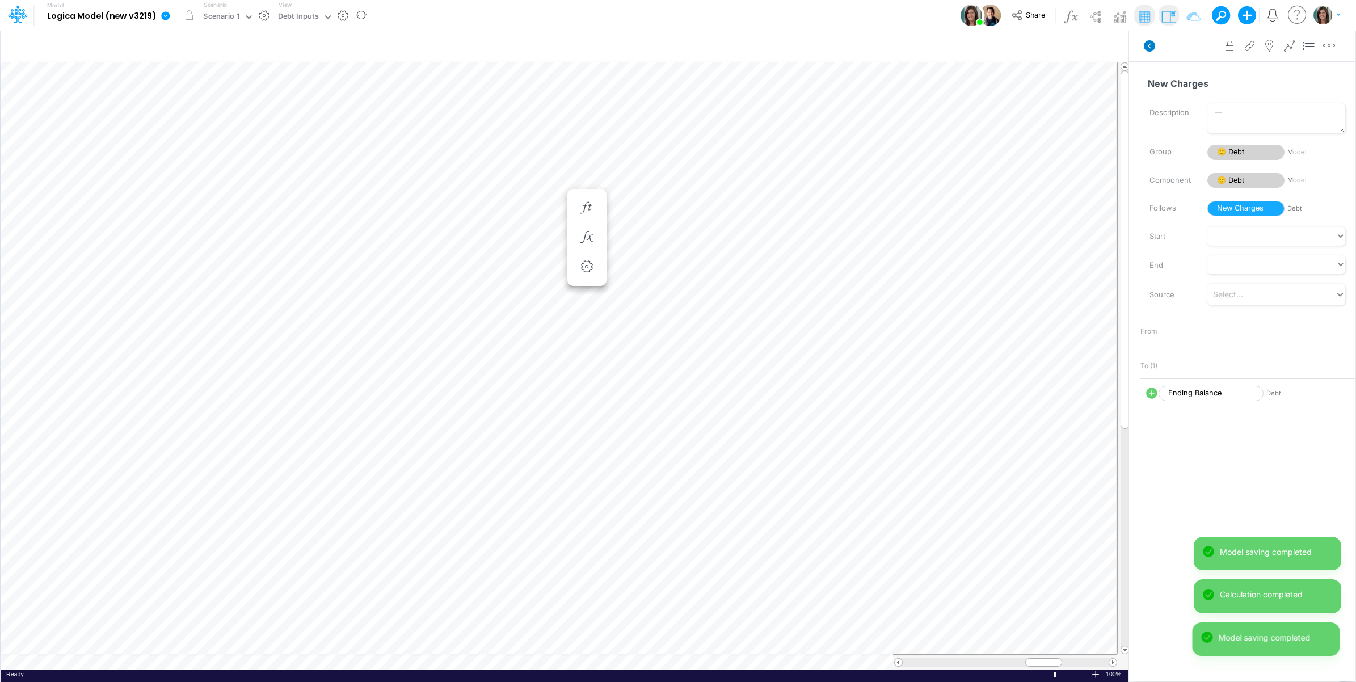
click at [1146, 45] on icon at bounding box center [1148, 45] width 11 height 11
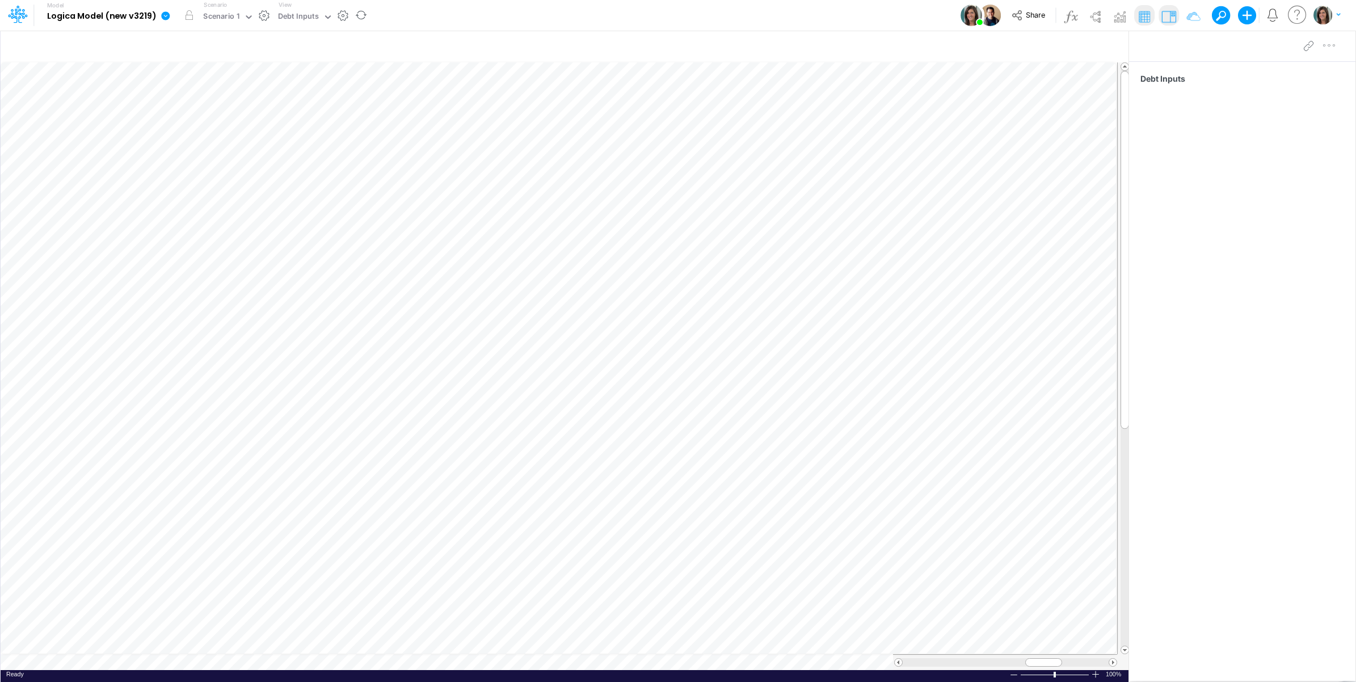
scroll to position [0, 1]
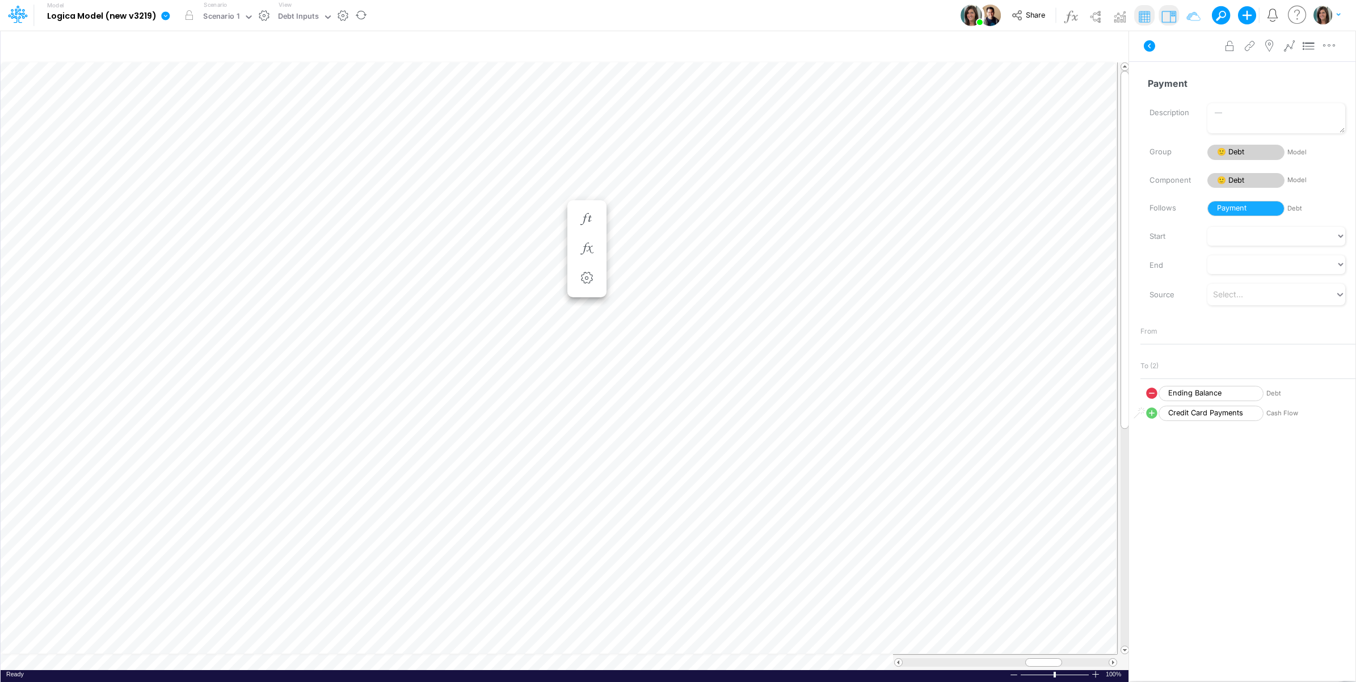
scroll to position [0, 1]
click at [637, 222] on icon "button" at bounding box center [635, 219] width 17 height 12
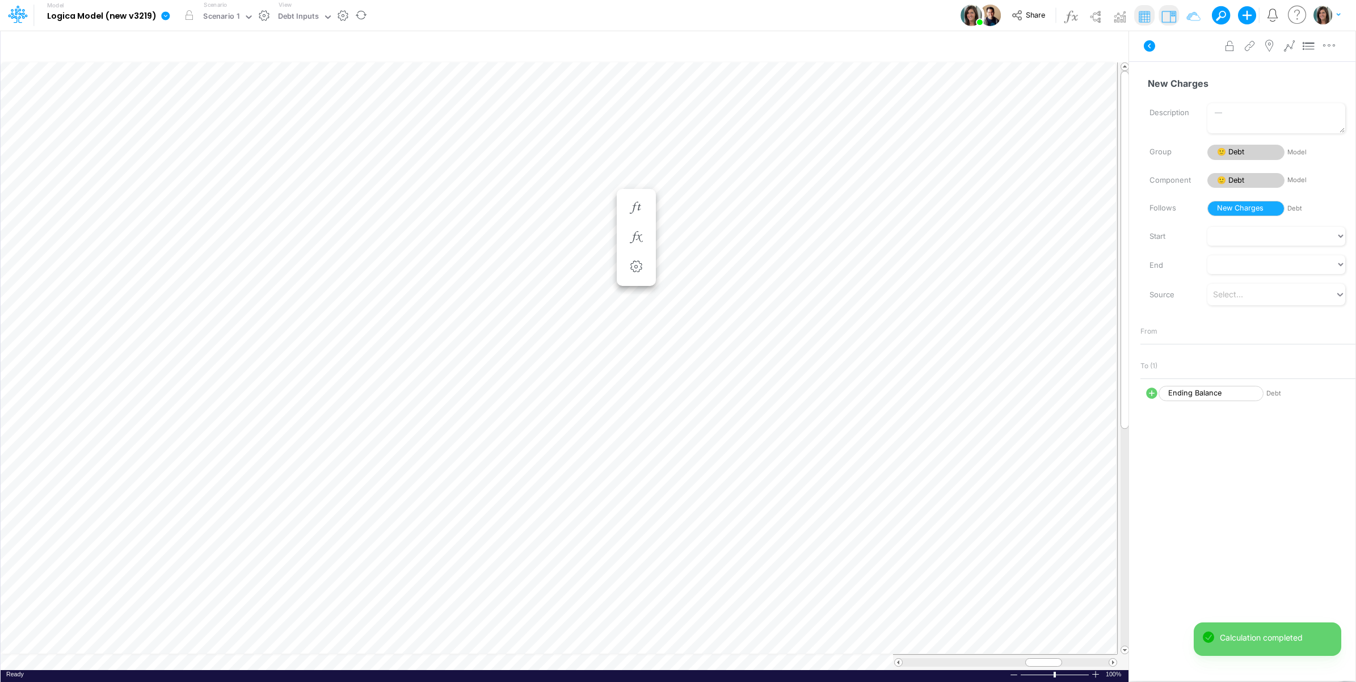
scroll to position [0, 1]
click at [1151, 43] on icon at bounding box center [1148, 45] width 11 height 11
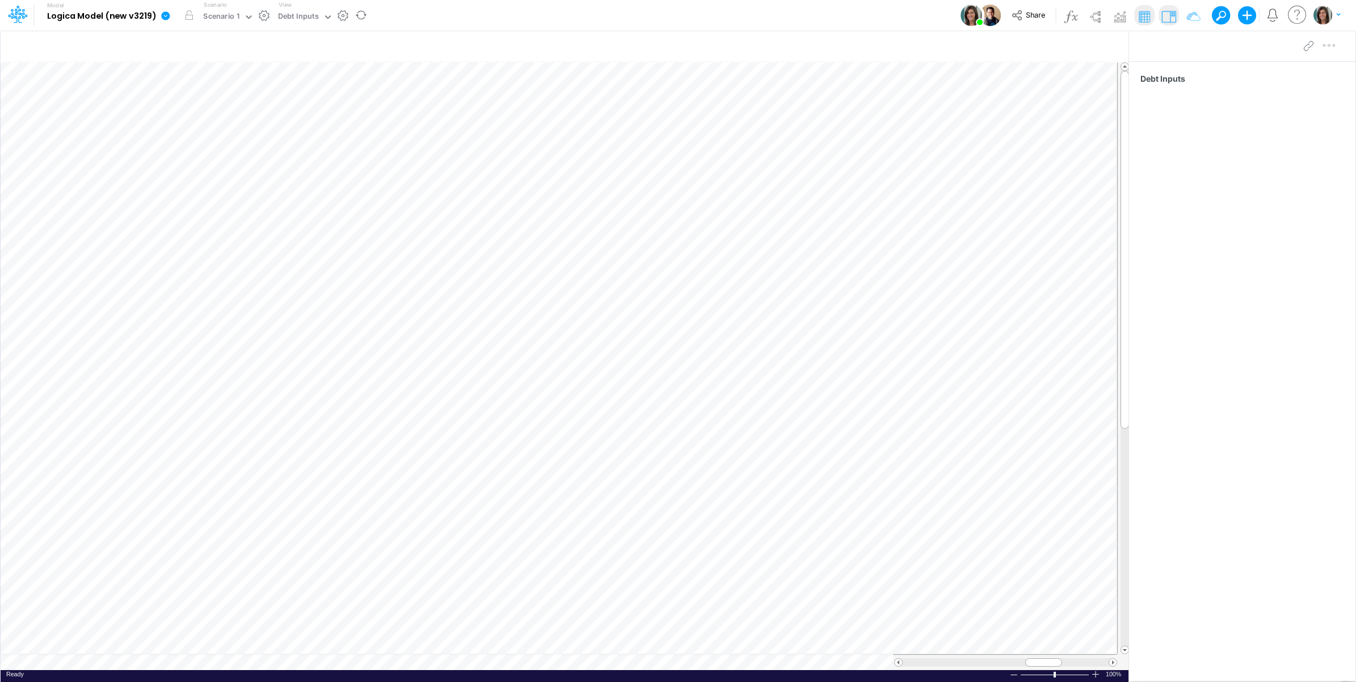
scroll to position [0, 1]
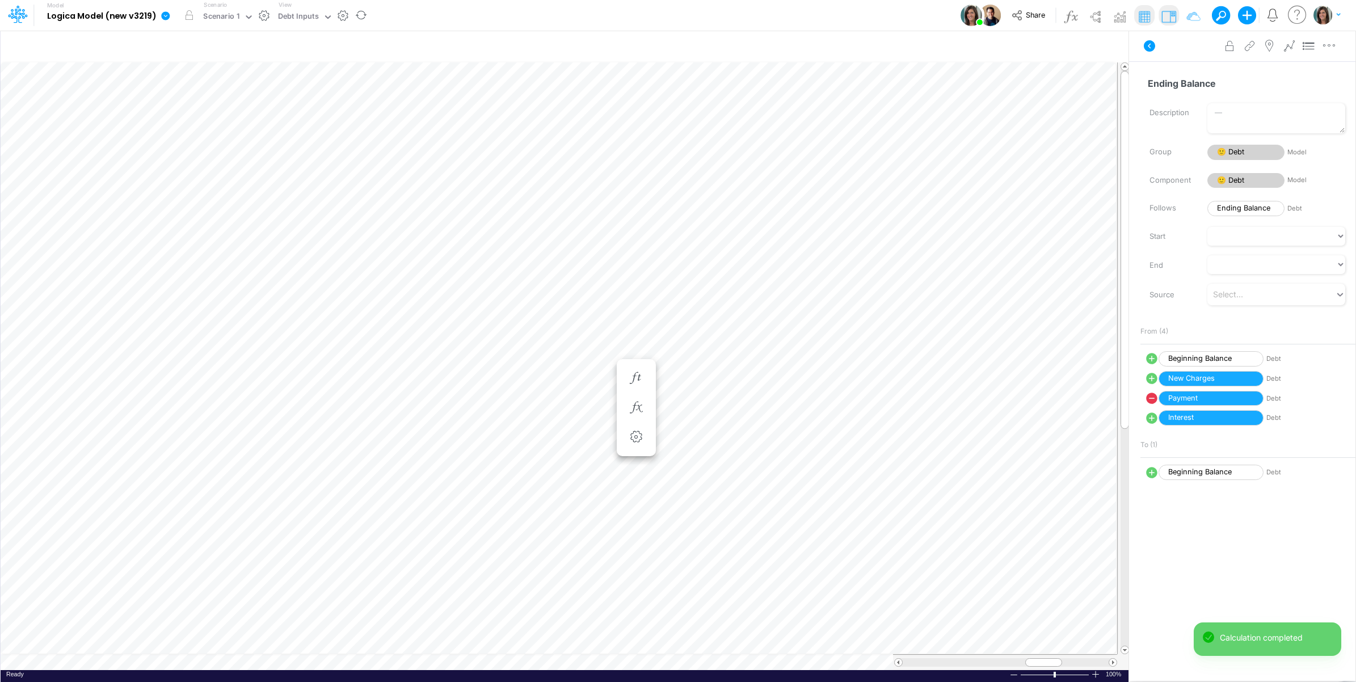
scroll to position [0, 1]
click at [1149, 41] on icon at bounding box center [1148, 45] width 11 height 11
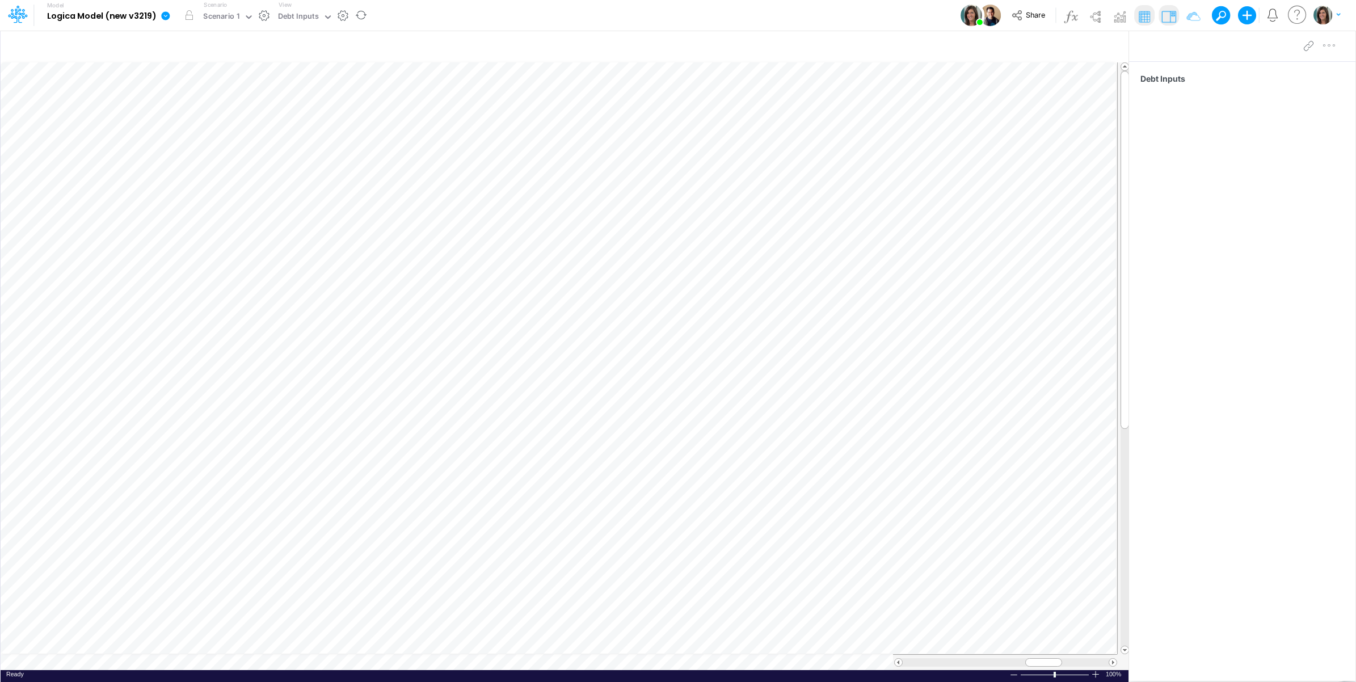
click at [78, 661] on table at bounding box center [565, 365] width 1129 height 607
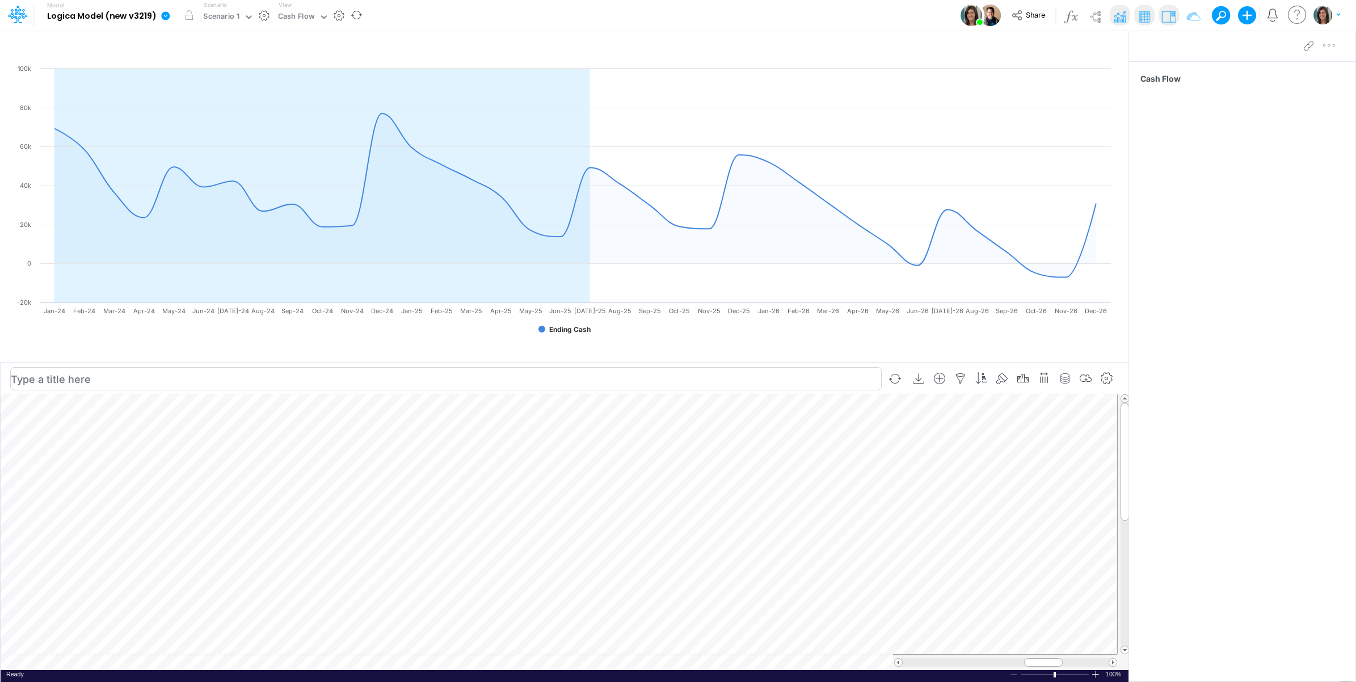
click at [140, 664] on td at bounding box center [559, 662] width 1116 height 16
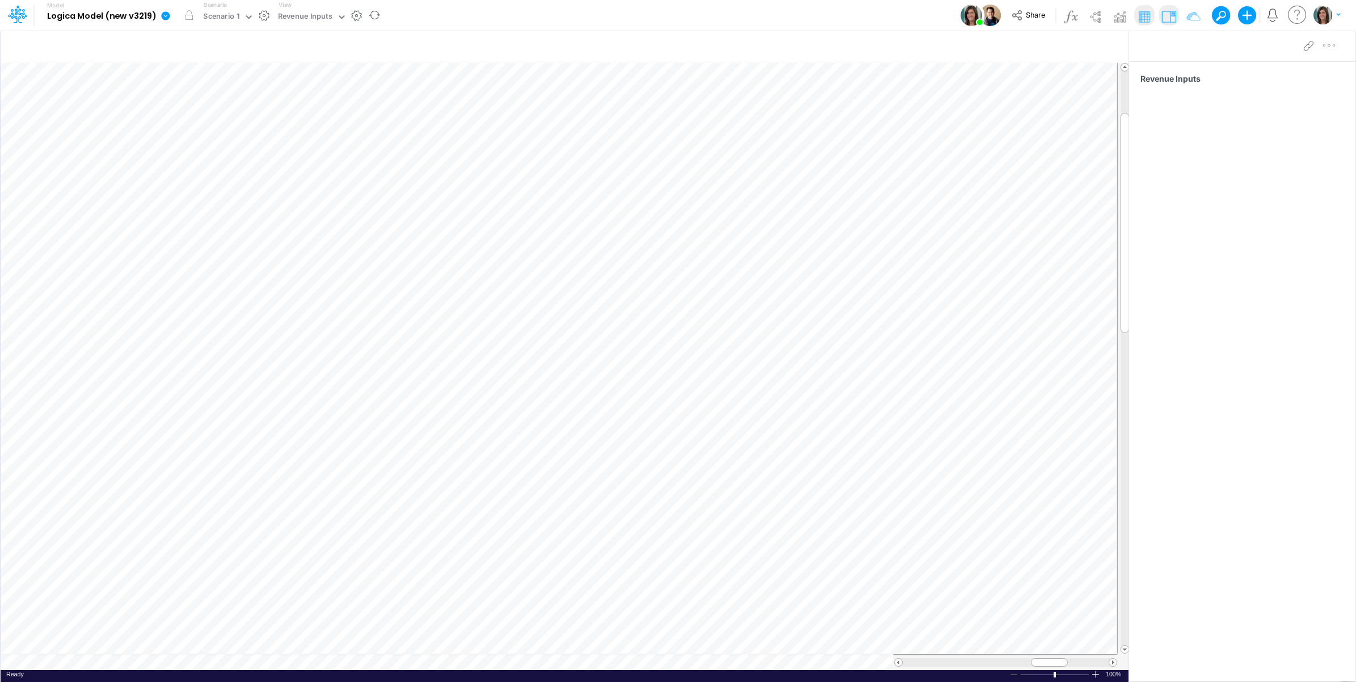
scroll to position [0, 1]
click at [85, 658] on table at bounding box center [565, 365] width 1129 height 607
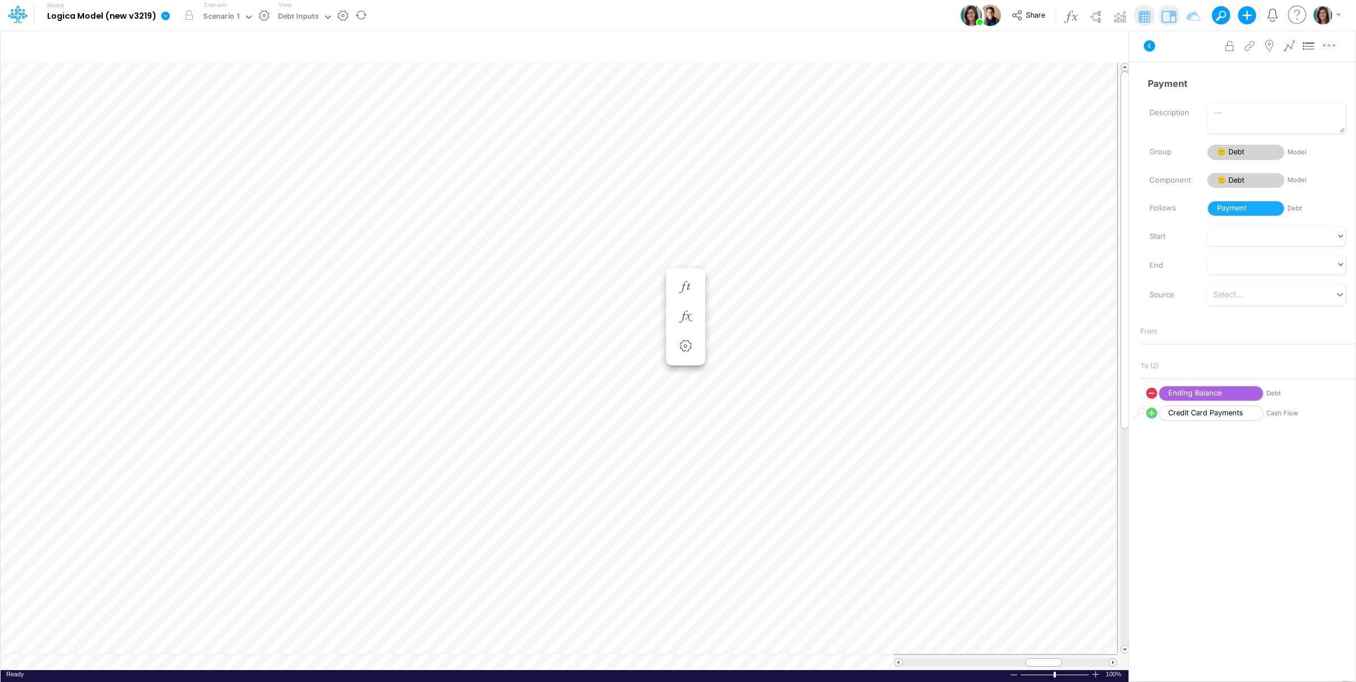
click at [1153, 44] on icon at bounding box center [1148, 45] width 11 height 11
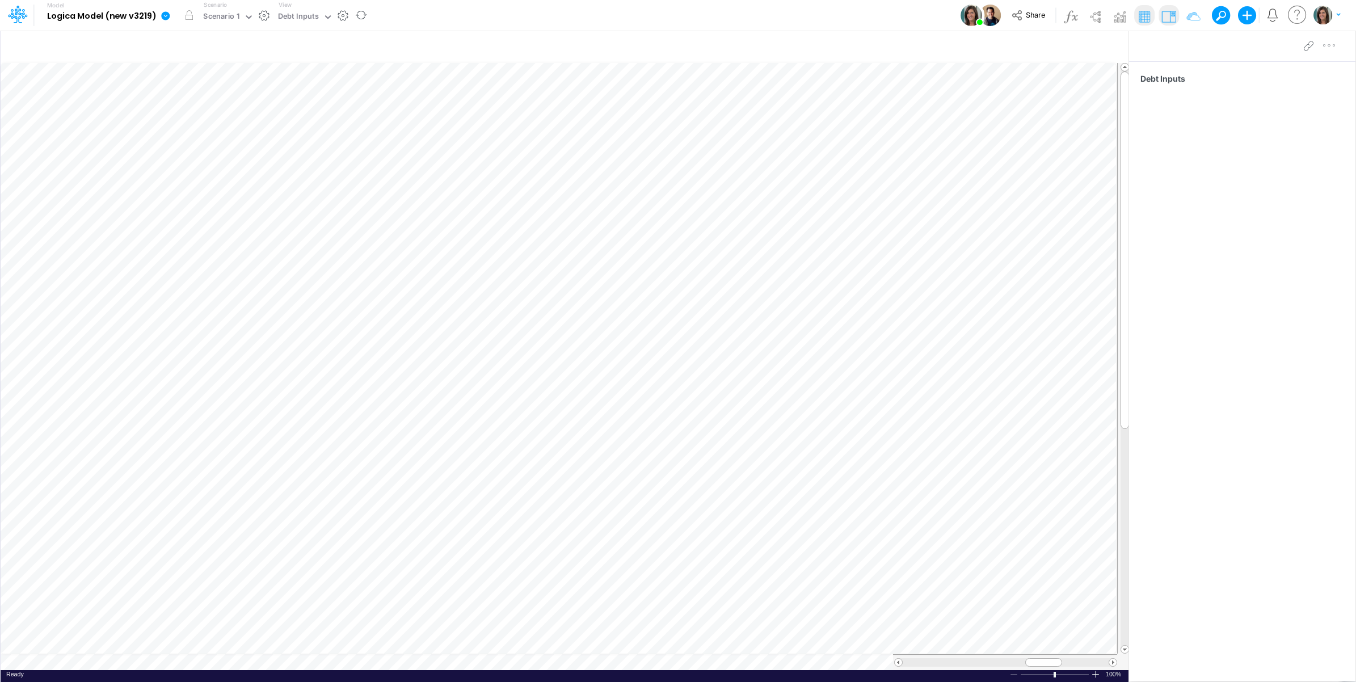
click at [88, 660] on table at bounding box center [565, 365] width 1129 height 607
